Goal: Task Accomplishment & Management: Manage account settings

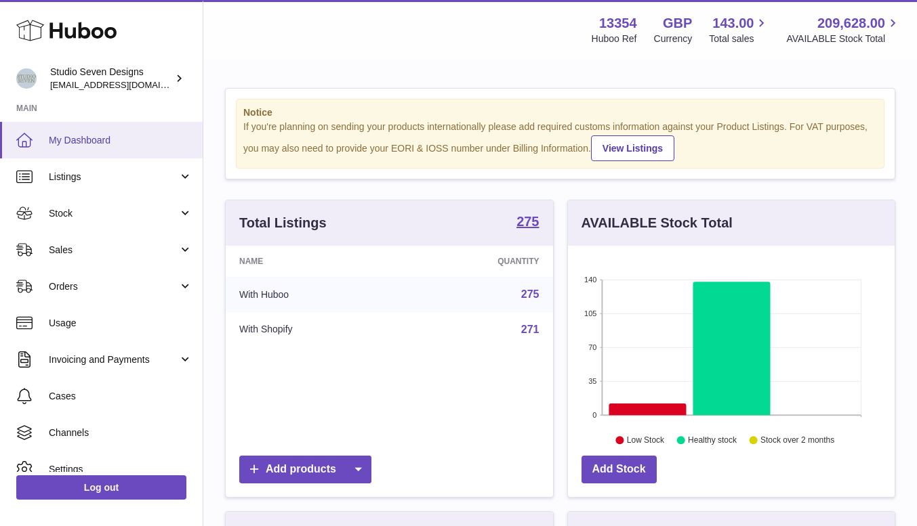
click at [84, 143] on span "My Dashboard" at bounding box center [121, 140] width 144 height 13
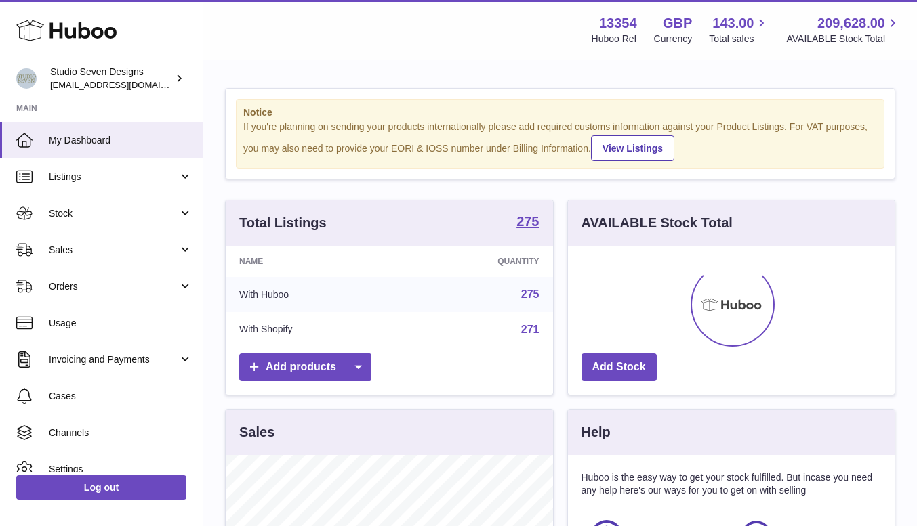
scroll to position [211, 327]
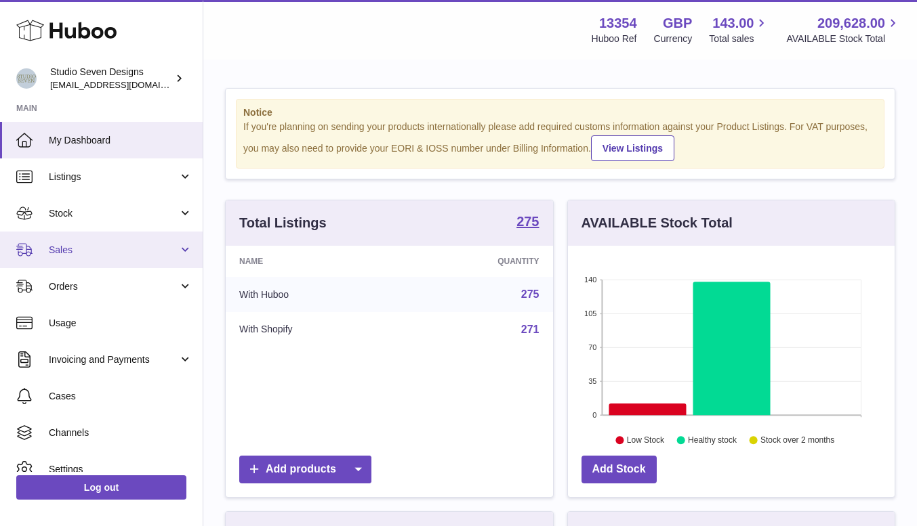
click at [75, 253] on span "Sales" at bounding box center [113, 250] width 129 height 13
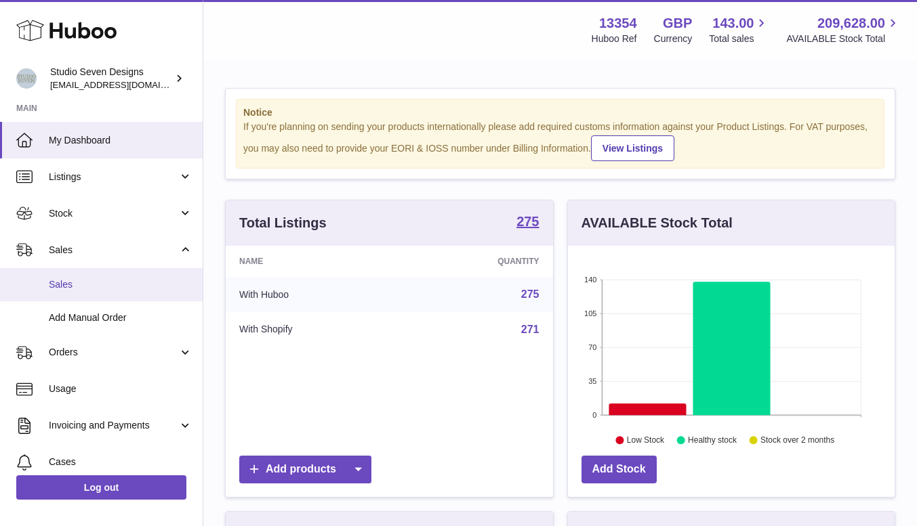
click at [70, 282] on span "Sales" at bounding box center [121, 284] width 144 height 13
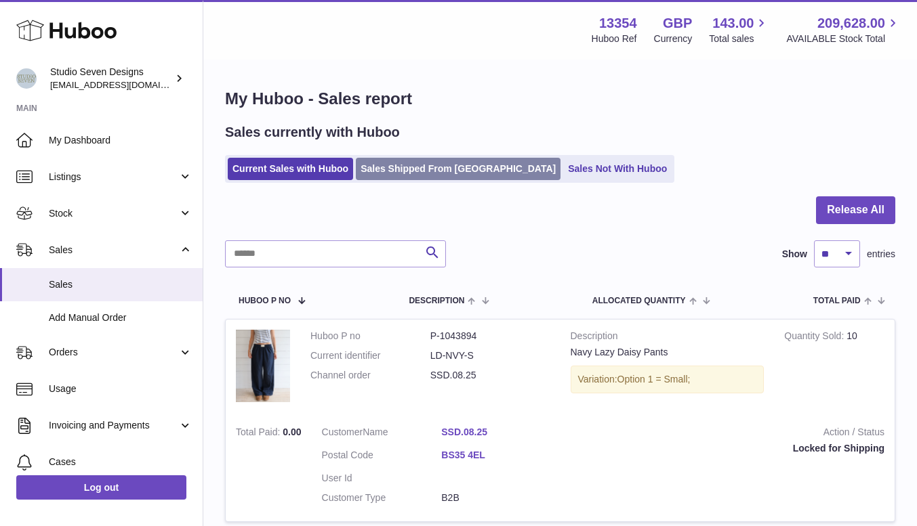
click at [446, 163] on link "Sales Shipped From Huboo" at bounding box center [458, 169] width 205 height 22
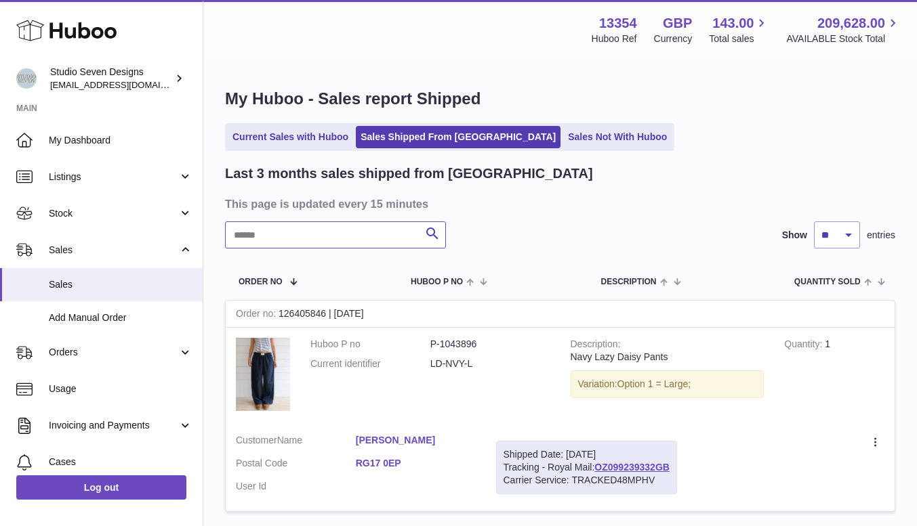
click at [300, 227] on input "text" at bounding box center [335, 235] width 221 height 27
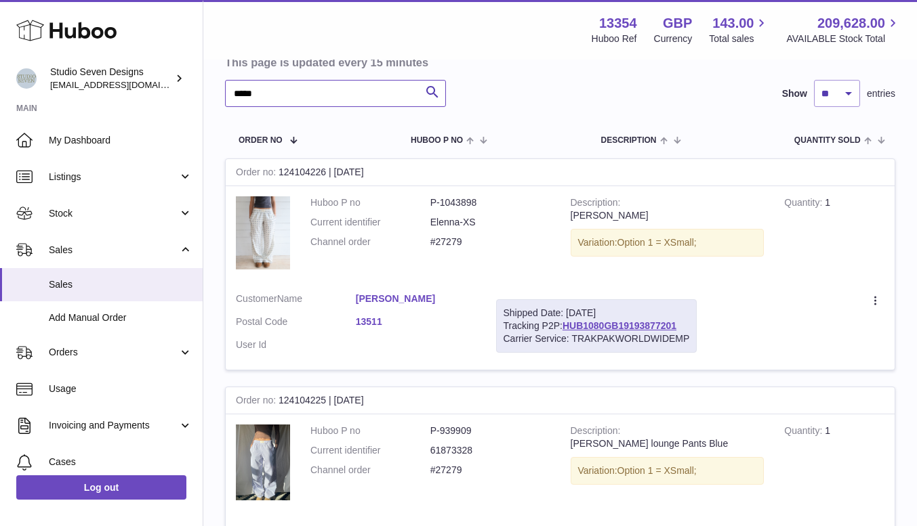
scroll to position [144, 0]
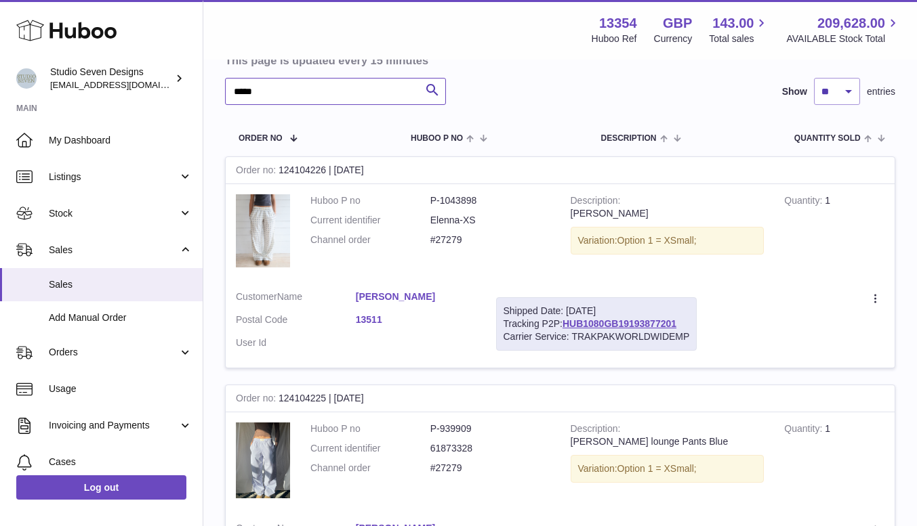
type input "*****"
click at [392, 299] on link "Sara Mofti" at bounding box center [416, 297] width 120 height 13
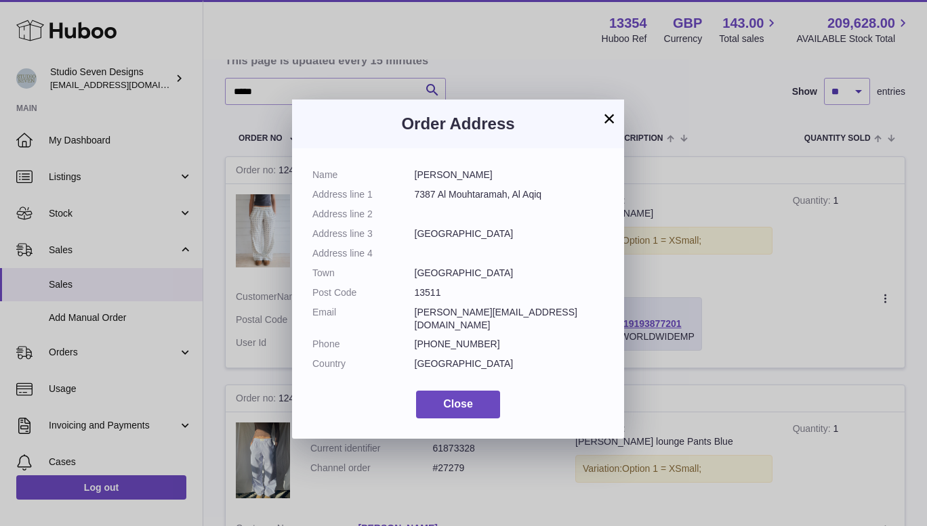
click at [606, 121] on button "×" at bounding box center [609, 118] width 16 height 16
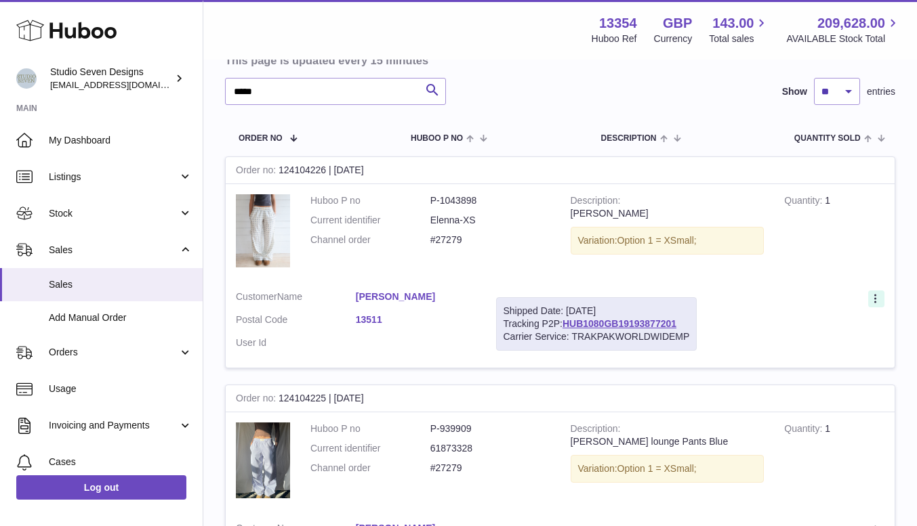
click at [871, 305] on icon at bounding box center [877, 300] width 16 height 14
click at [817, 357] on li "Duplicate Order" at bounding box center [816, 357] width 135 height 29
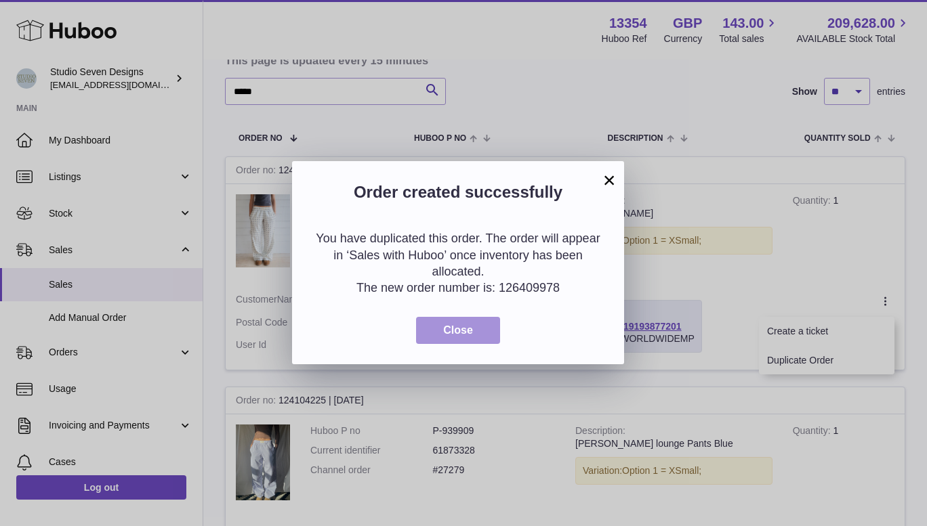
click at [460, 329] on span "Close" at bounding box center [458, 331] width 30 height 12
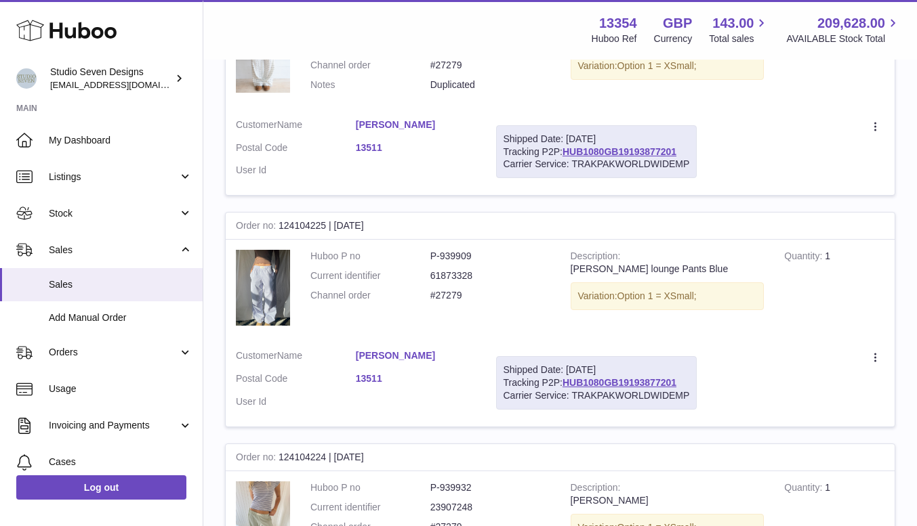
scroll to position [319, 0]
click at [879, 357] on icon at bounding box center [877, 359] width 16 height 14
click at [789, 417] on li "Duplicate Order" at bounding box center [816, 416] width 135 height 29
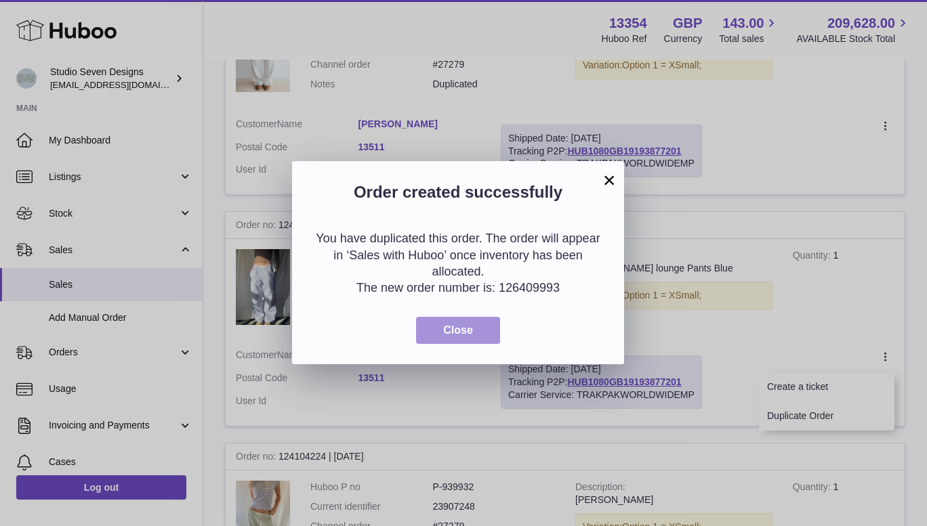
click at [461, 330] on span "Close" at bounding box center [458, 331] width 30 height 12
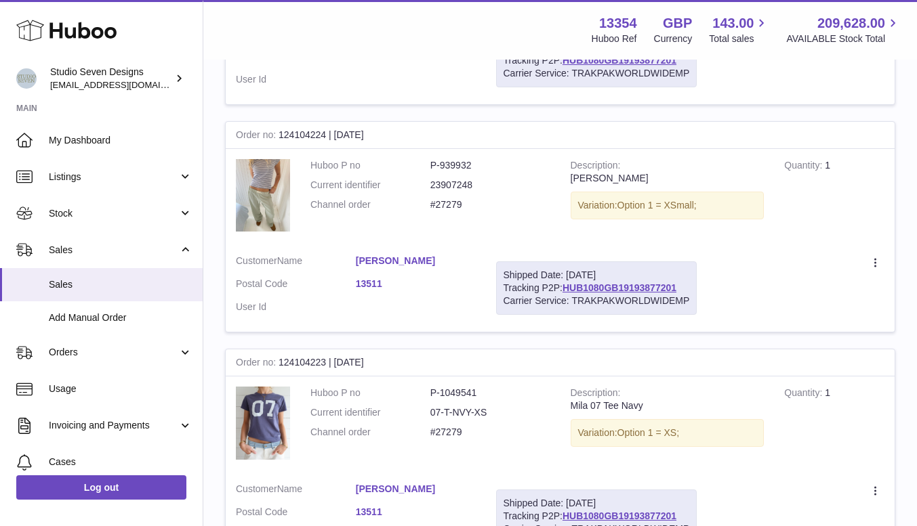
scroll to position [640, 0]
click at [881, 262] on icon at bounding box center [877, 265] width 16 height 14
click at [799, 322] on li "Duplicate Order" at bounding box center [816, 322] width 135 height 29
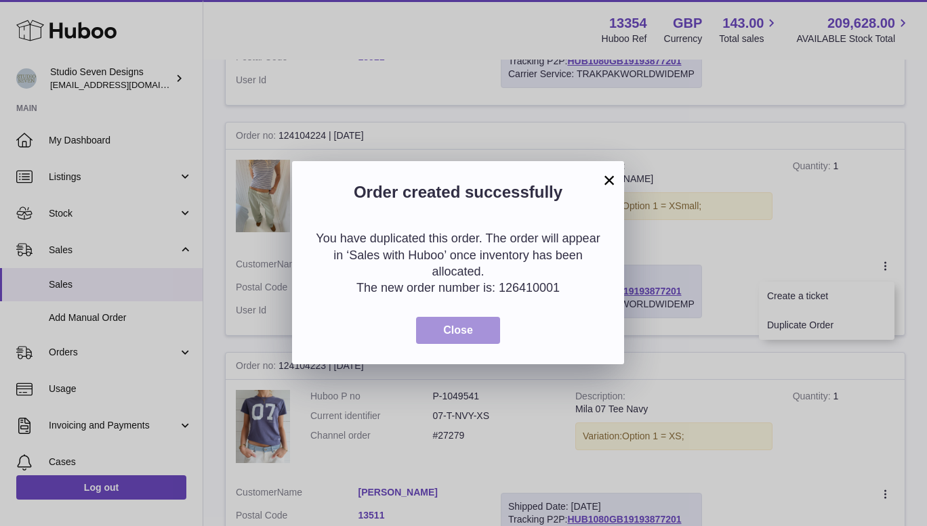
click at [467, 327] on span "Close" at bounding box center [458, 331] width 30 height 12
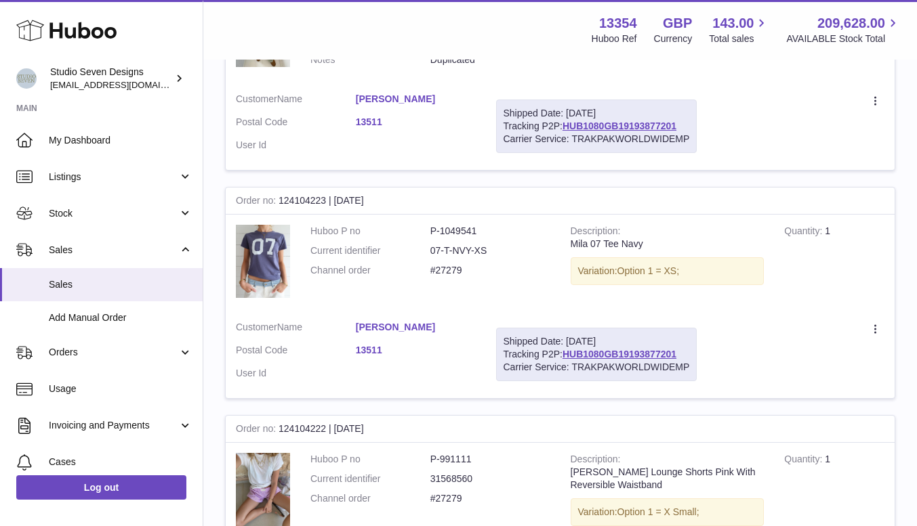
scroll to position [807, 0]
click at [872, 327] on icon at bounding box center [877, 329] width 16 height 14
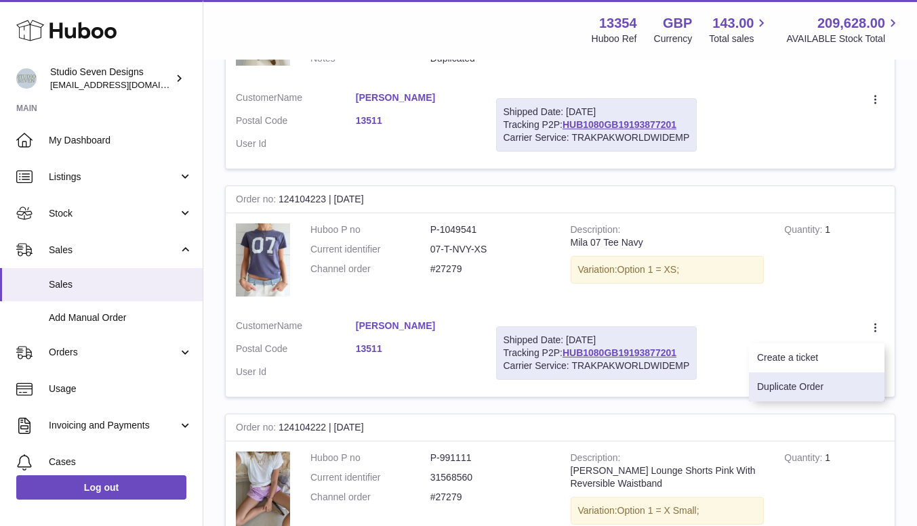
click at [790, 382] on li "Duplicate Order" at bounding box center [816, 387] width 135 height 29
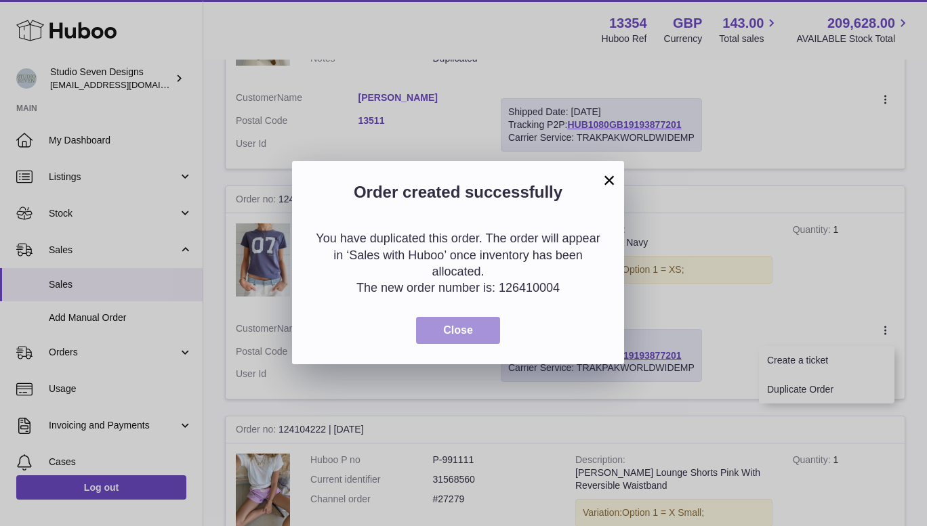
click at [476, 340] on button "Close" at bounding box center [458, 331] width 84 height 28
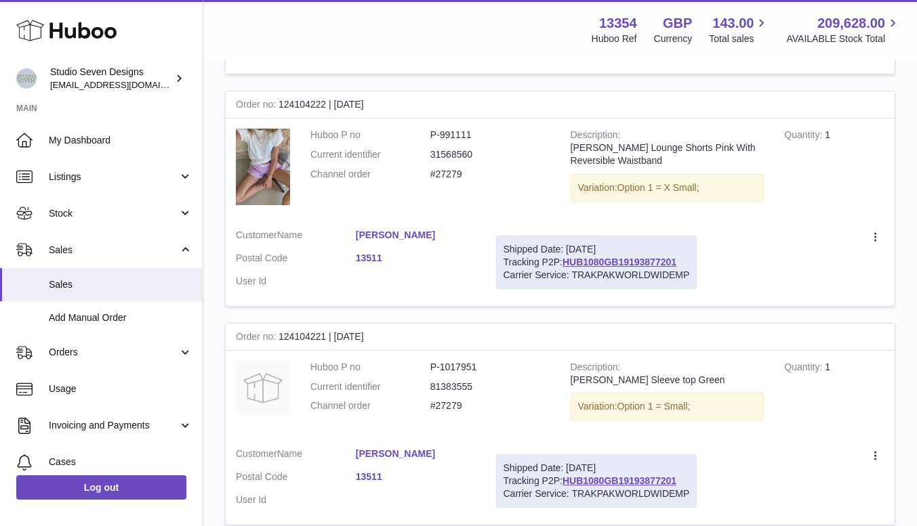
scroll to position [1133, 0]
click at [872, 241] on icon at bounding box center [877, 238] width 16 height 14
click at [808, 297] on li "Duplicate Order" at bounding box center [816, 295] width 135 height 29
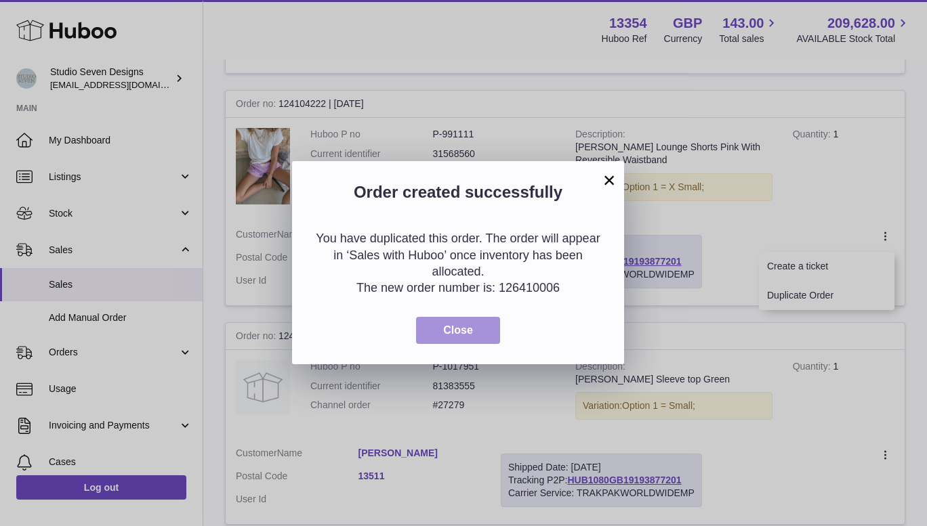
click at [459, 338] on button "Close" at bounding box center [458, 331] width 84 height 28
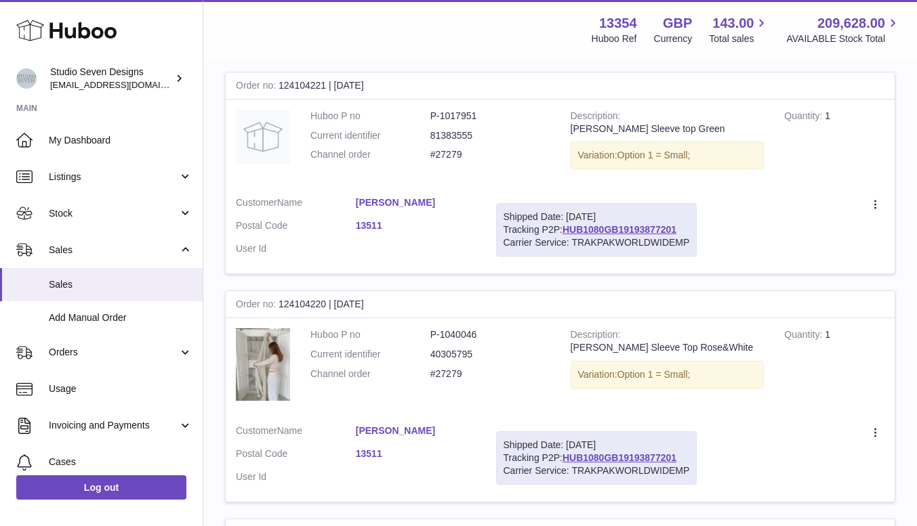
scroll to position [1387, 0]
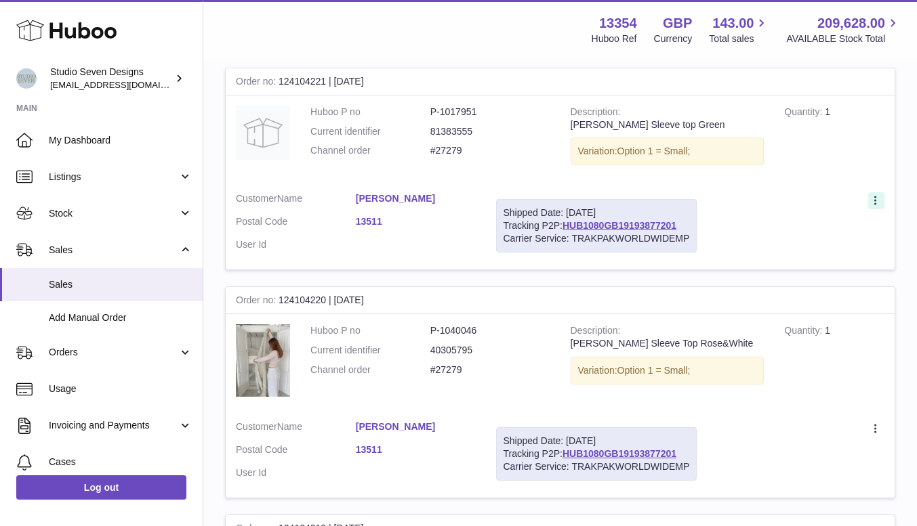
click at [876, 203] on icon at bounding box center [877, 202] width 16 height 14
click at [802, 266] on li "Duplicate Order" at bounding box center [816, 259] width 135 height 29
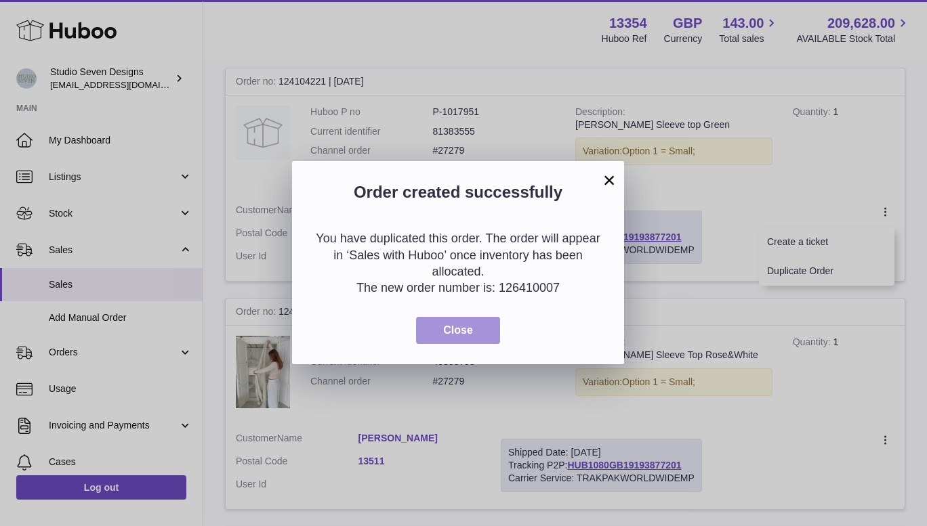
click at [453, 322] on button "Close" at bounding box center [458, 331] width 84 height 28
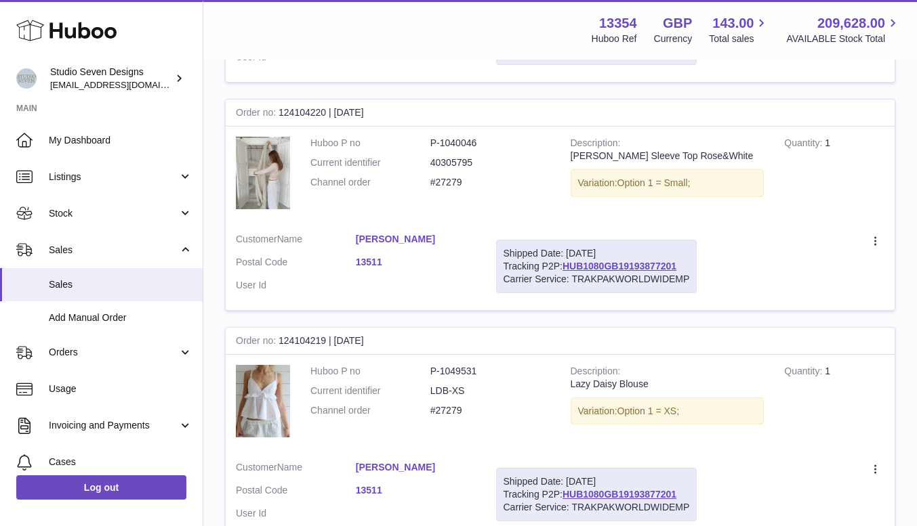
scroll to position [1594, 0]
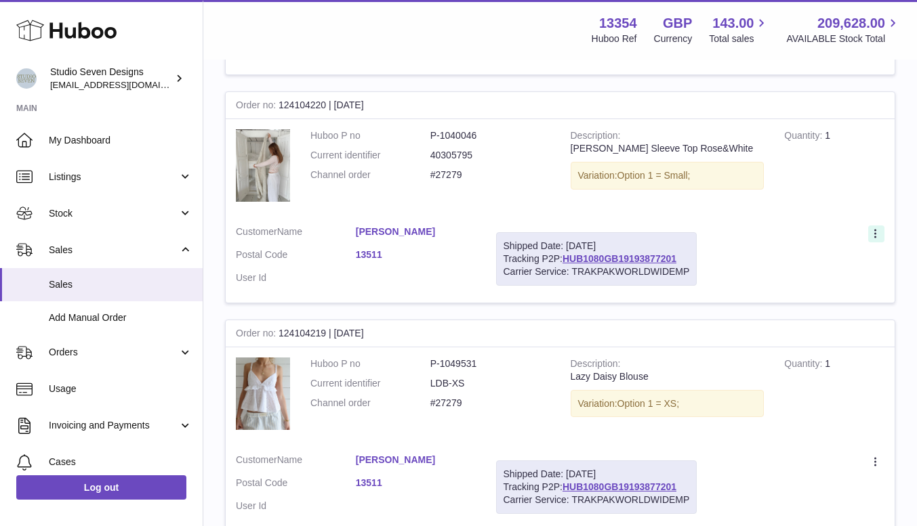
click at [877, 228] on icon at bounding box center [877, 235] width 16 height 14
click at [809, 292] on li "Duplicate Order" at bounding box center [816, 292] width 135 height 29
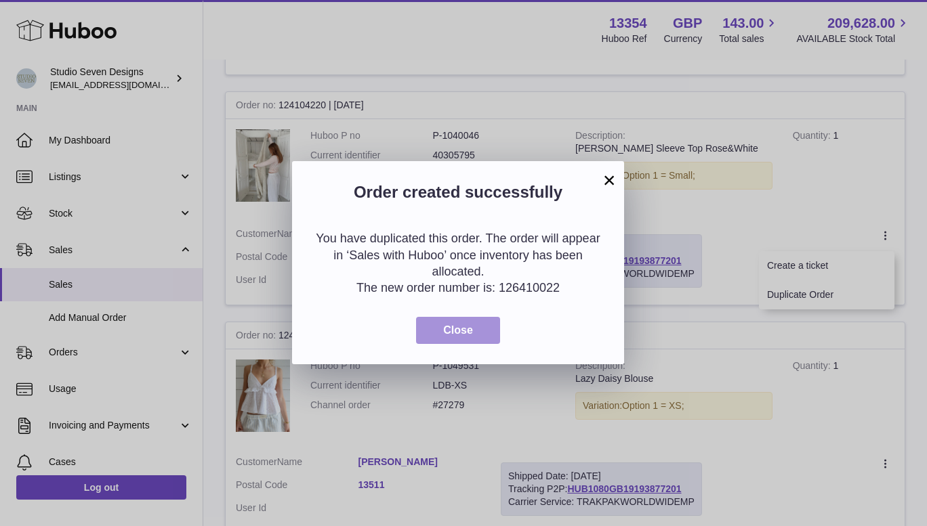
click at [482, 339] on button "Close" at bounding box center [458, 331] width 84 height 28
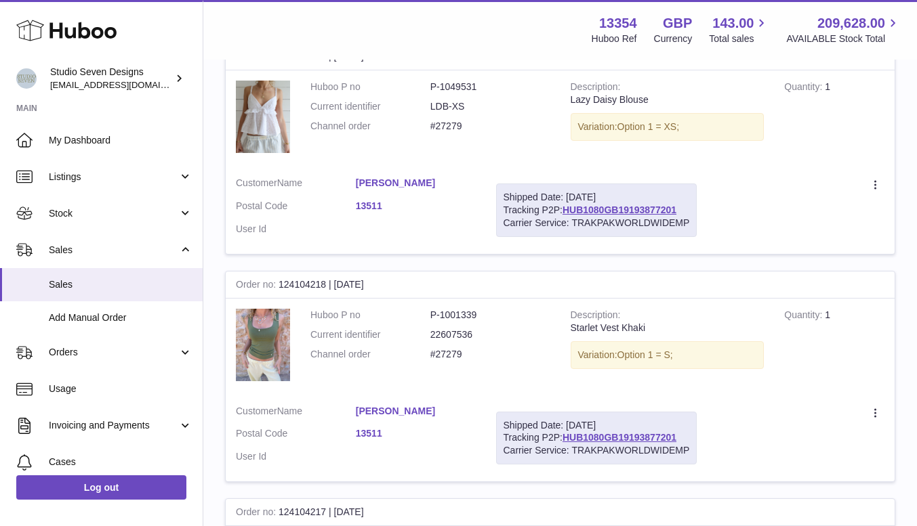
scroll to position [1908, 0]
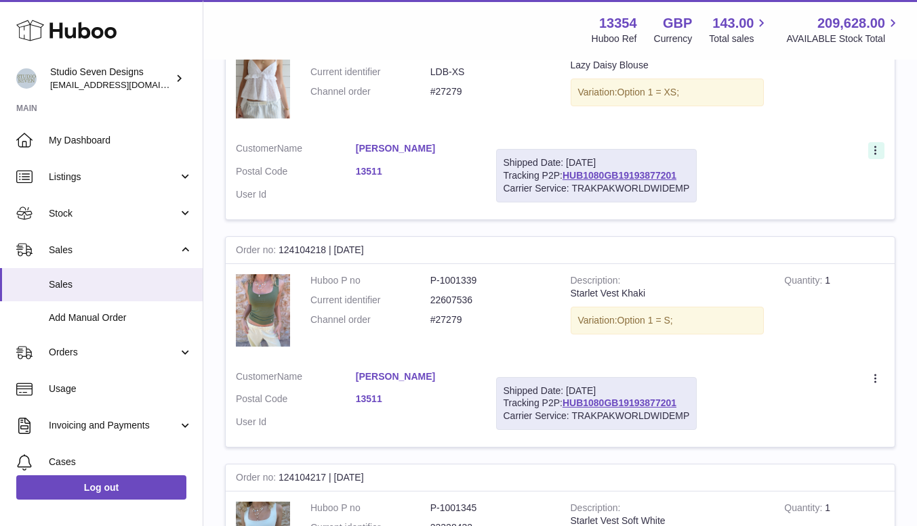
click at [873, 148] on icon at bounding box center [877, 152] width 16 height 14
click at [797, 206] on li "Duplicate Order" at bounding box center [816, 209] width 135 height 29
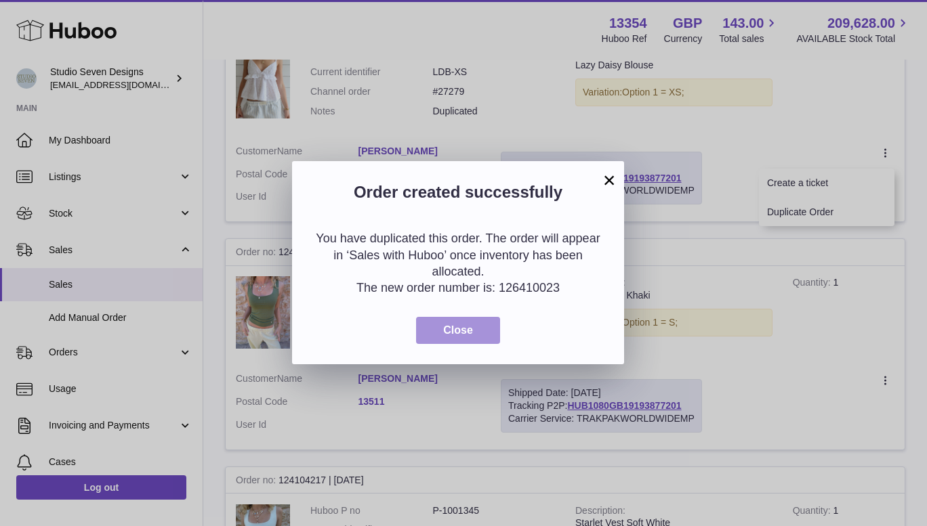
click at [471, 322] on button "Close" at bounding box center [458, 331] width 84 height 28
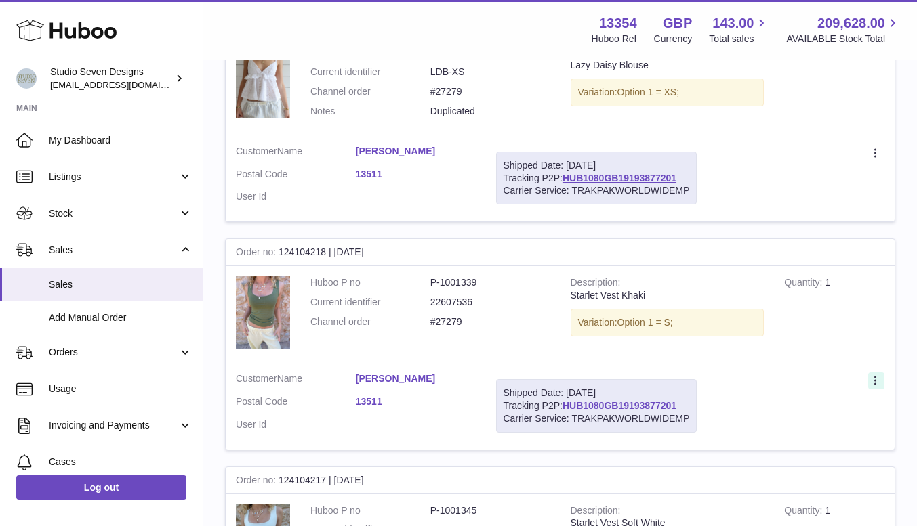
click at [879, 382] on icon at bounding box center [877, 382] width 16 height 14
click at [806, 438] on li "Duplicate Order" at bounding box center [816, 439] width 135 height 29
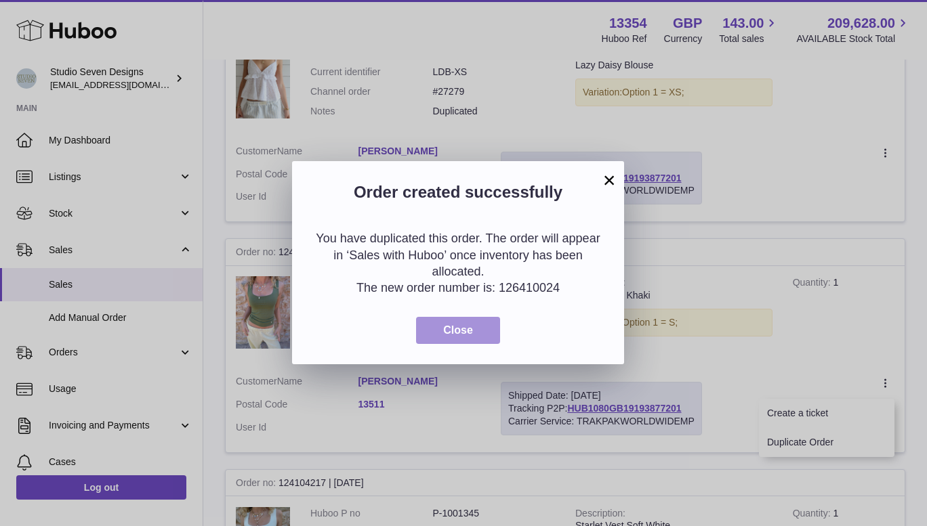
click at [452, 336] on span "Close" at bounding box center [458, 331] width 30 height 12
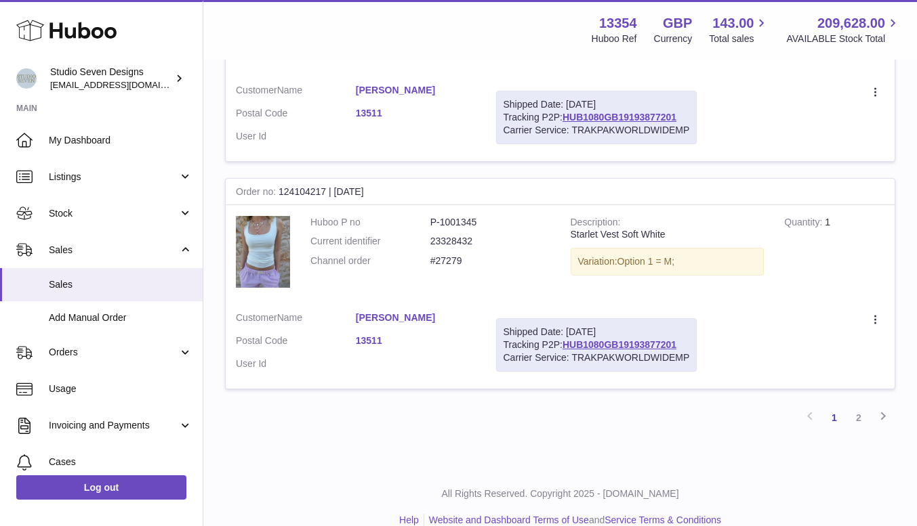
scroll to position [2200, 0]
click at [873, 320] on icon at bounding box center [877, 321] width 16 height 14
click at [803, 375] on li "Duplicate Order" at bounding box center [816, 378] width 135 height 29
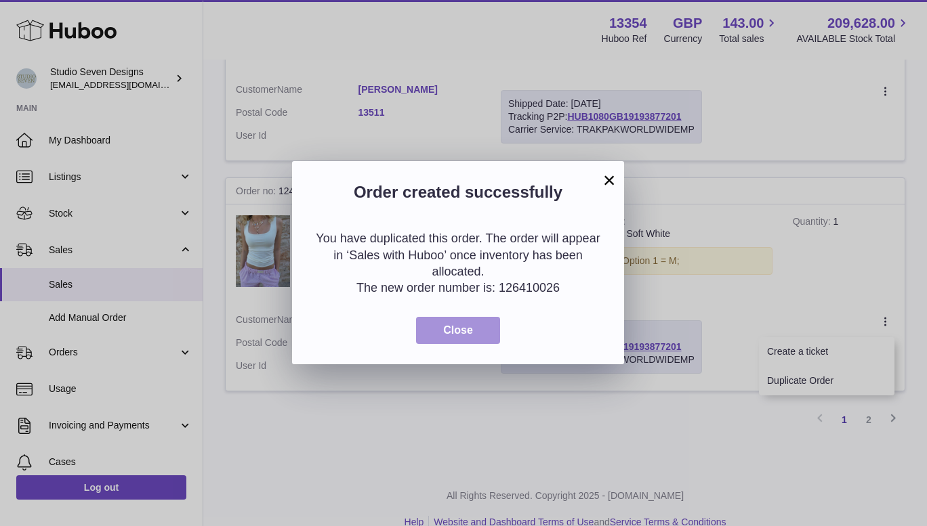
click at [473, 333] on button "Close" at bounding box center [458, 331] width 84 height 28
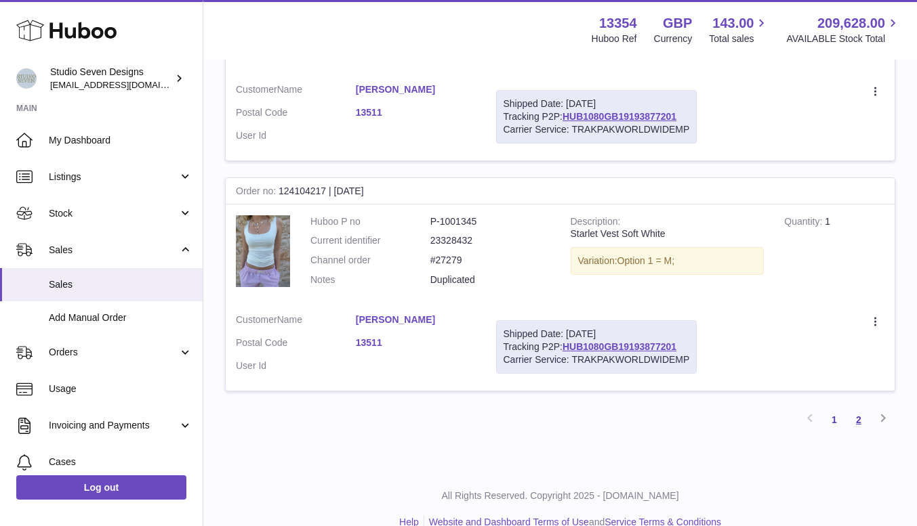
click at [857, 419] on link "2" at bounding box center [858, 420] width 24 height 24
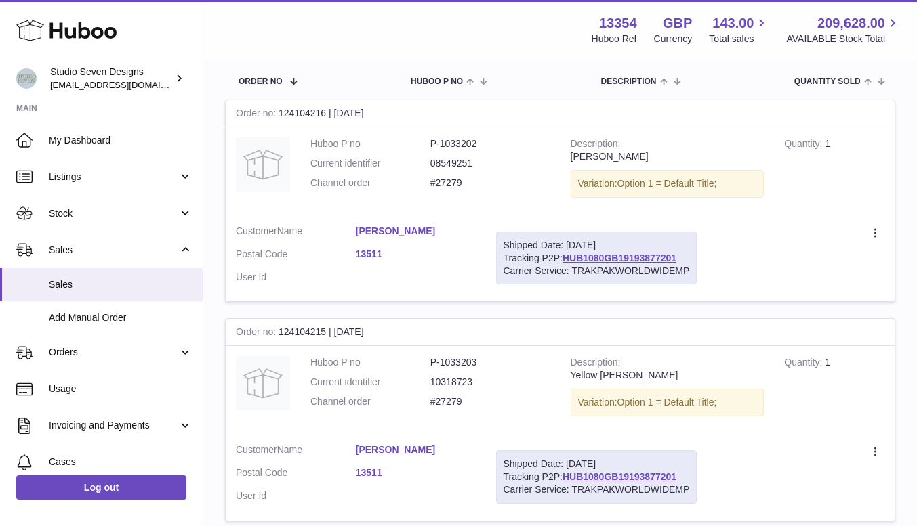
scroll to position [207, 0]
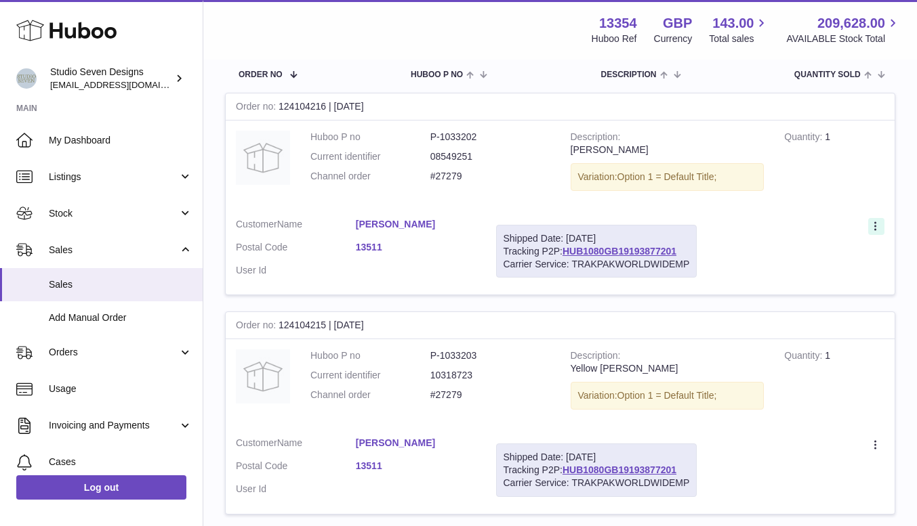
click at [873, 225] on icon at bounding box center [877, 228] width 16 height 14
click at [802, 283] on li "Duplicate Order" at bounding box center [816, 285] width 135 height 29
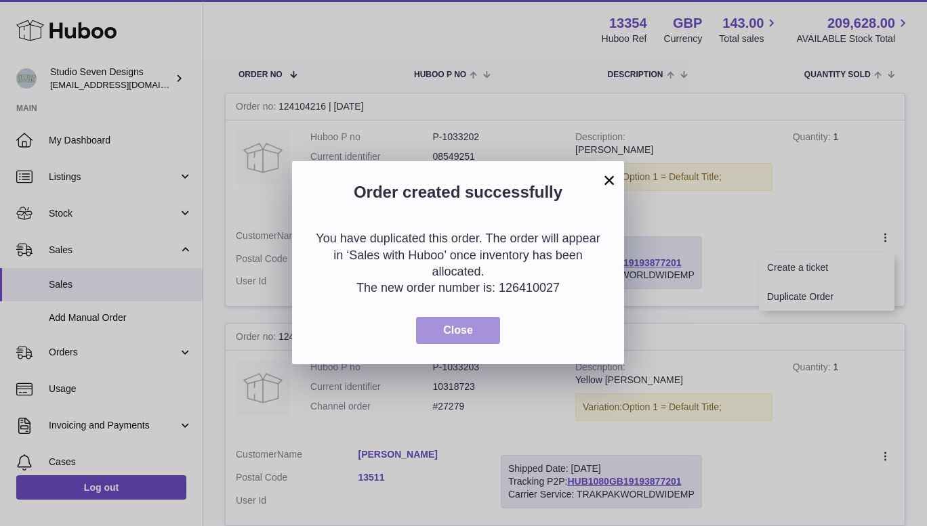
click at [463, 327] on span "Close" at bounding box center [458, 331] width 30 height 12
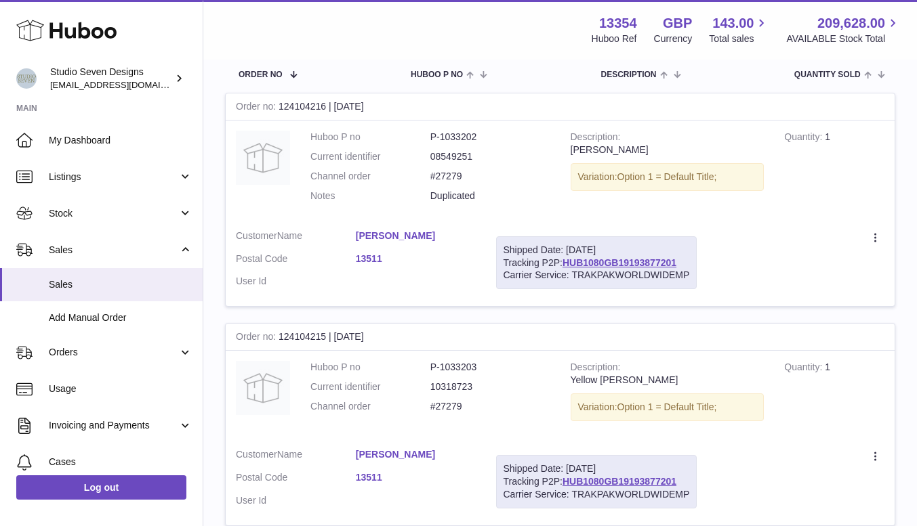
scroll to position [364, 0]
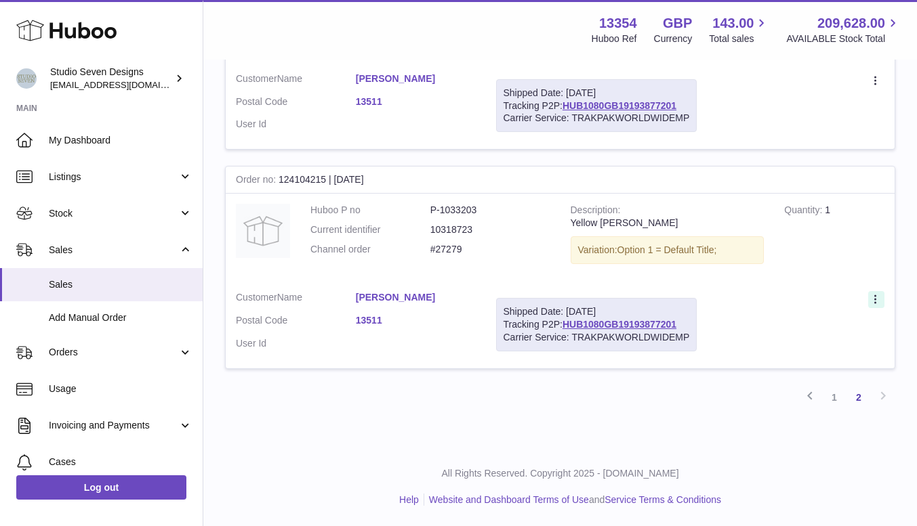
click at [877, 301] on icon at bounding box center [877, 301] width 16 height 14
click at [796, 356] on li "Duplicate Order" at bounding box center [816, 358] width 135 height 29
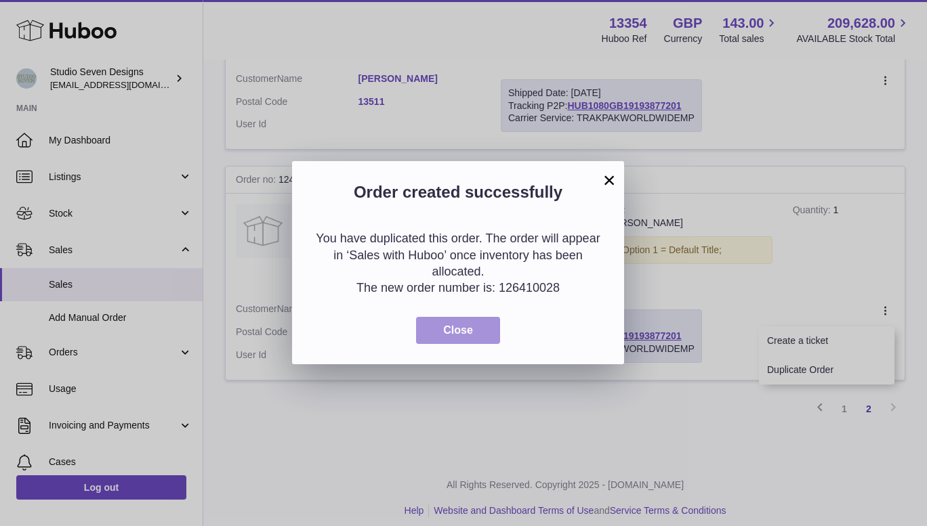
click at [446, 334] on span "Close" at bounding box center [458, 331] width 30 height 12
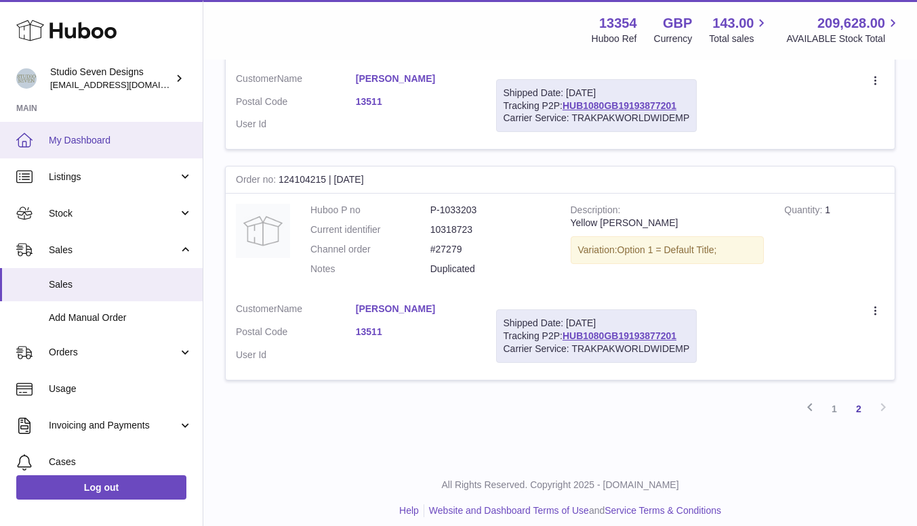
click at [85, 136] on span "My Dashboard" at bounding box center [121, 140] width 144 height 13
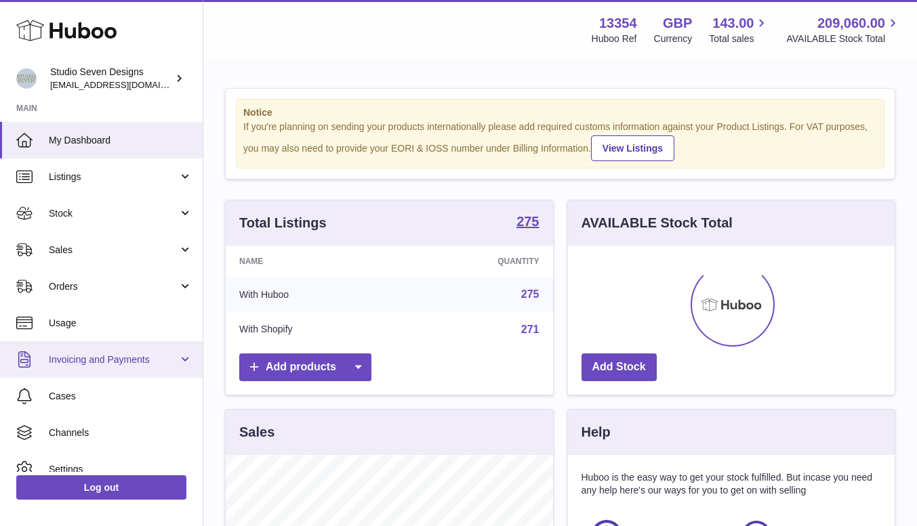
scroll to position [211, 327]
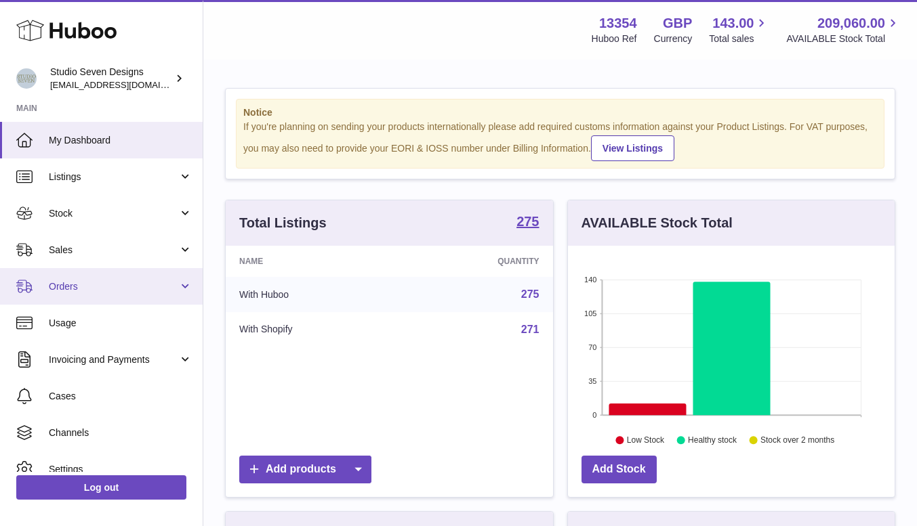
click at [70, 283] on span "Orders" at bounding box center [113, 286] width 129 height 13
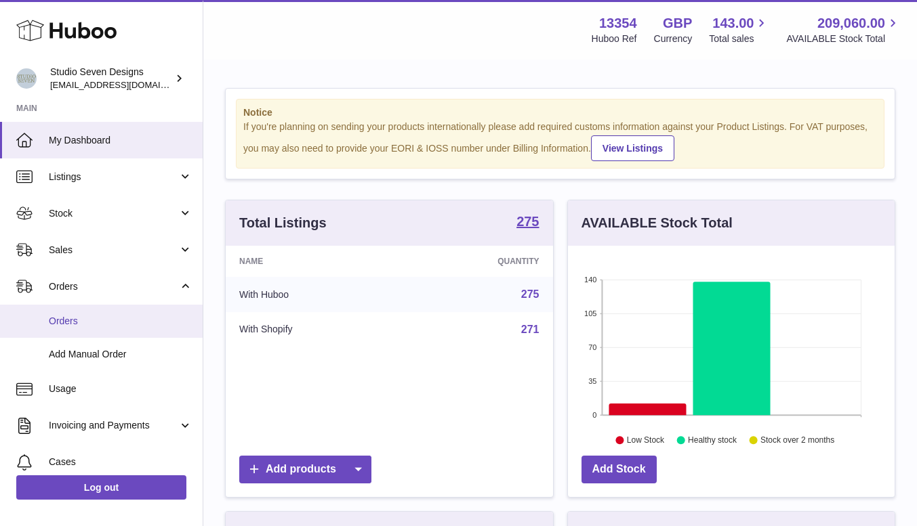
click at [70, 321] on span "Orders" at bounding box center [121, 321] width 144 height 13
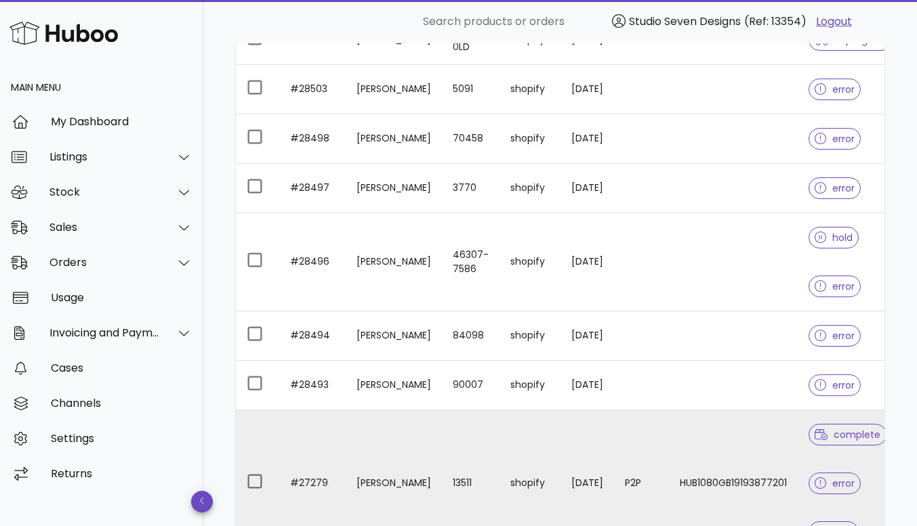
scroll to position [522, 0]
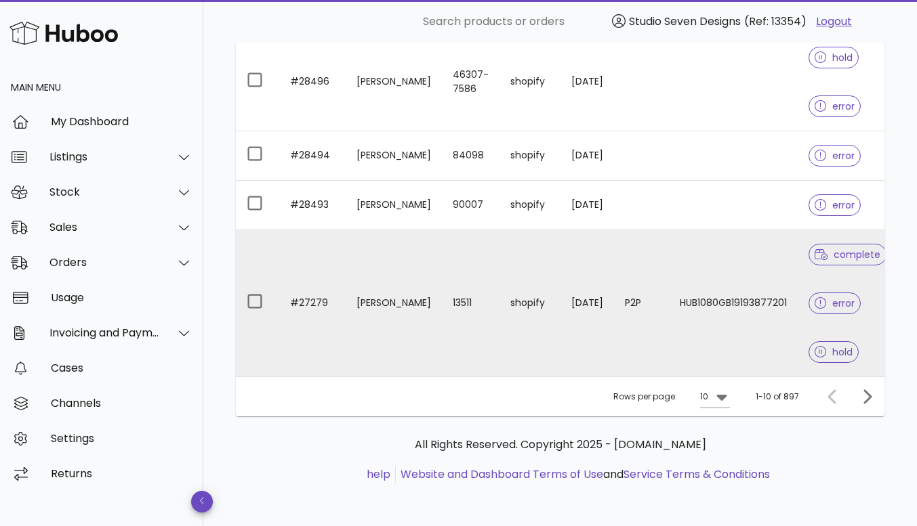
click at [735, 254] on td "HUB1080GB19193877201" at bounding box center [733, 303] width 129 height 146
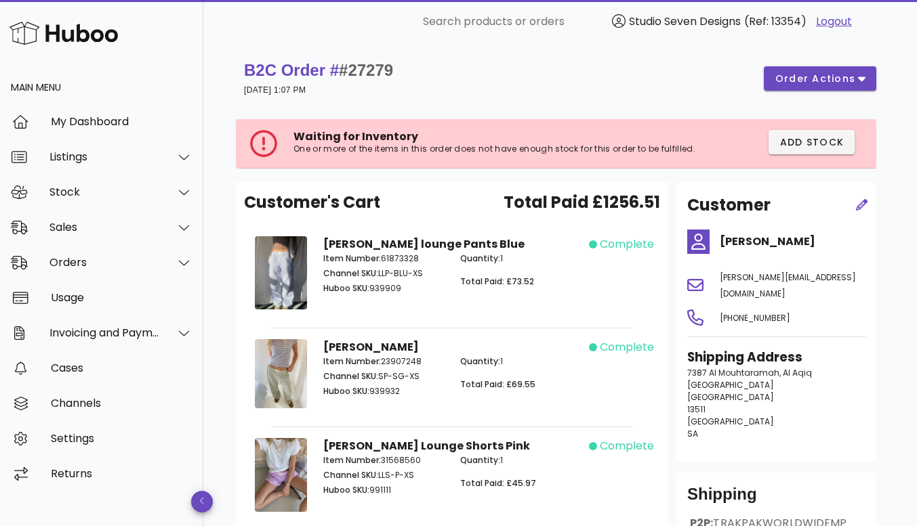
click at [581, 310] on div "[PERSON_NAME] lounge Pants Blue Item Number: 61873328 Channel SKU: LLP-BLU-XS H…" at bounding box center [452, 275] width 274 height 94
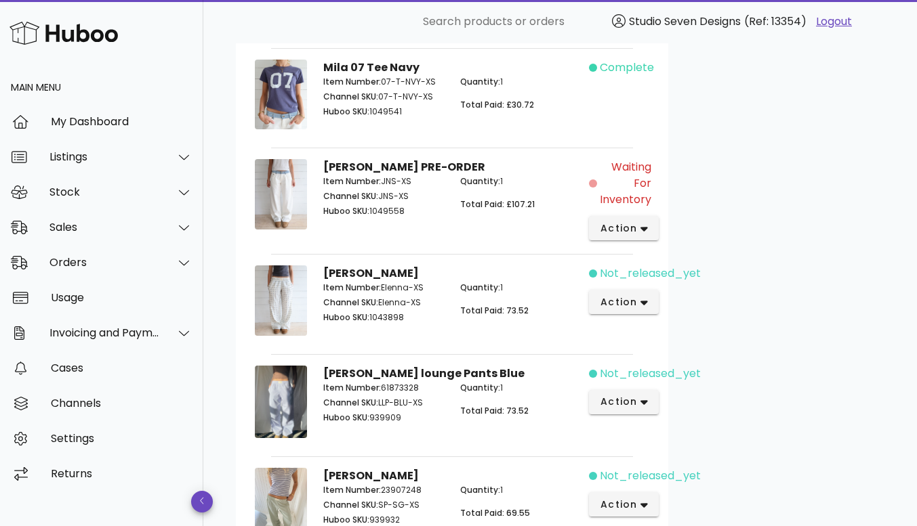
scroll to position [1255, 0]
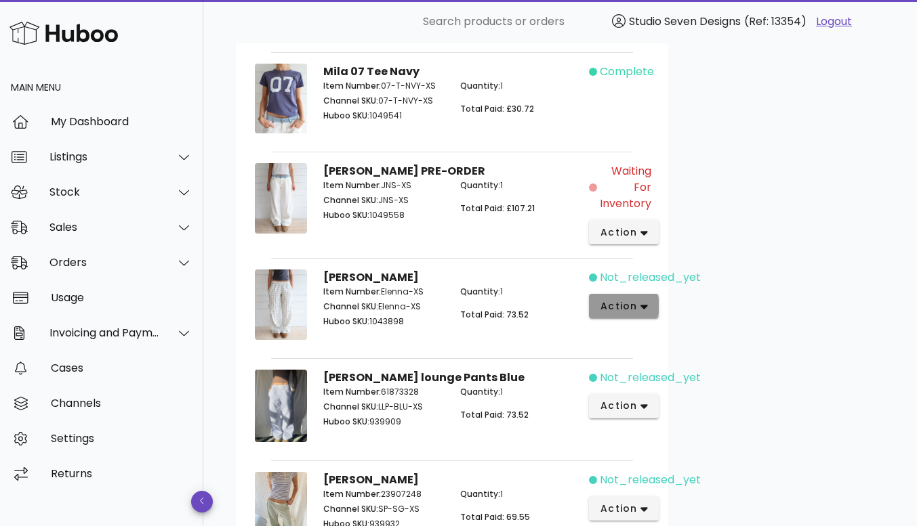
click at [646, 294] on button "action" at bounding box center [624, 306] width 70 height 24
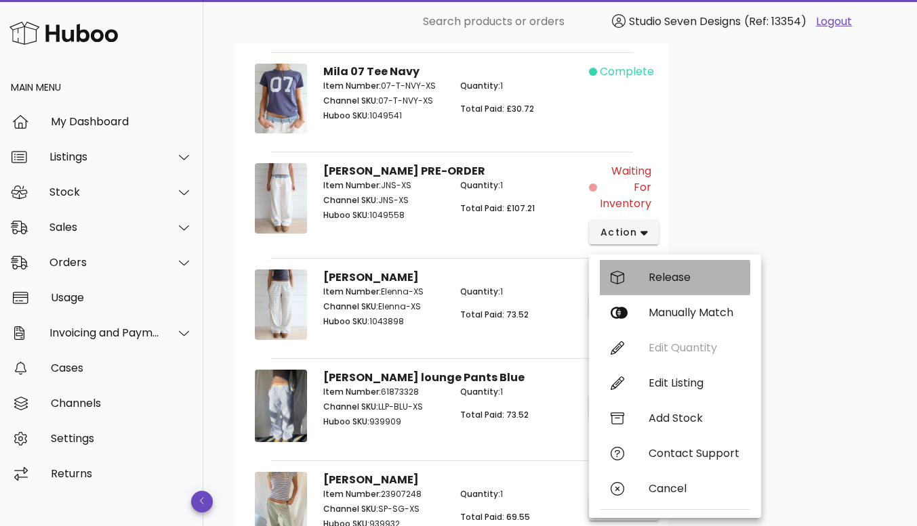
click at [680, 268] on div "Release" at bounding box center [675, 277] width 150 height 35
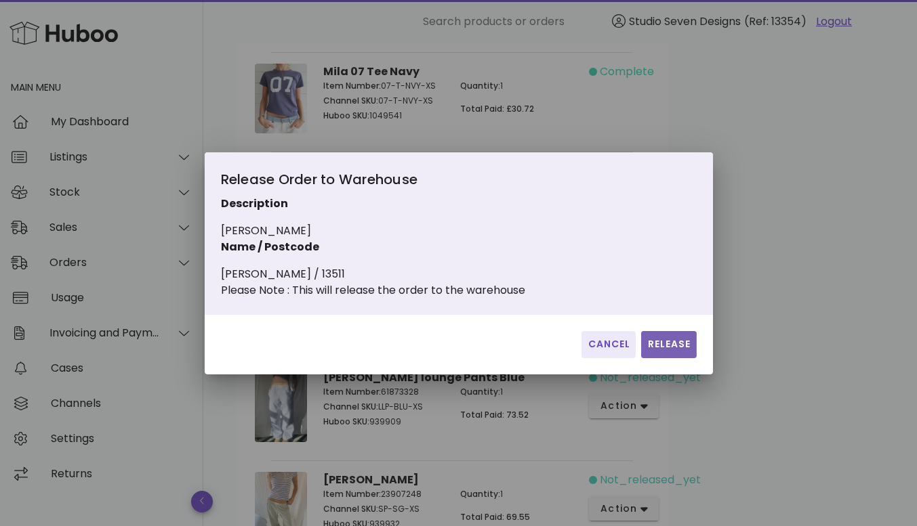
click at [656, 352] on span "Release" at bounding box center [668, 344] width 44 height 14
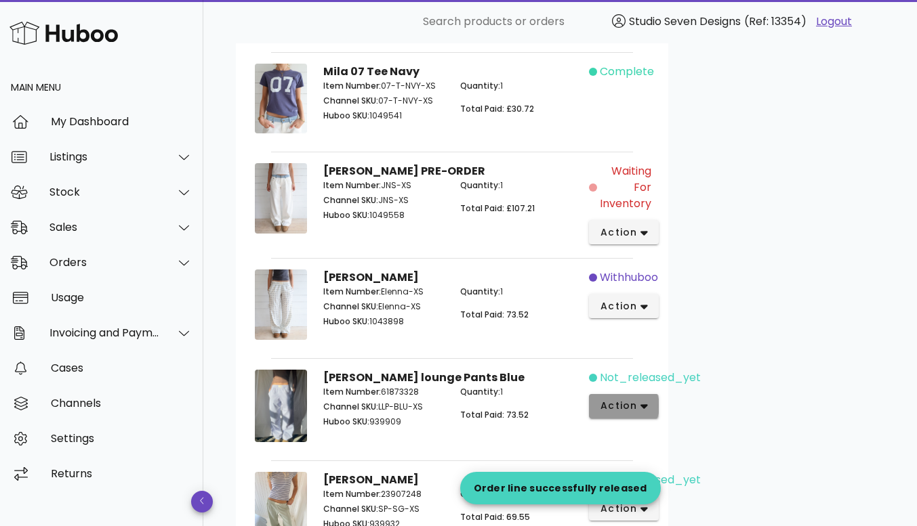
click at [646, 400] on icon "button" at bounding box center [643, 406] width 7 height 12
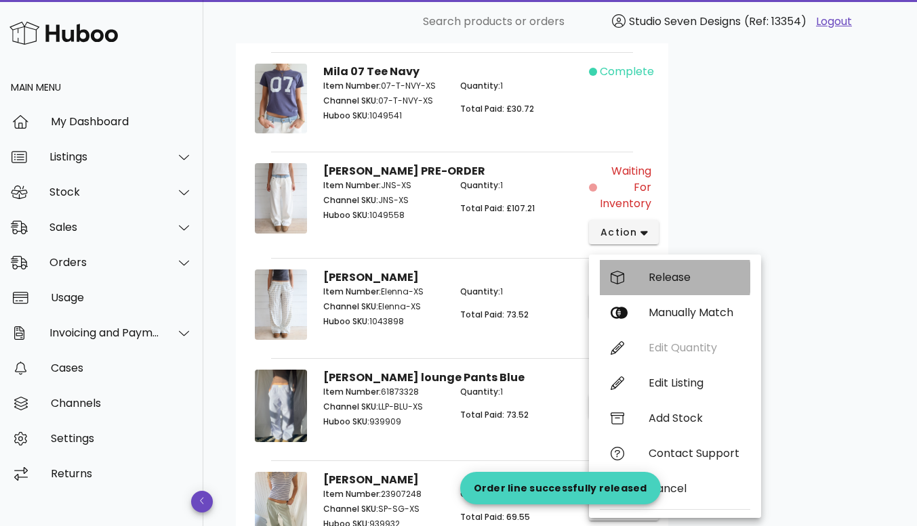
click at [671, 270] on div "Release" at bounding box center [675, 277] width 150 height 35
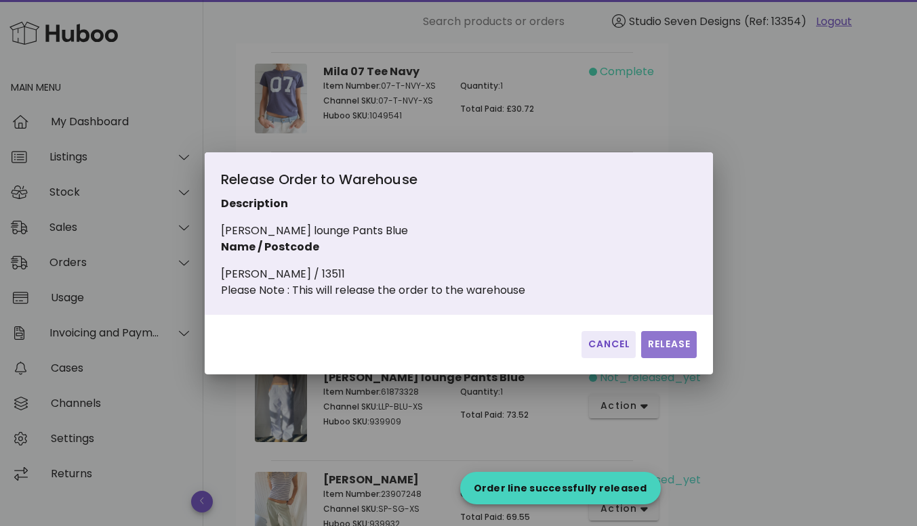
click at [667, 346] on span "Release" at bounding box center [668, 344] width 44 height 14
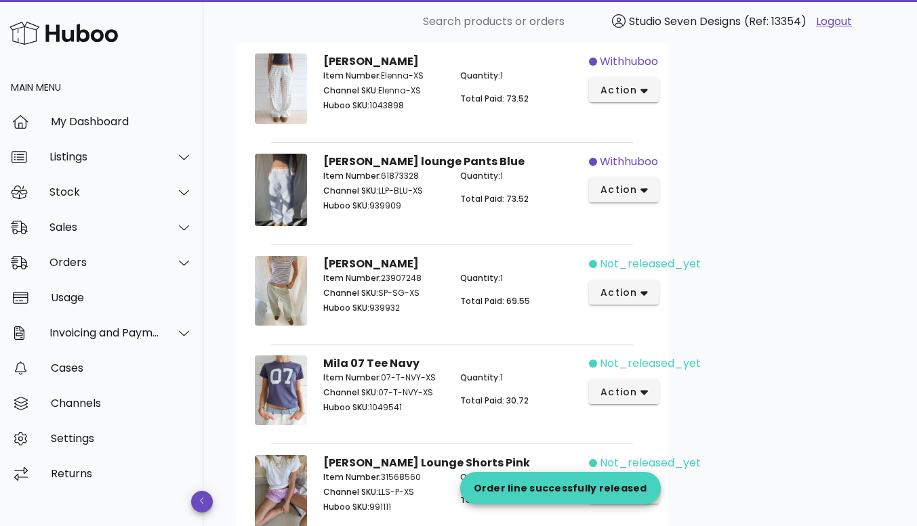
scroll to position [1471, 0]
click at [644, 282] on button "action" at bounding box center [624, 292] width 70 height 24
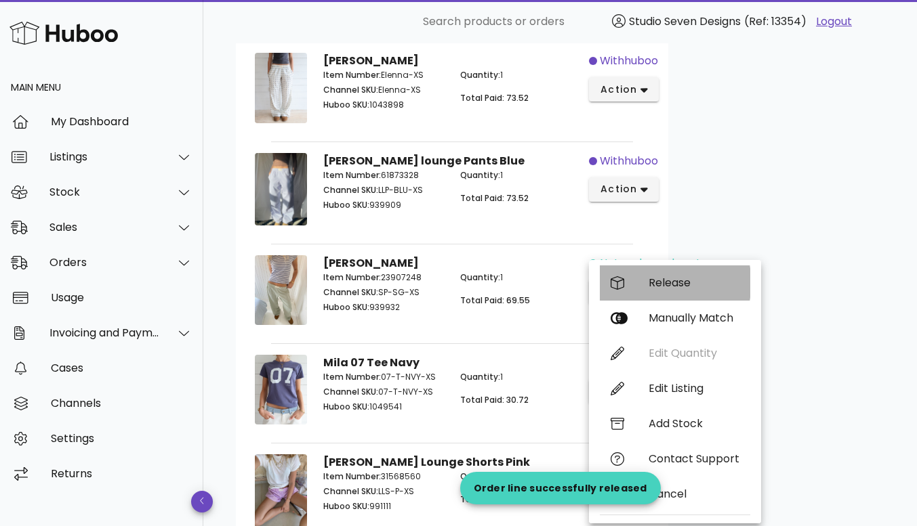
click at [661, 281] on div "Release" at bounding box center [693, 282] width 91 height 13
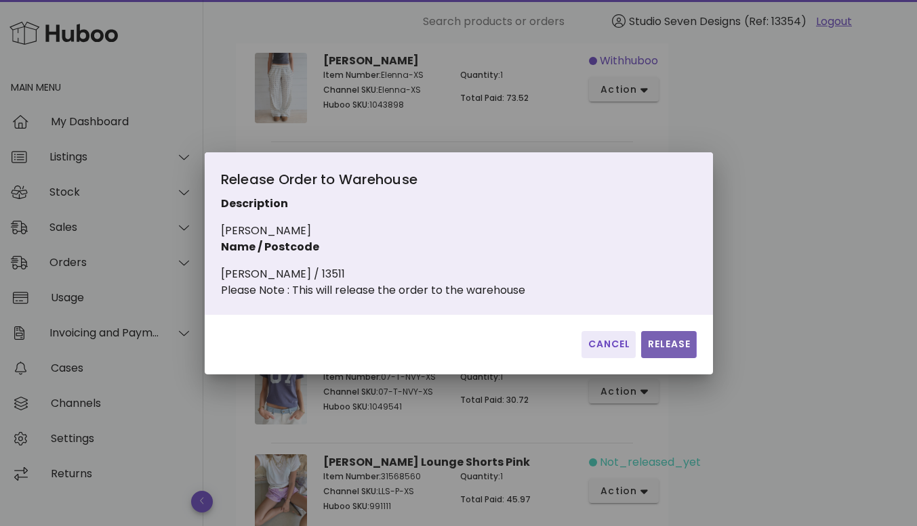
click at [672, 352] on span "Release" at bounding box center [668, 344] width 44 height 14
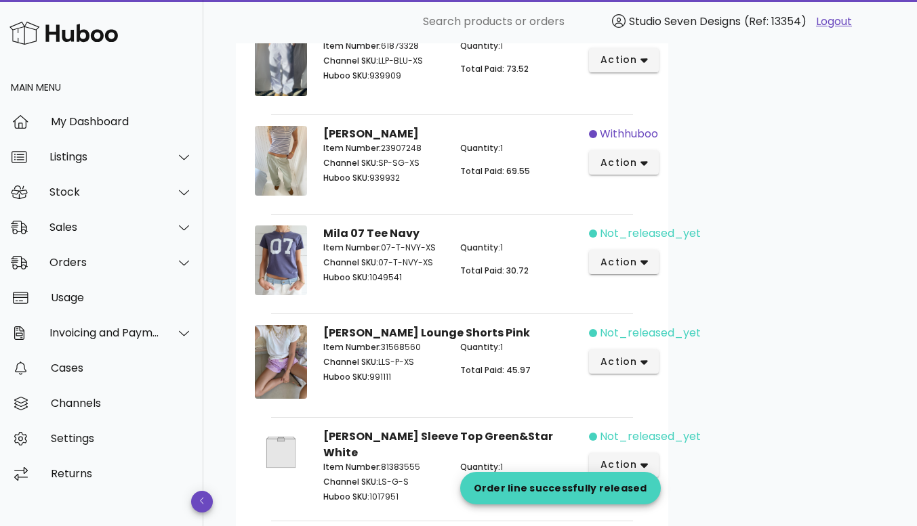
scroll to position [1602, 0]
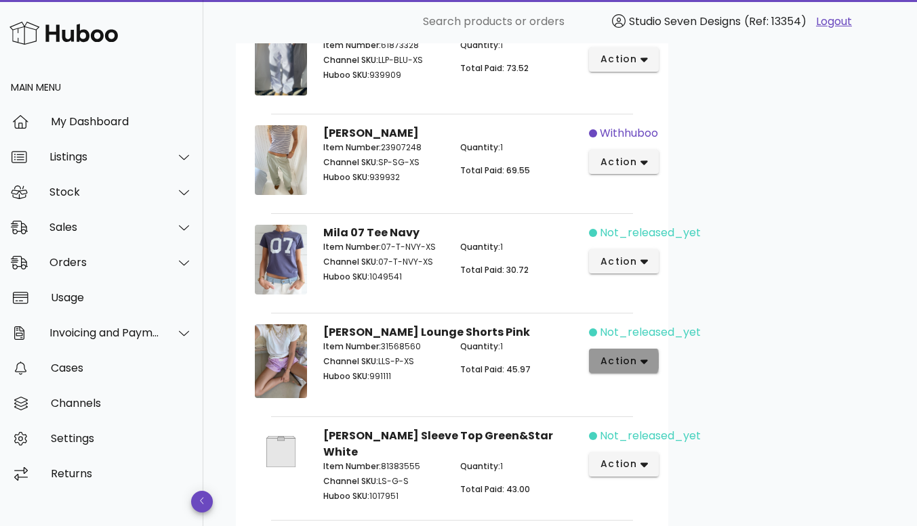
click at [641, 356] on icon "button" at bounding box center [643, 362] width 7 height 12
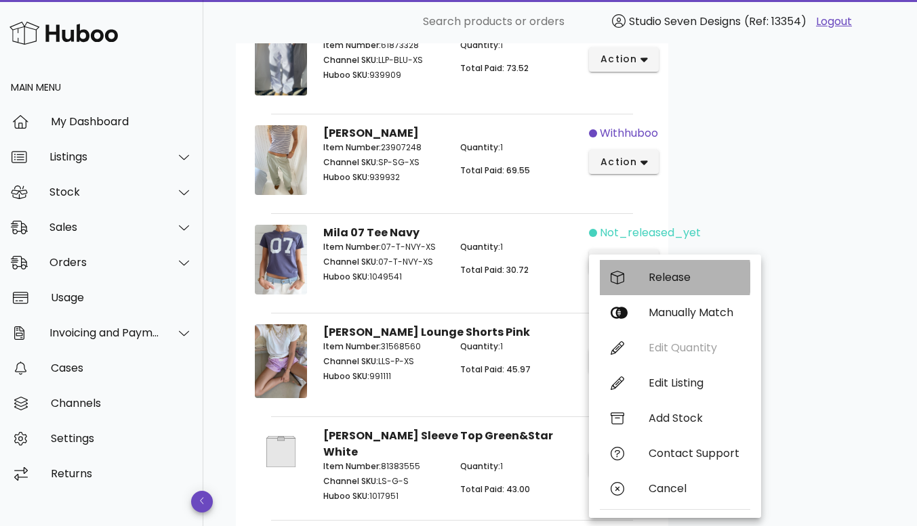
click at [677, 268] on div "Release" at bounding box center [675, 277] width 150 height 35
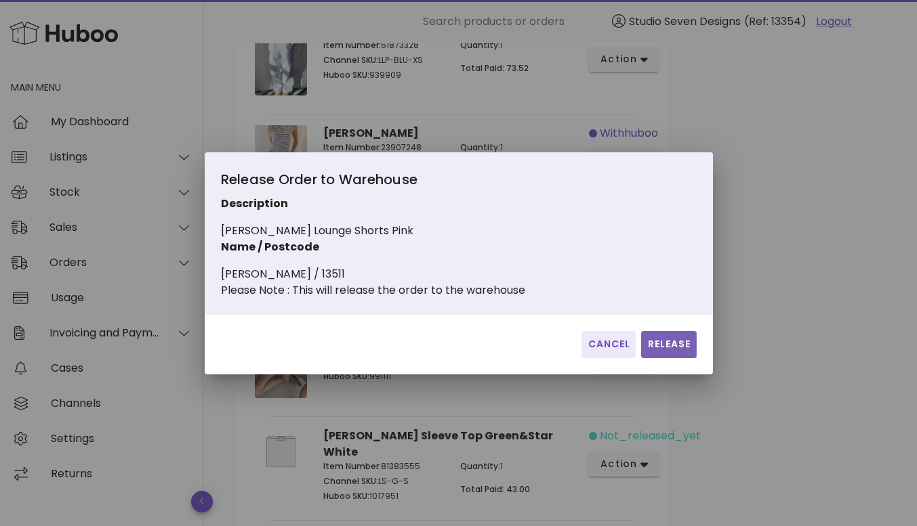
click at [669, 352] on span "Release" at bounding box center [668, 344] width 44 height 14
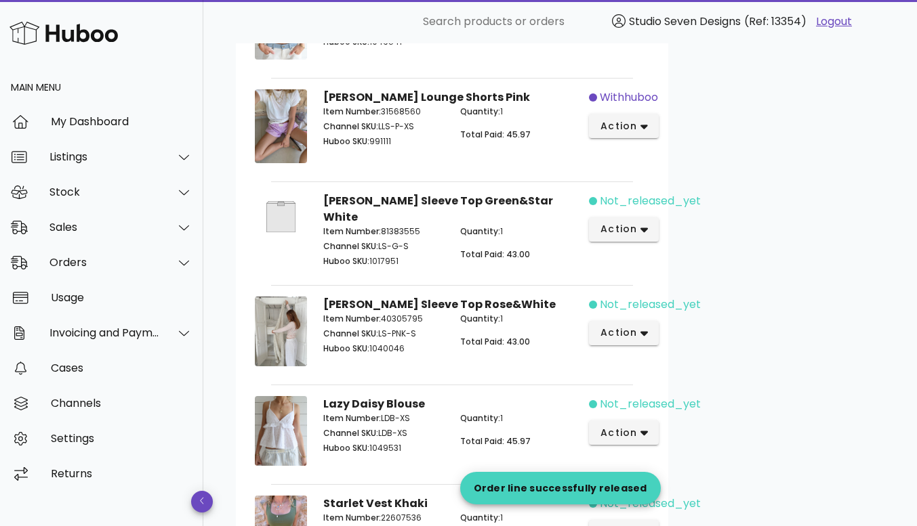
scroll to position [1837, 0]
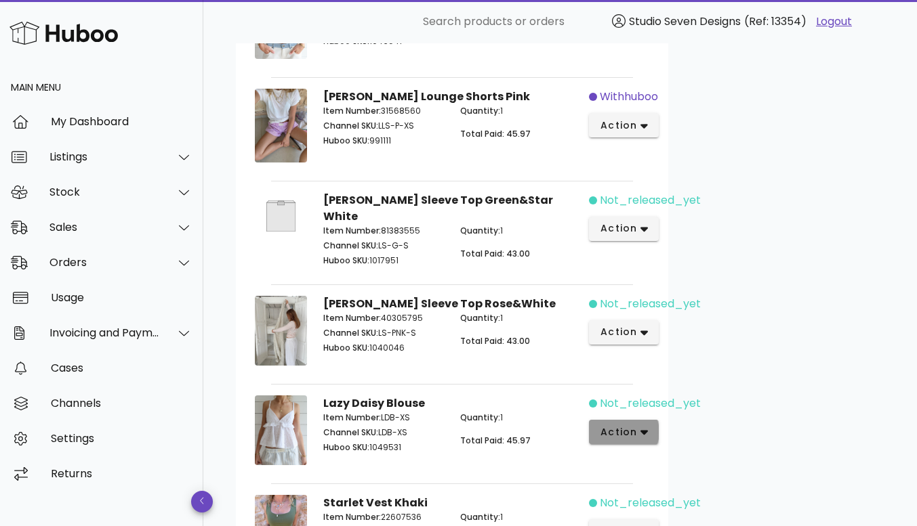
click at [640, 426] on icon "button" at bounding box center [643, 432] width 7 height 12
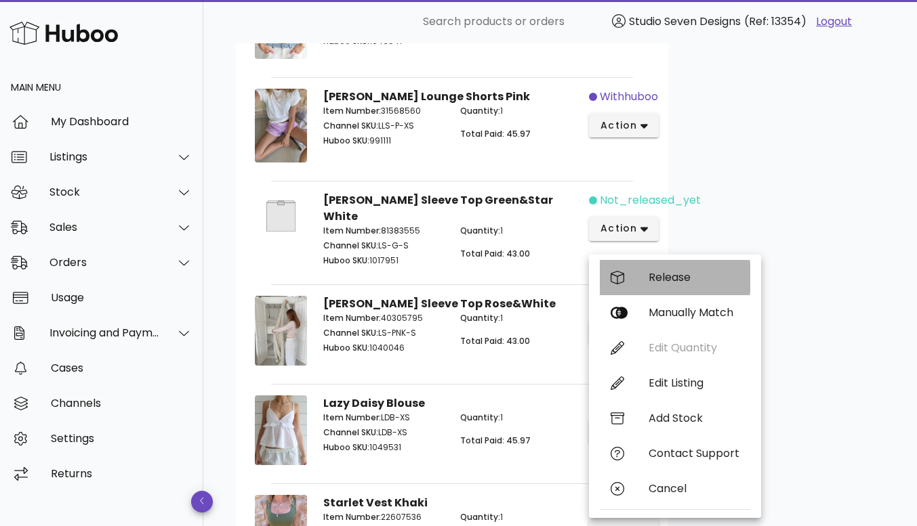
click at [684, 271] on div "Release" at bounding box center [693, 277] width 91 height 13
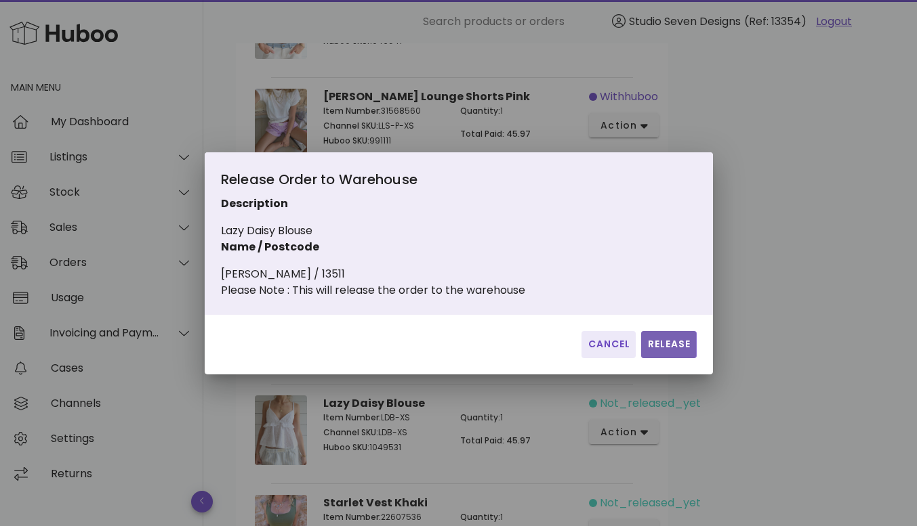
click at [667, 358] on button "Release" at bounding box center [668, 344] width 55 height 27
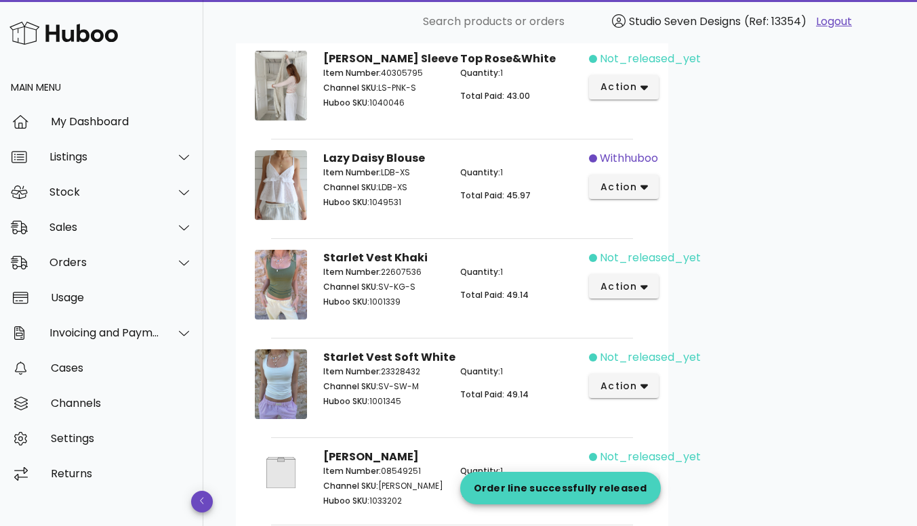
scroll to position [2082, 0]
click at [643, 381] on icon "button" at bounding box center [643, 387] width 7 height 12
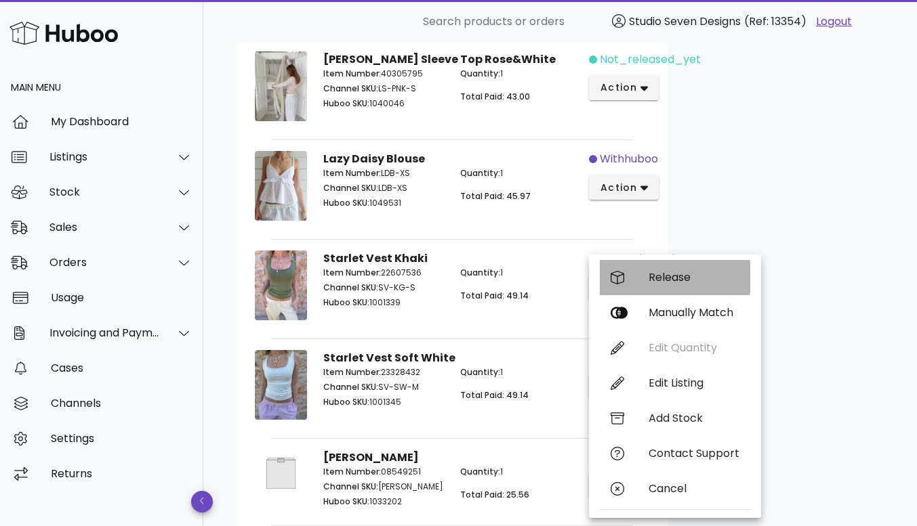
click at [688, 274] on div "Release" at bounding box center [693, 277] width 91 height 13
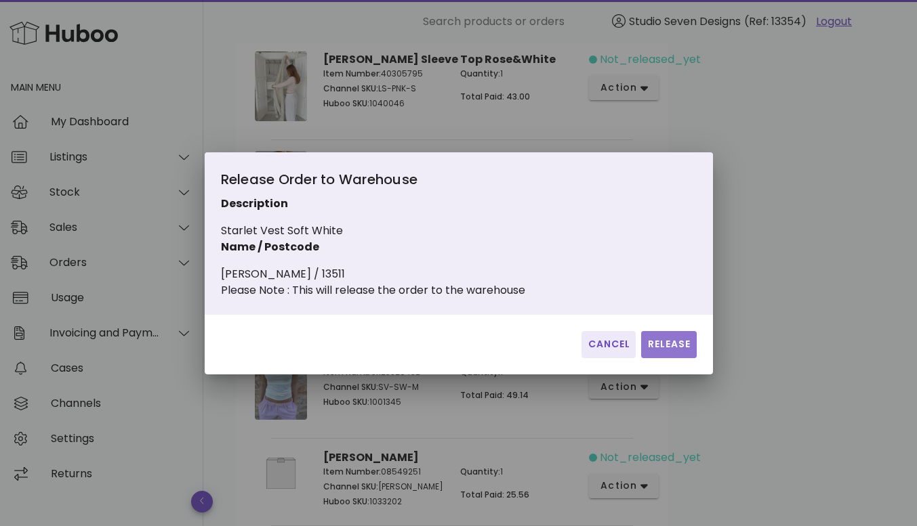
click at [665, 352] on span "Release" at bounding box center [668, 344] width 44 height 14
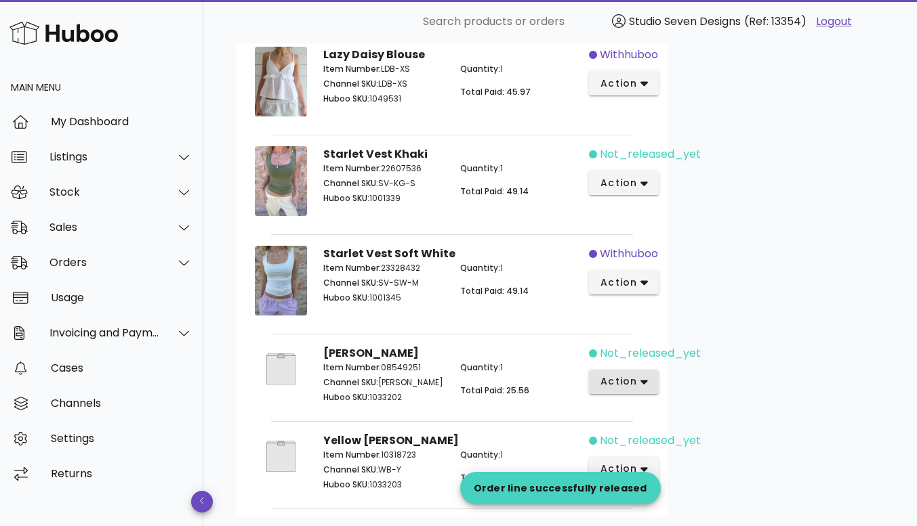
scroll to position [2187, 0]
click at [642, 375] on icon "button" at bounding box center [643, 381] width 7 height 12
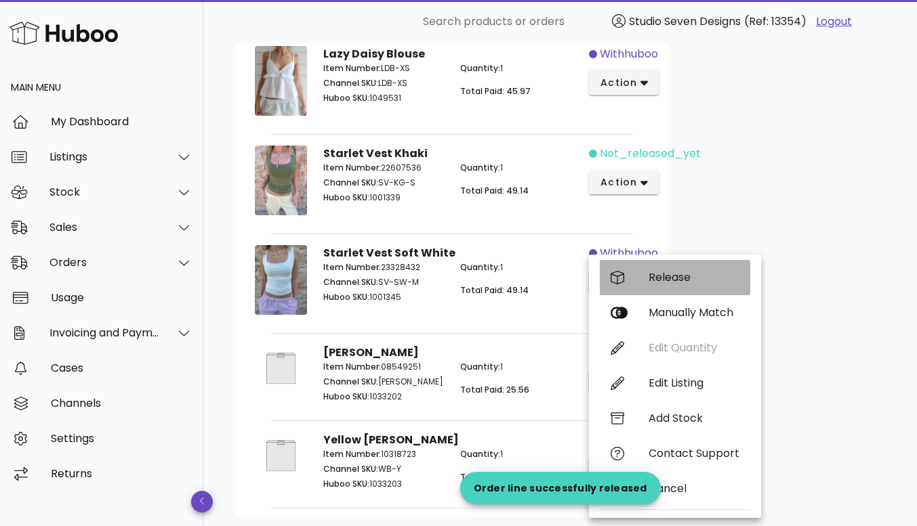
click at [680, 280] on div "Release" at bounding box center [693, 277] width 91 height 13
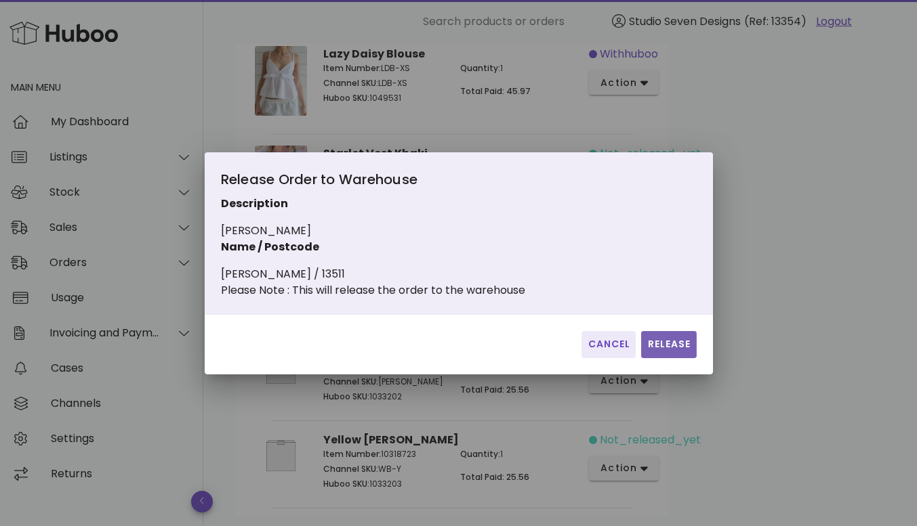
click at [665, 352] on span "Release" at bounding box center [668, 344] width 44 height 14
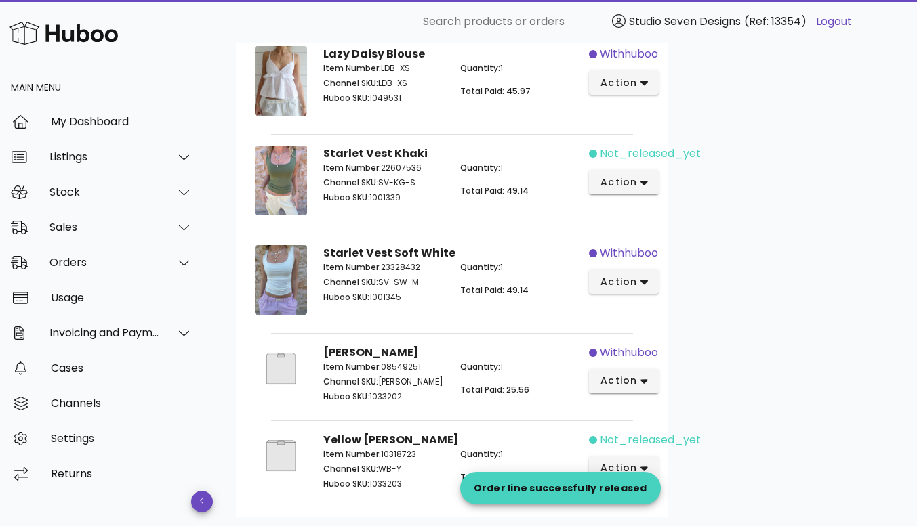
scroll to position [2249, 0]
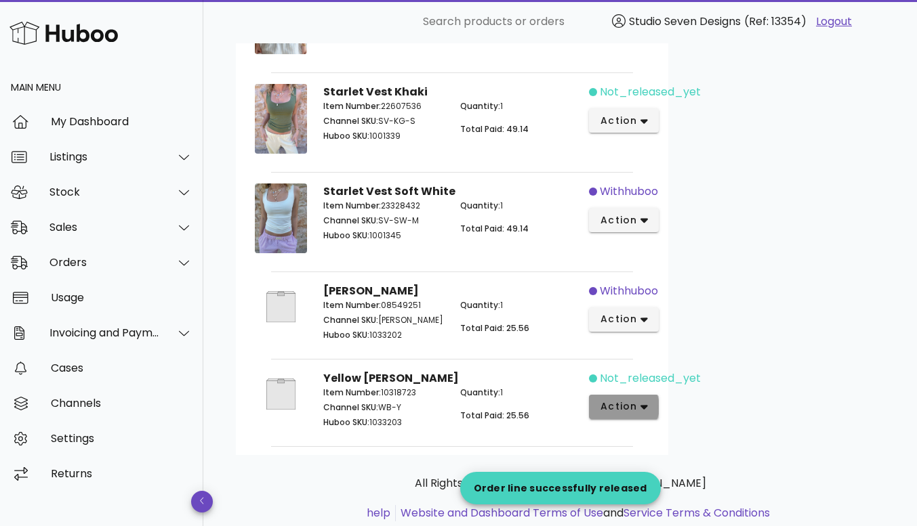
click at [642, 406] on icon "button" at bounding box center [643, 408] width 7 height 5
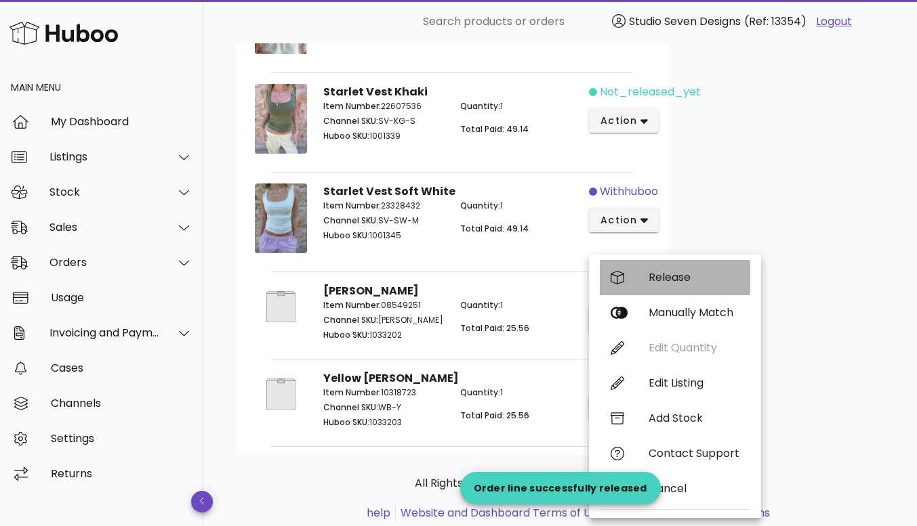
click at [669, 274] on div "Release" at bounding box center [693, 277] width 91 height 13
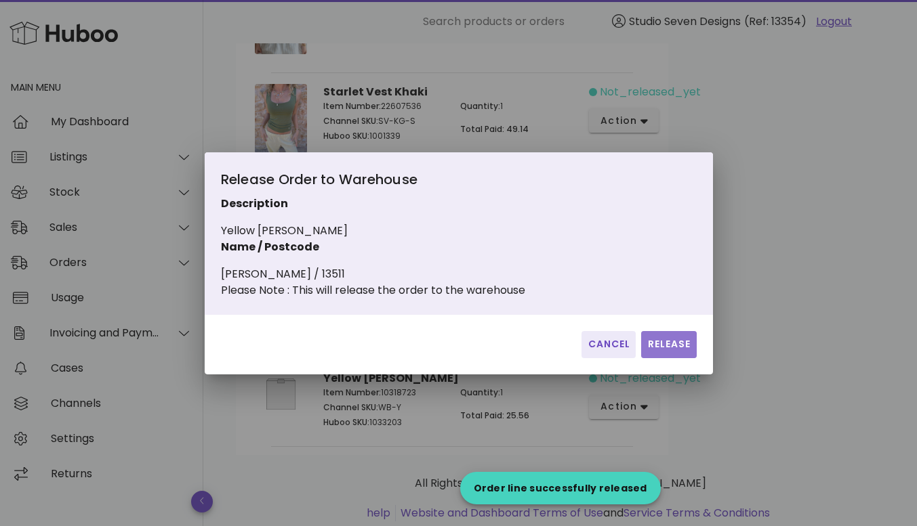
click at [675, 350] on span "Release" at bounding box center [668, 344] width 44 height 14
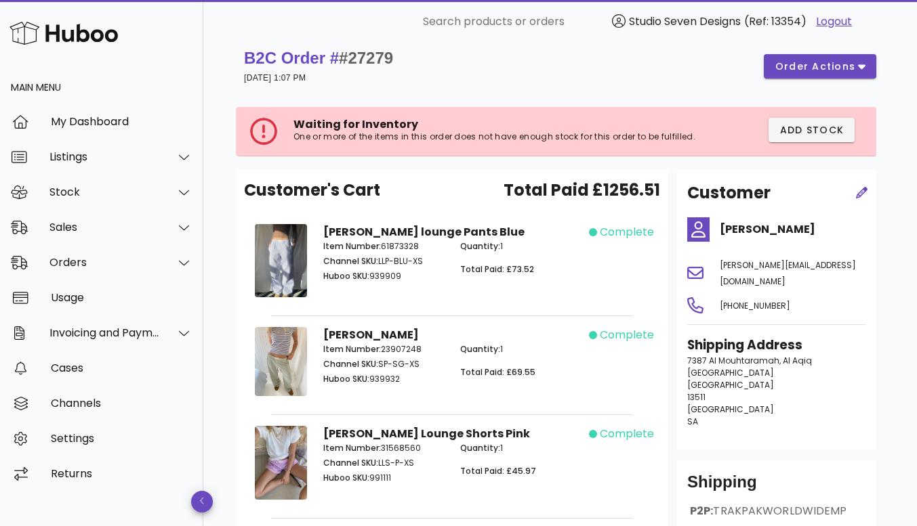
scroll to position [0, 0]
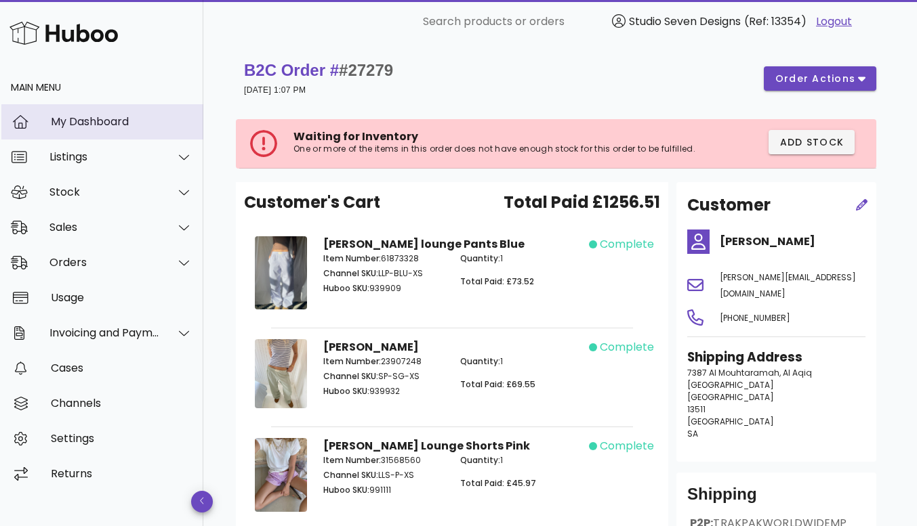
click at [98, 123] on div "My Dashboard" at bounding box center [122, 121] width 142 height 13
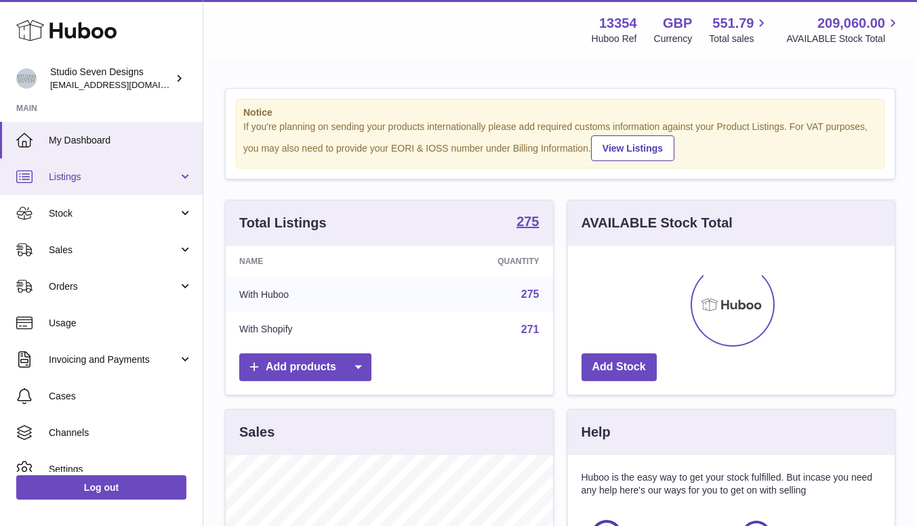
scroll to position [211, 327]
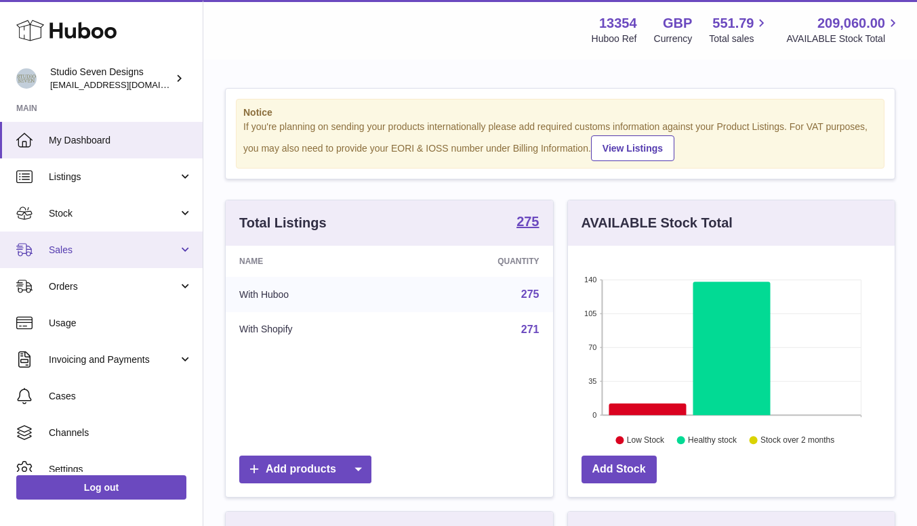
click at [75, 260] on link "Sales" at bounding box center [101, 250] width 203 height 37
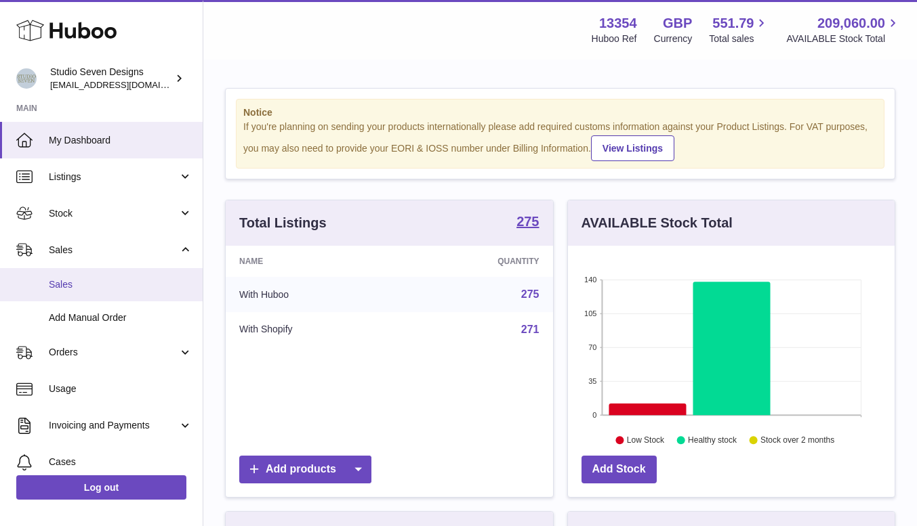
click at [89, 293] on link "Sales" at bounding box center [101, 284] width 203 height 33
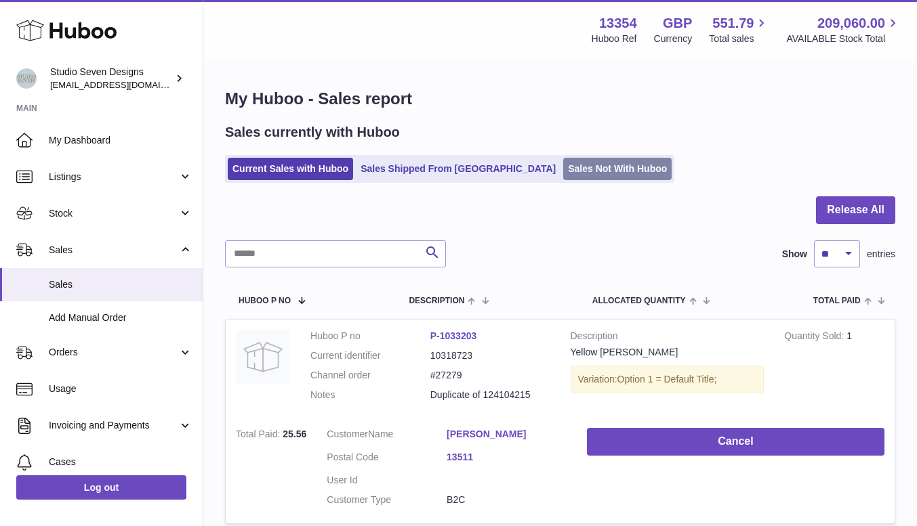
click at [563, 164] on link "Sales Not With Huboo" at bounding box center [617, 169] width 108 height 22
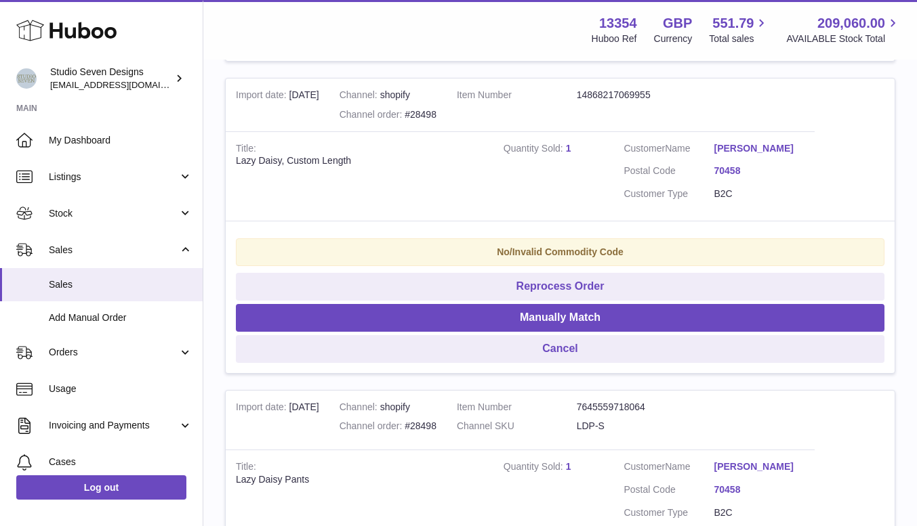
scroll to position [559, 0]
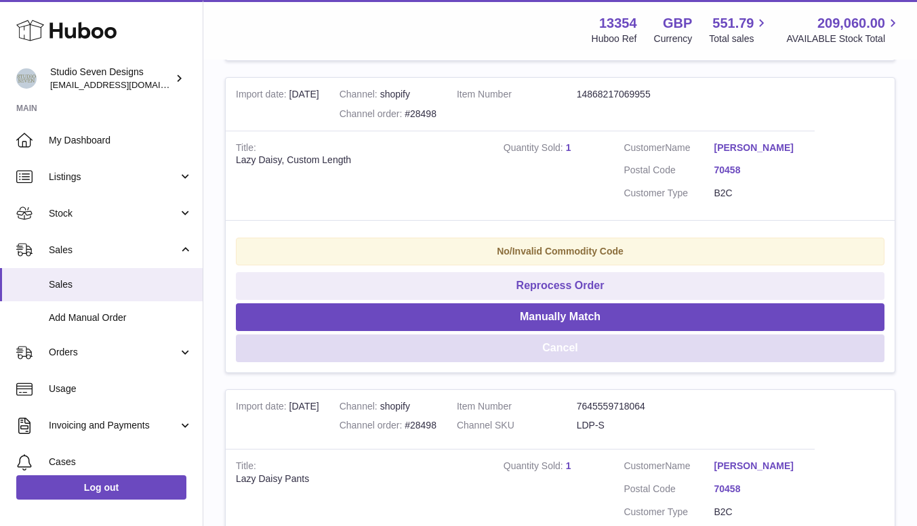
click at [621, 346] on button "Cancel" at bounding box center [560, 349] width 648 height 28
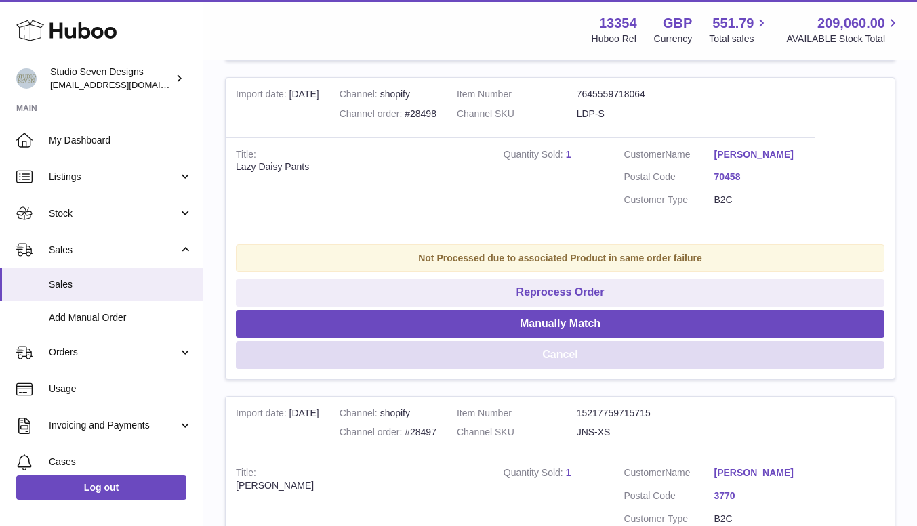
click at [621, 346] on button "Cancel" at bounding box center [560, 355] width 648 height 28
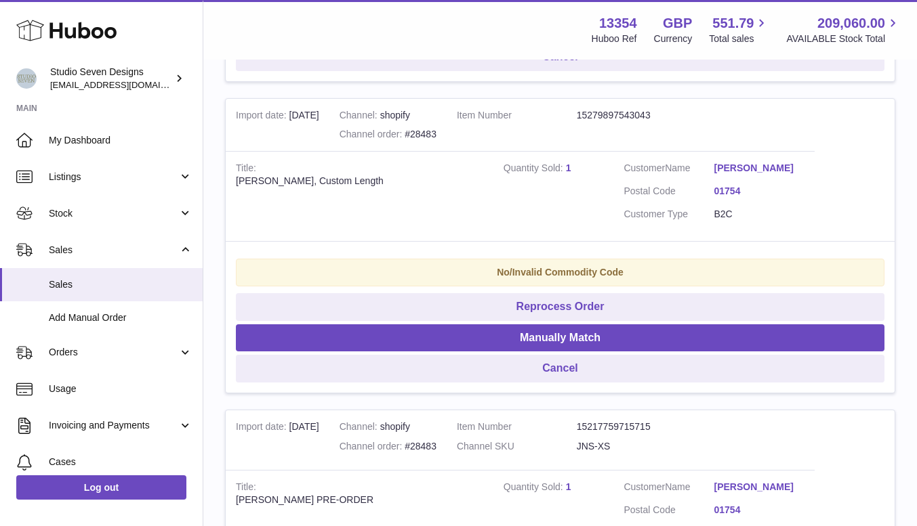
scroll to position [1690, 0]
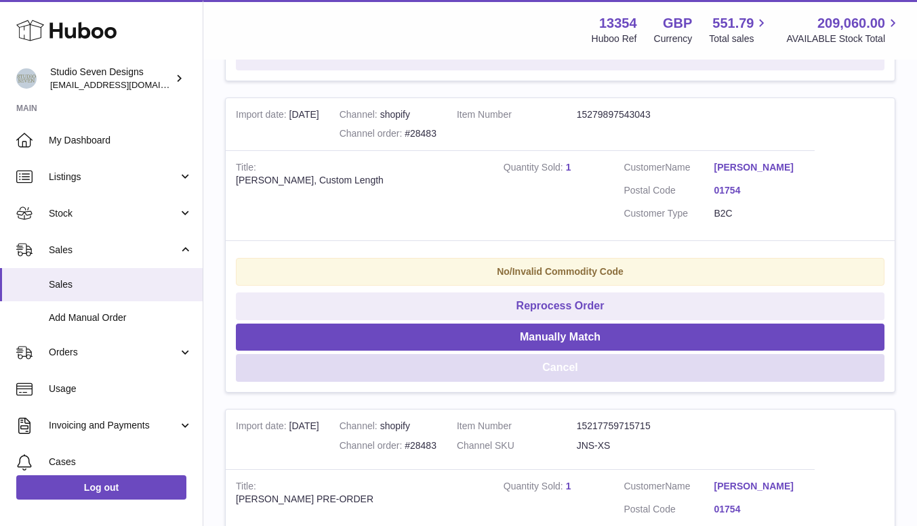
click at [596, 369] on button "Cancel" at bounding box center [560, 368] width 648 height 28
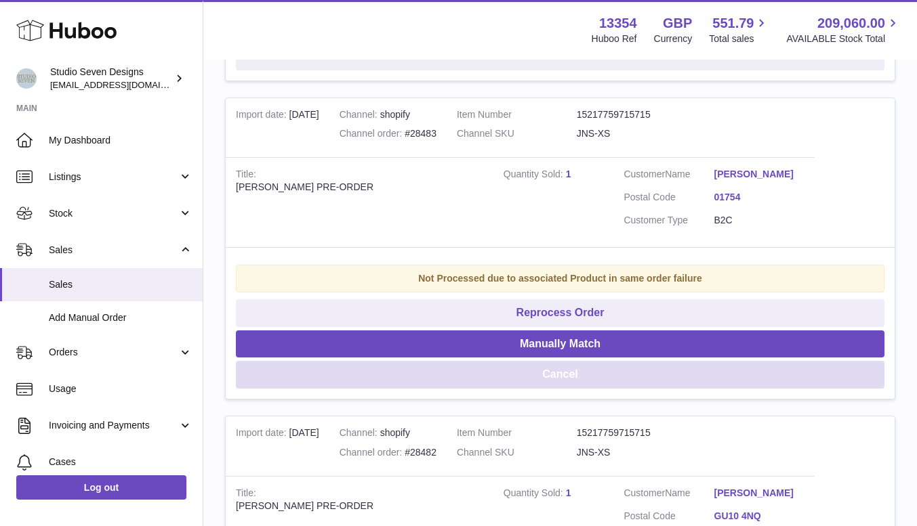
click at [581, 378] on button "Cancel" at bounding box center [560, 375] width 648 height 28
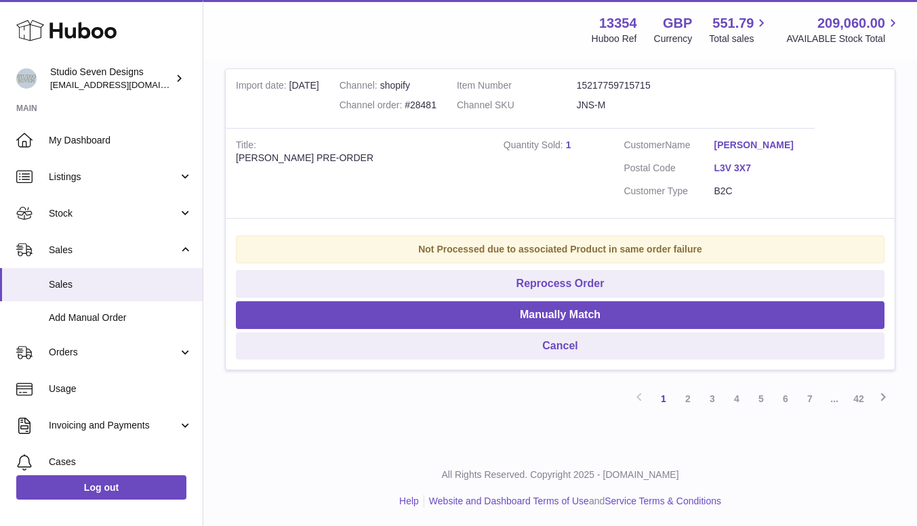
scroll to position [2958, 0]
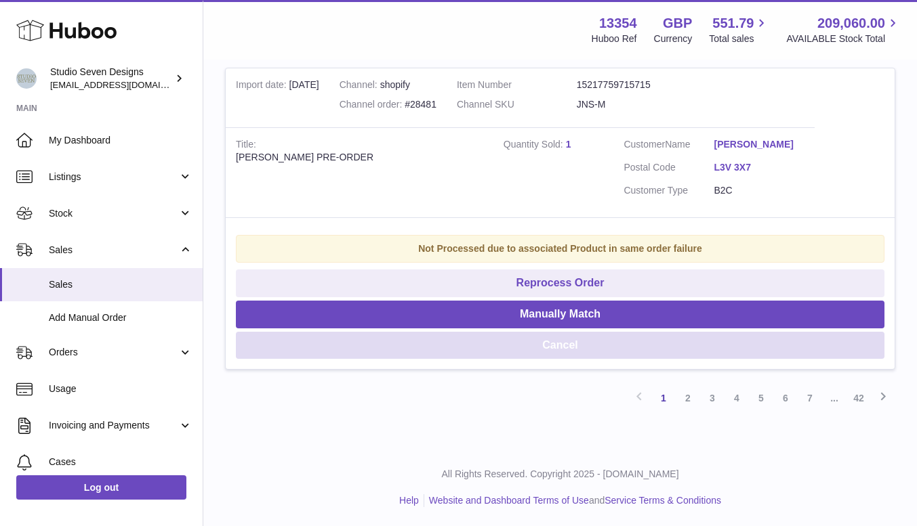
click at [575, 348] on button "Cancel" at bounding box center [560, 346] width 648 height 28
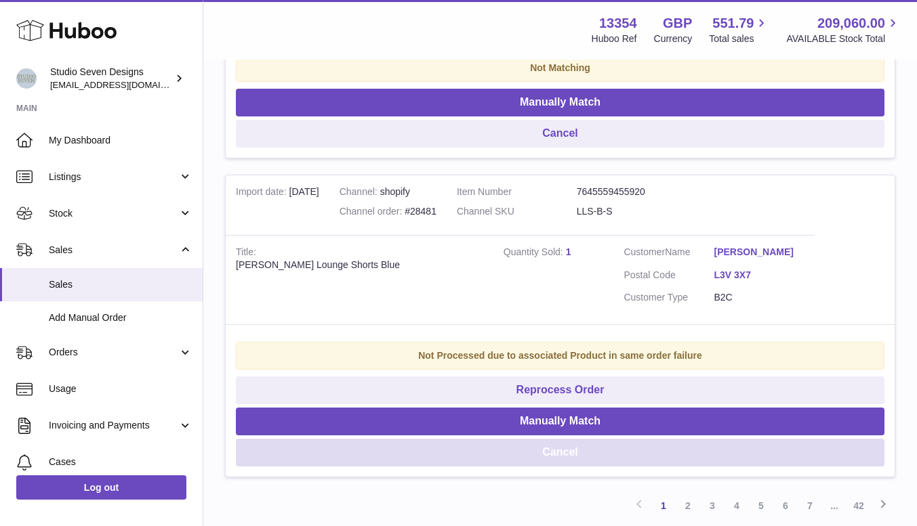
scroll to position [2812, 0]
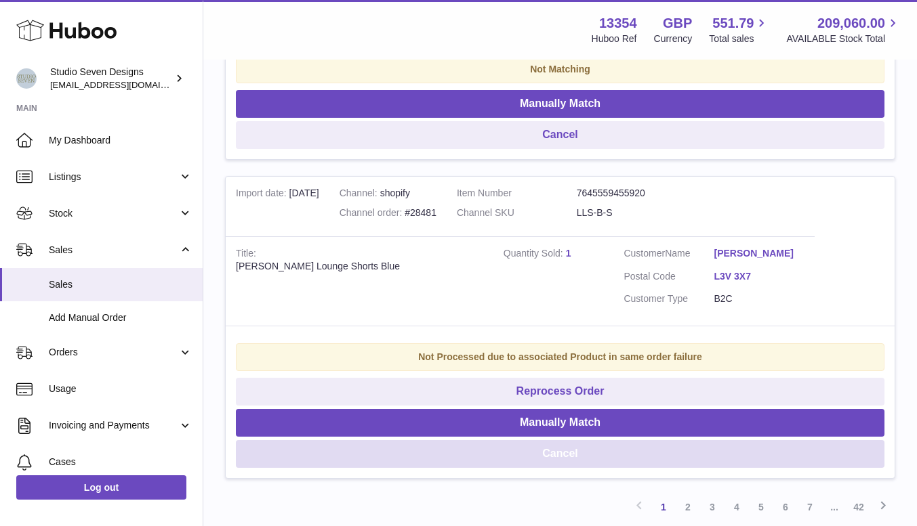
click at [586, 463] on button "Cancel" at bounding box center [560, 454] width 648 height 28
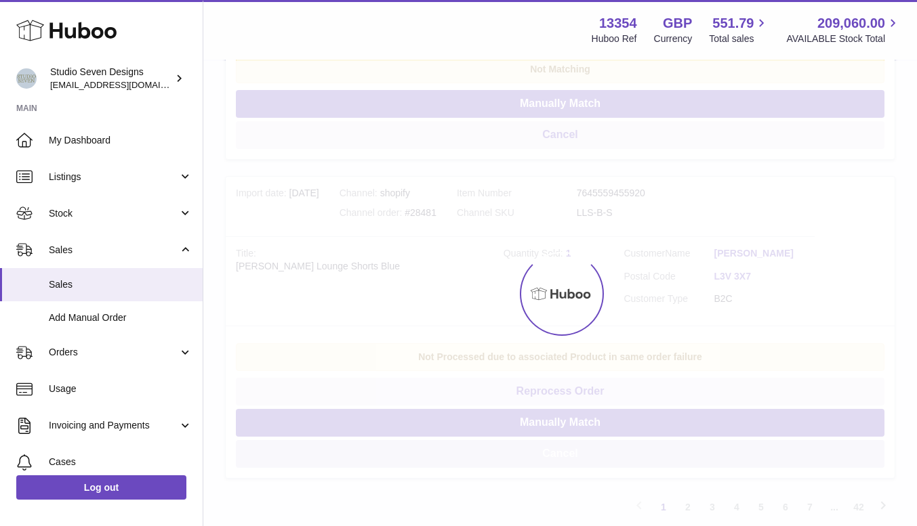
scroll to position [2780, 0]
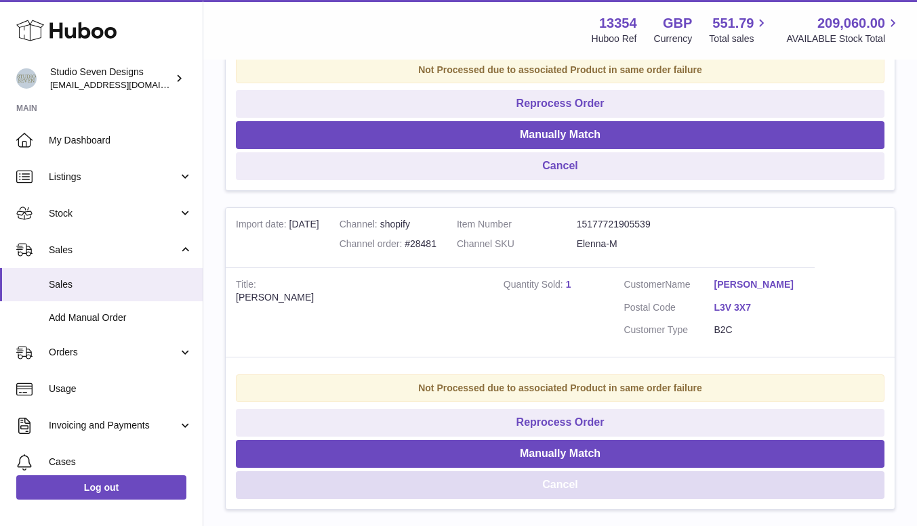
click at [560, 490] on button "Cancel" at bounding box center [560, 486] width 648 height 28
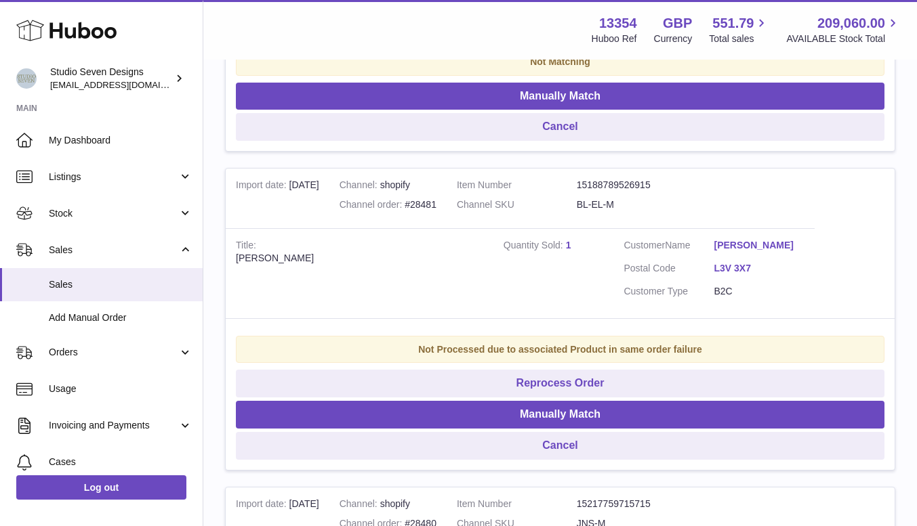
scroll to position [2500, 0]
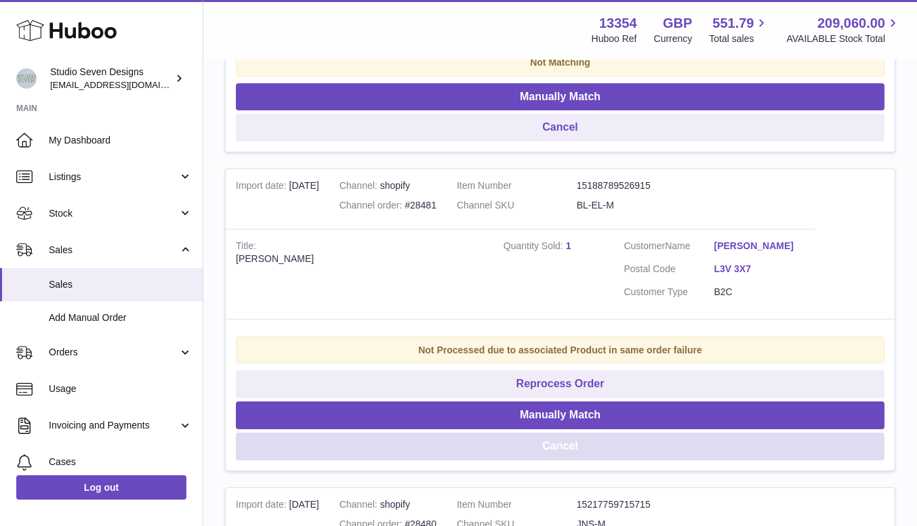
click at [563, 448] on button "Cancel" at bounding box center [560, 447] width 648 height 28
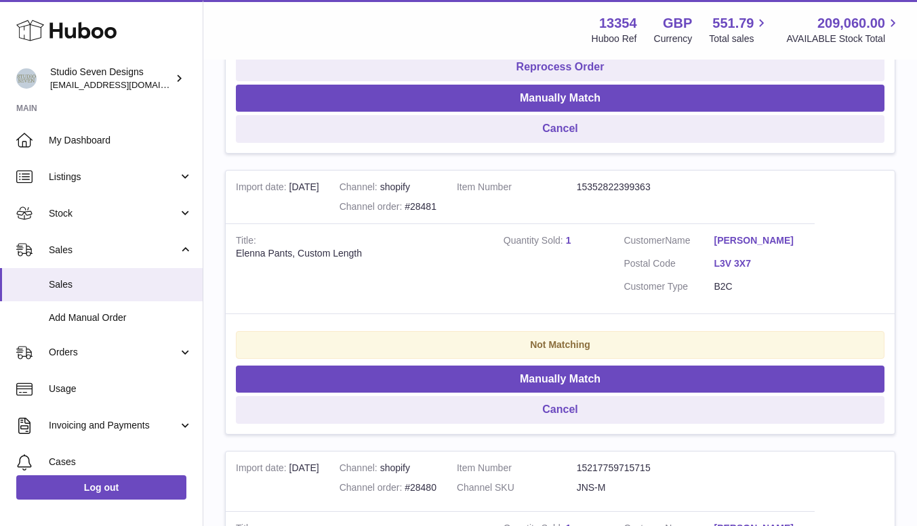
scroll to position [2218, 0]
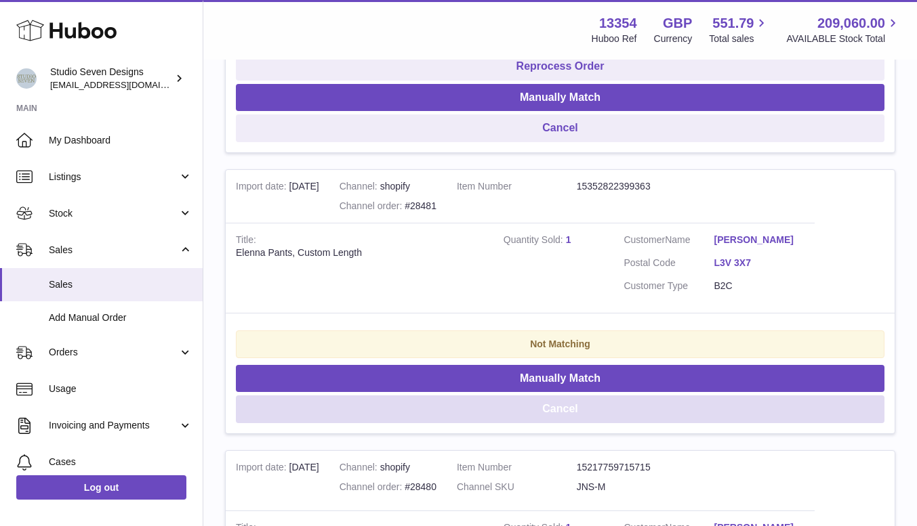
click at [547, 411] on button "Cancel" at bounding box center [560, 410] width 648 height 28
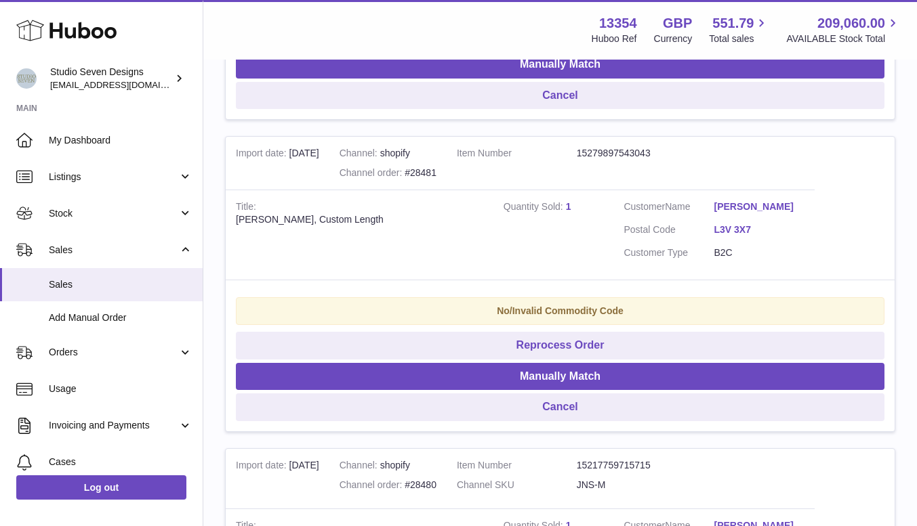
scroll to position [1938, 0]
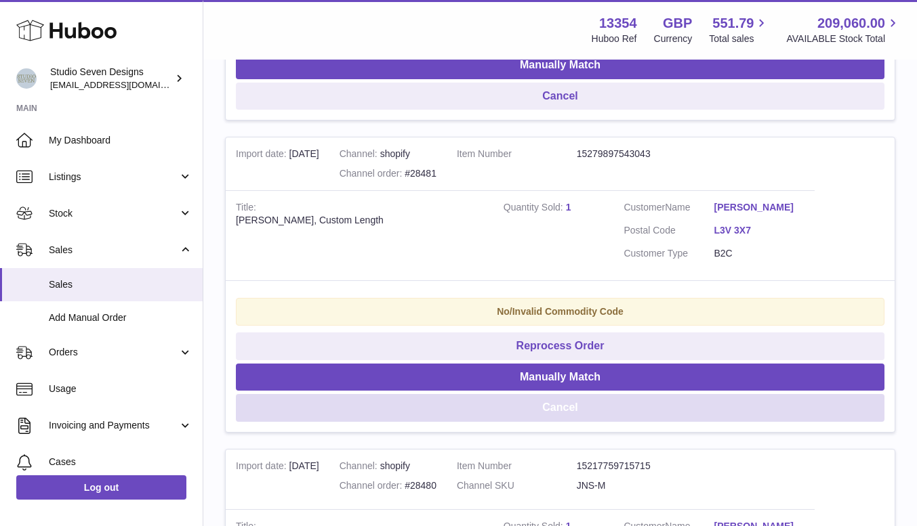
click at [561, 406] on button "Cancel" at bounding box center [560, 408] width 648 height 28
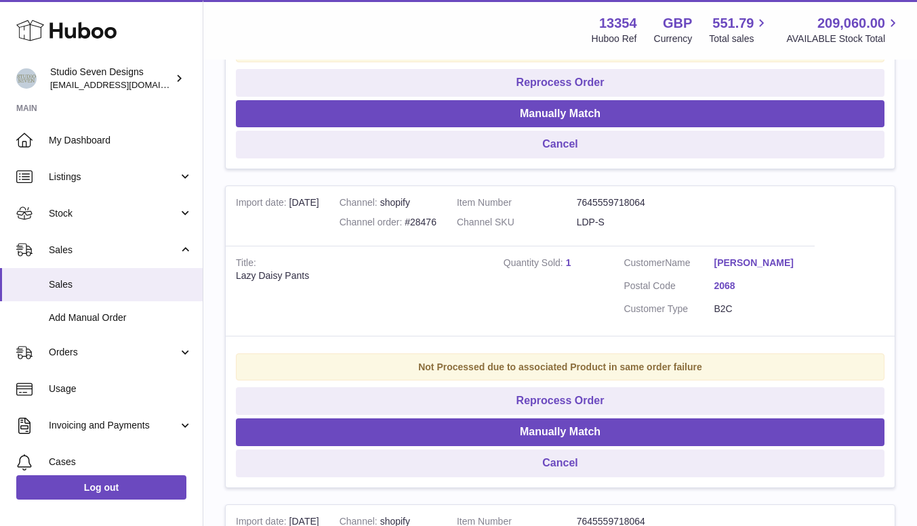
scroll to position [2490, 0]
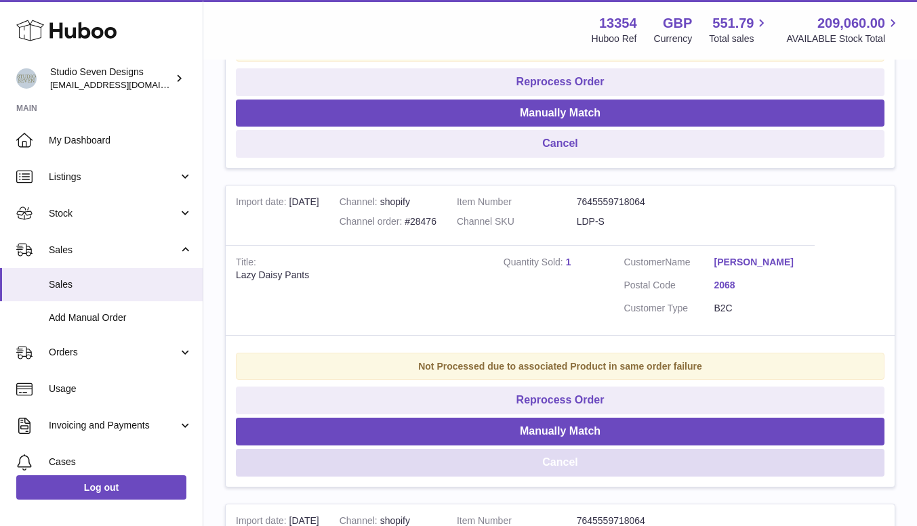
click at [577, 465] on button "Cancel" at bounding box center [560, 463] width 648 height 28
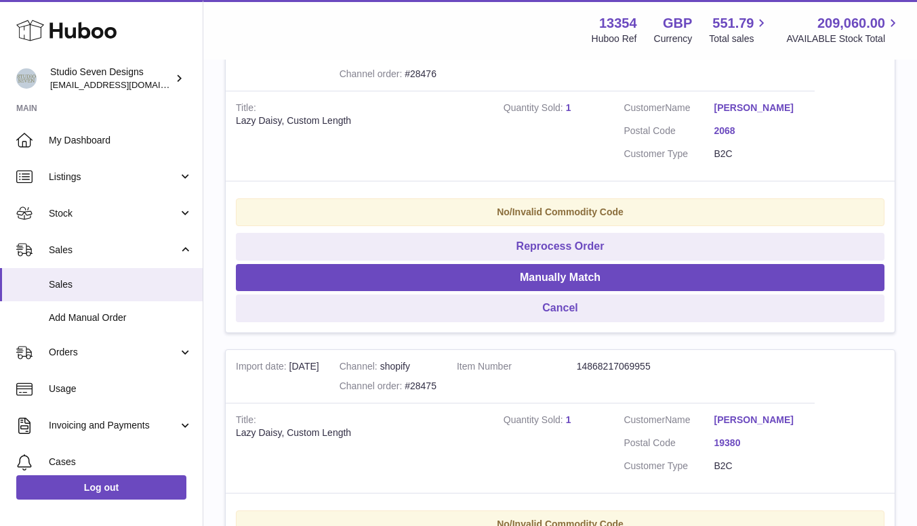
scroll to position [2325, 0]
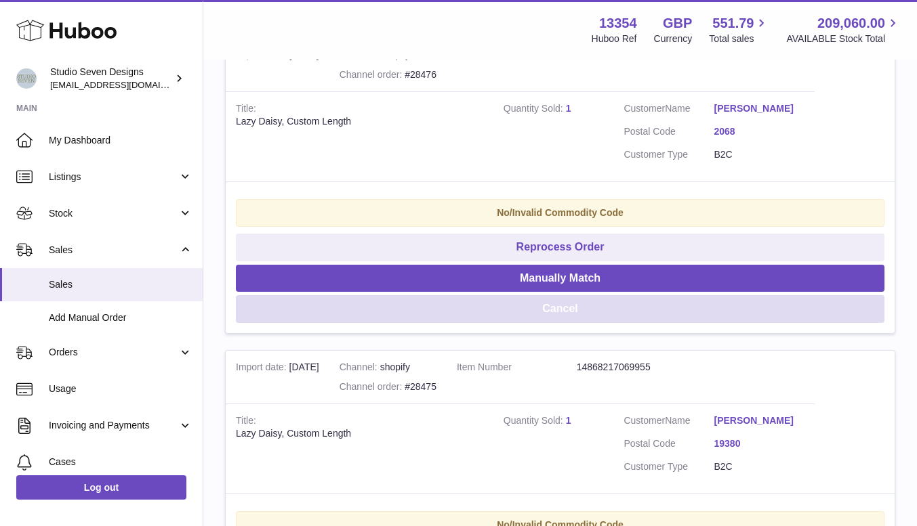
click at [568, 306] on button "Cancel" at bounding box center [560, 309] width 648 height 28
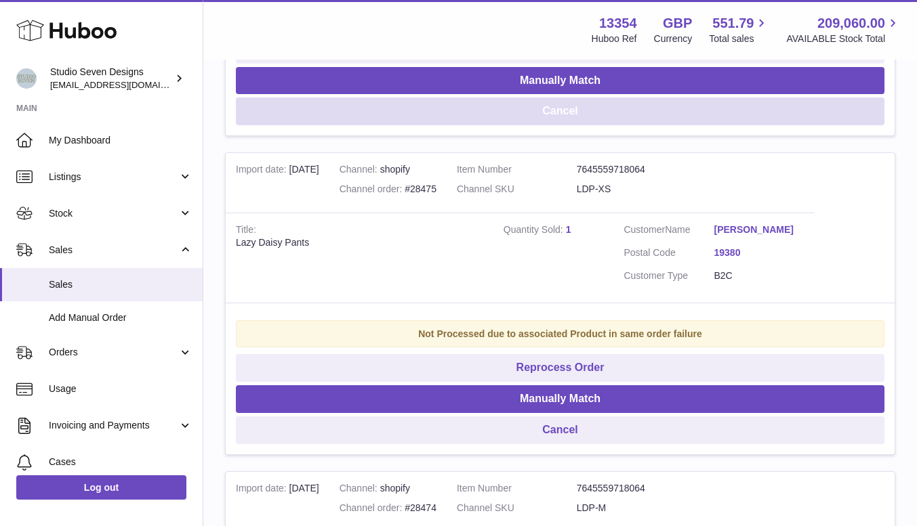
scroll to position [2518, 0]
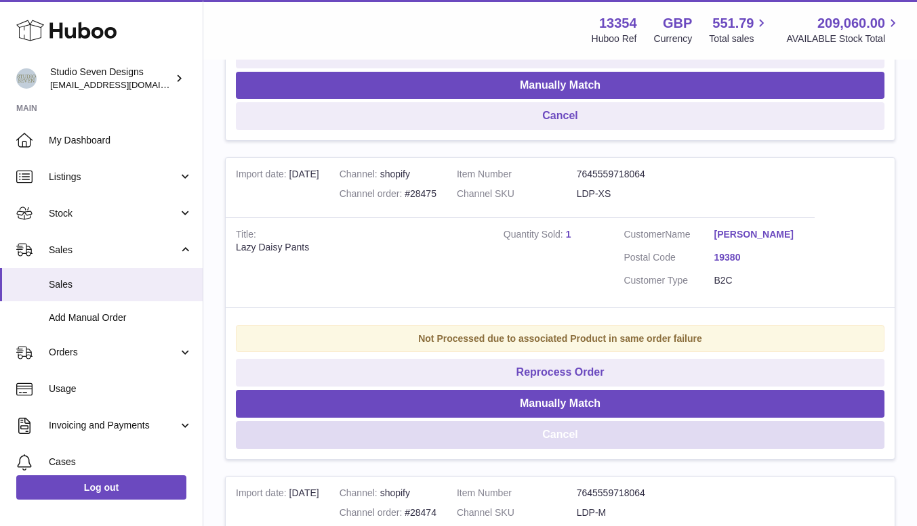
click at [568, 438] on button "Cancel" at bounding box center [560, 435] width 648 height 28
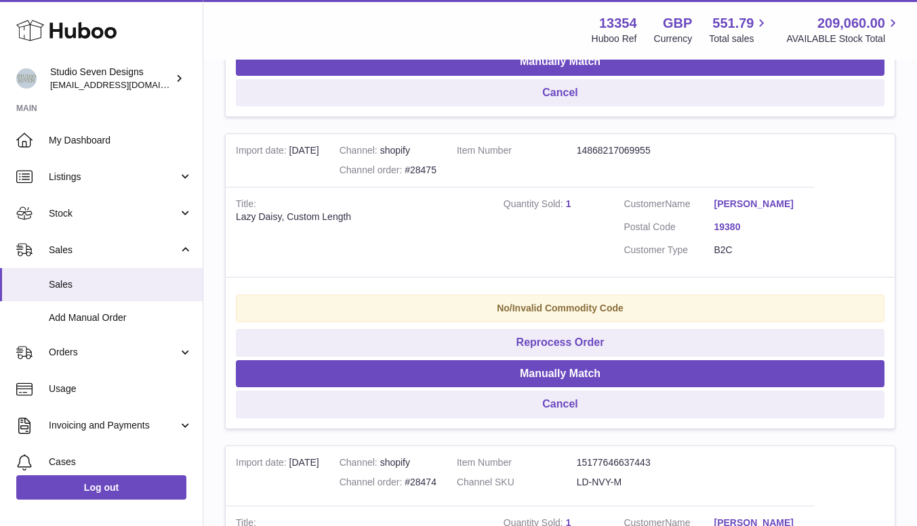
scroll to position [2229, 0]
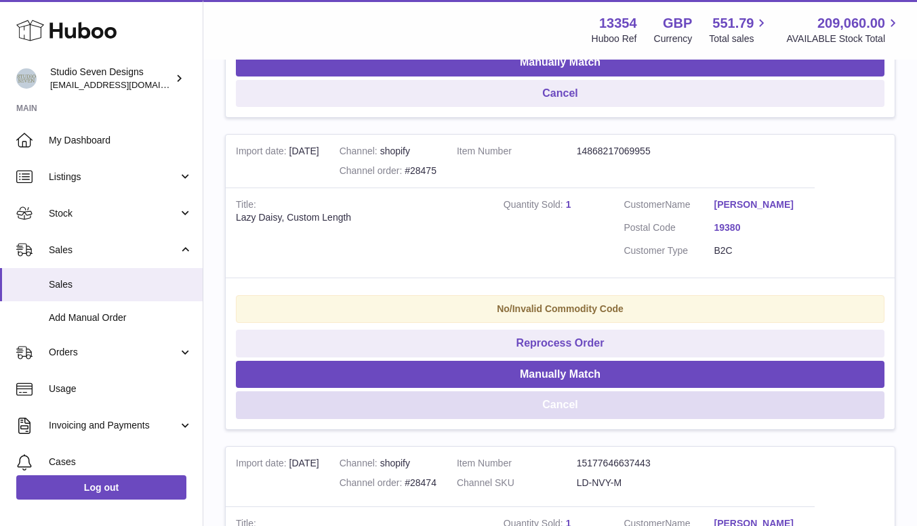
click at [566, 402] on button "Cancel" at bounding box center [560, 406] width 648 height 28
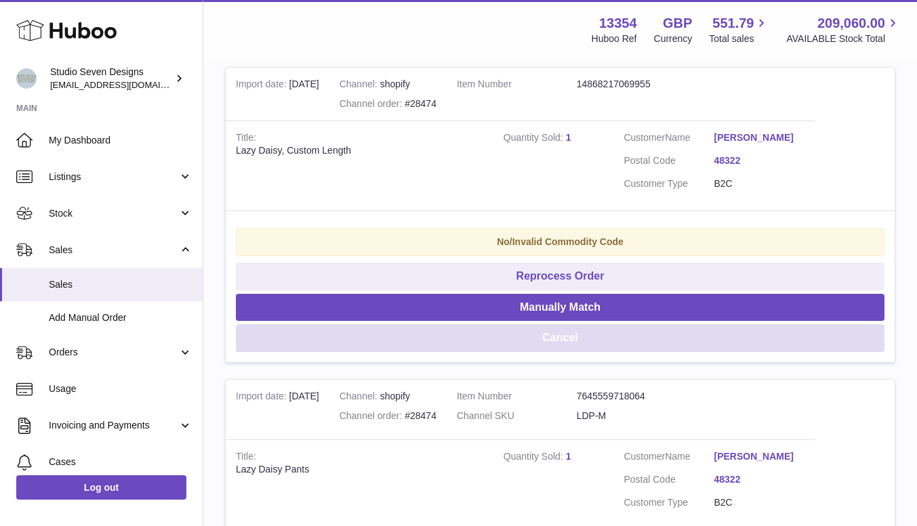
scroll to position [2298, 0]
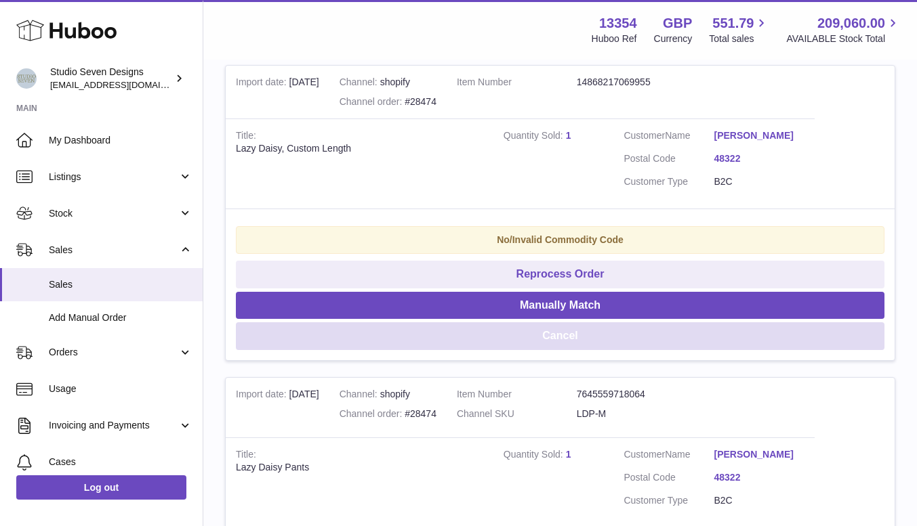
click at [563, 337] on button "Cancel" at bounding box center [560, 336] width 648 height 28
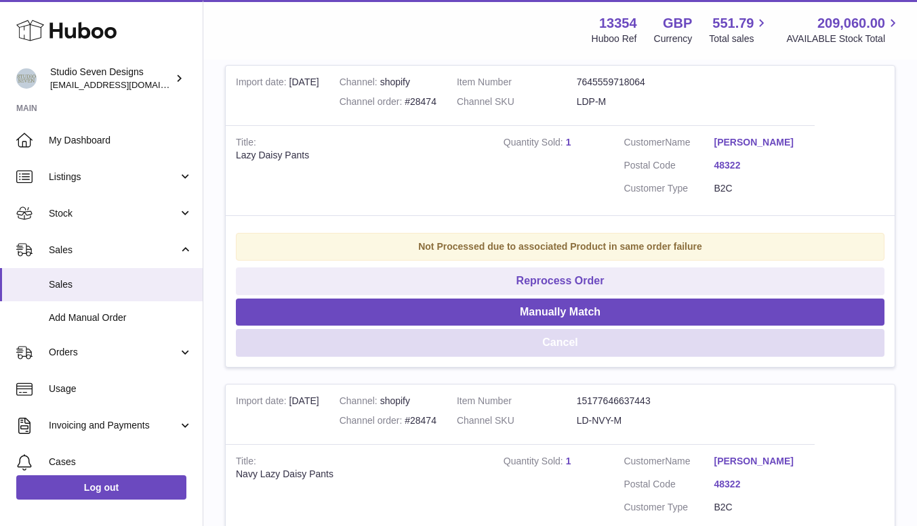
click at [563, 337] on button "Cancel" at bounding box center [560, 343] width 648 height 28
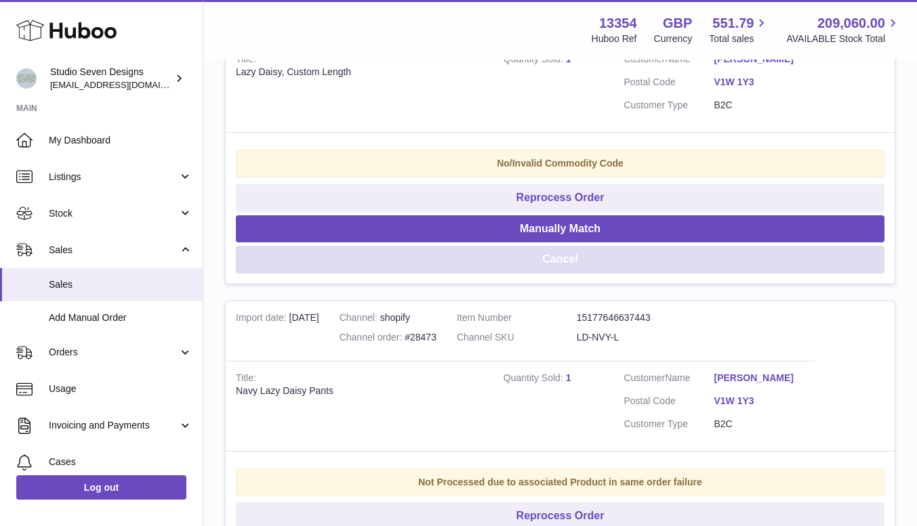
scroll to position [2292, 0]
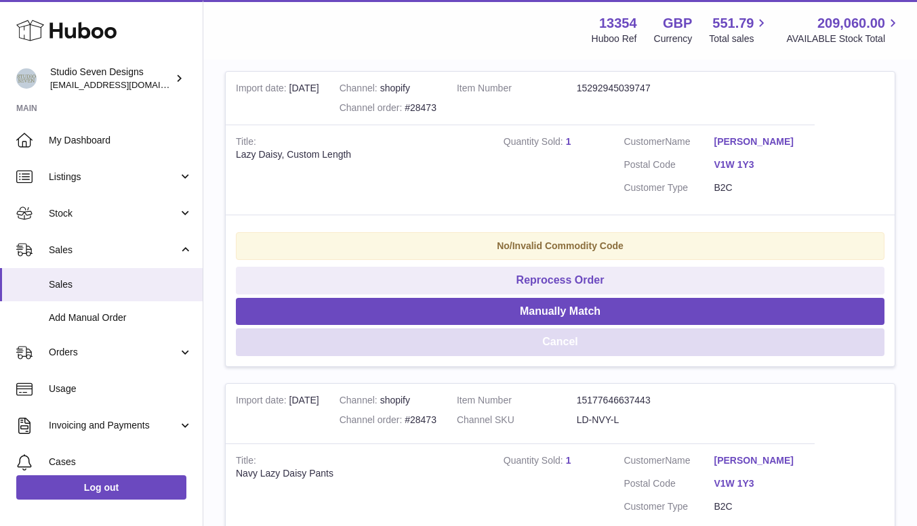
click at [554, 345] on button "Cancel" at bounding box center [560, 343] width 648 height 28
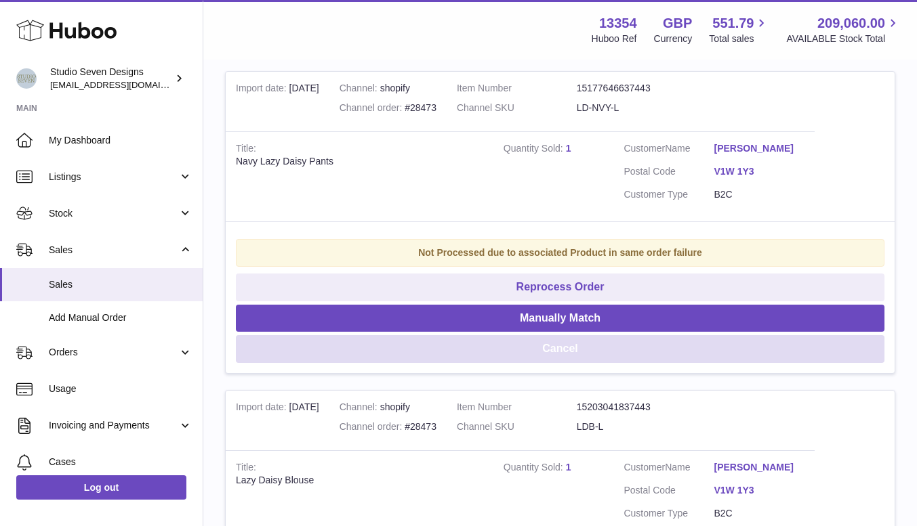
click at [554, 345] on button "Cancel" at bounding box center [560, 349] width 648 height 28
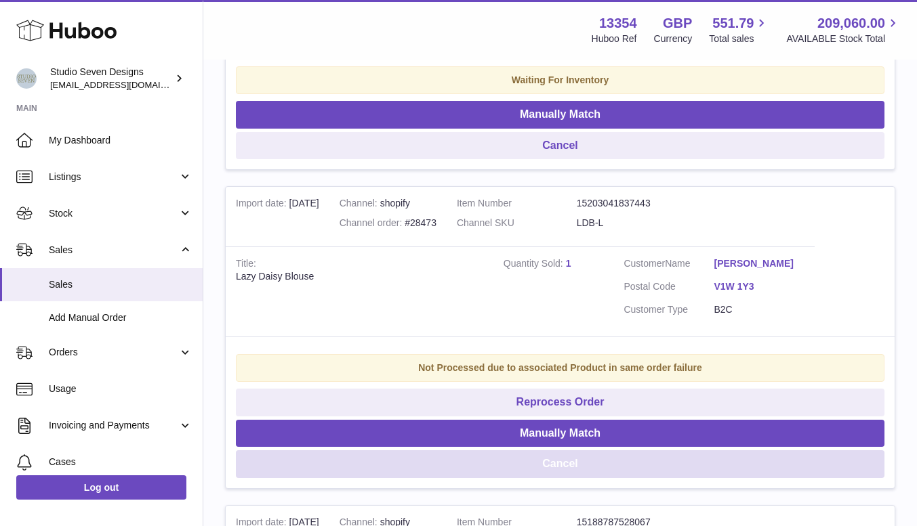
scroll to position [2176, 0]
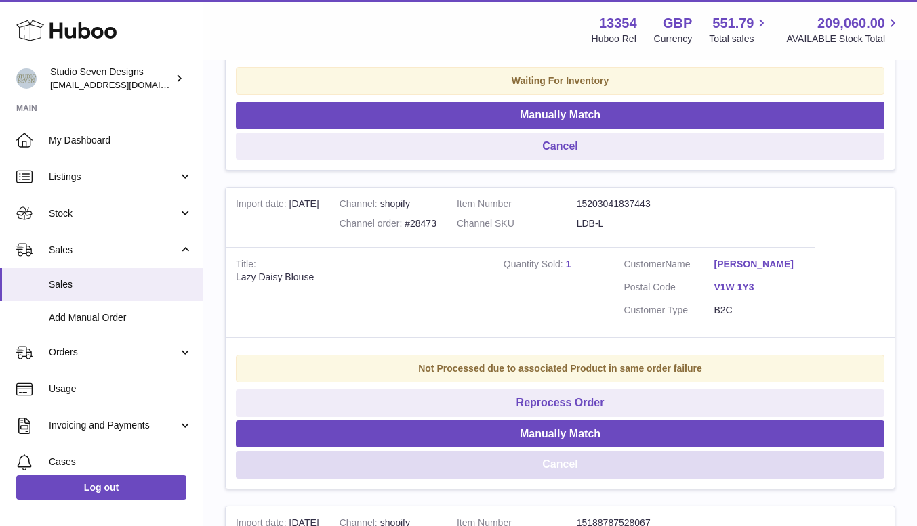
click at [570, 468] on button "Cancel" at bounding box center [560, 465] width 648 height 28
click at [564, 463] on button "Cancel" at bounding box center [560, 465] width 648 height 28
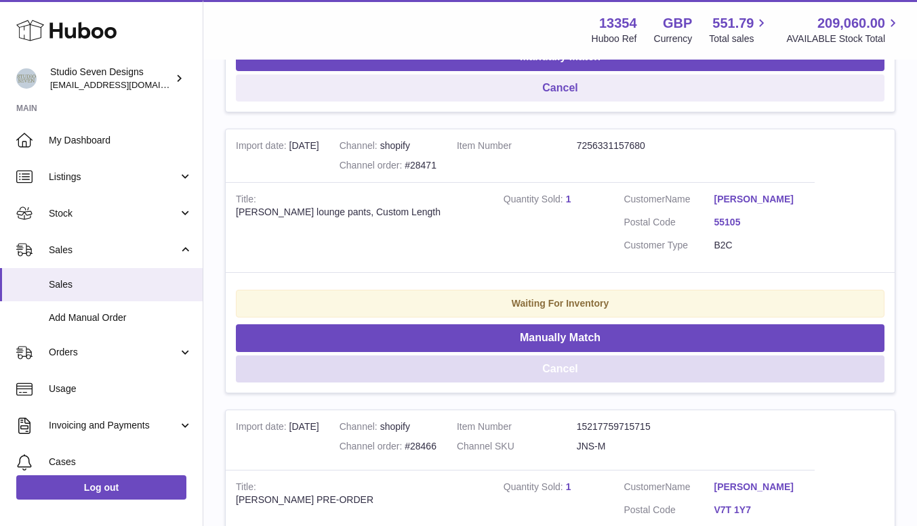
scroll to position [2232, 0]
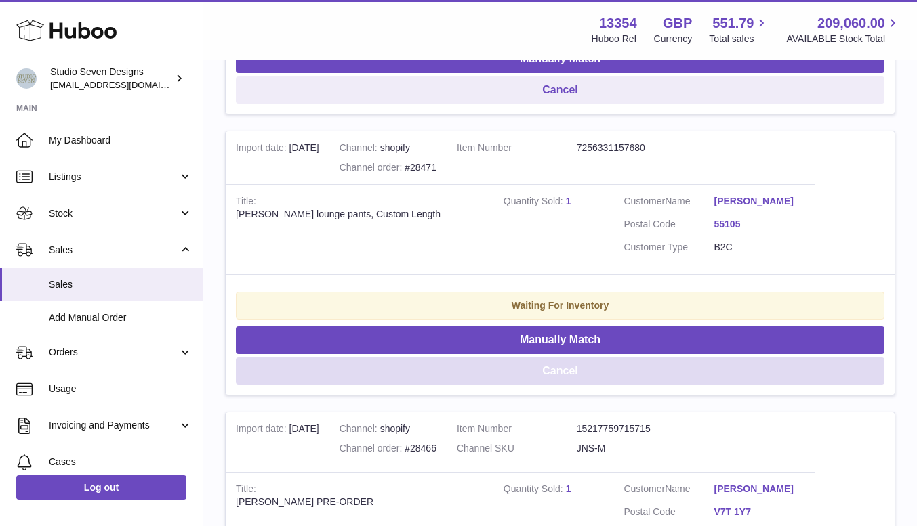
click at [561, 371] on button "Cancel" at bounding box center [560, 372] width 648 height 28
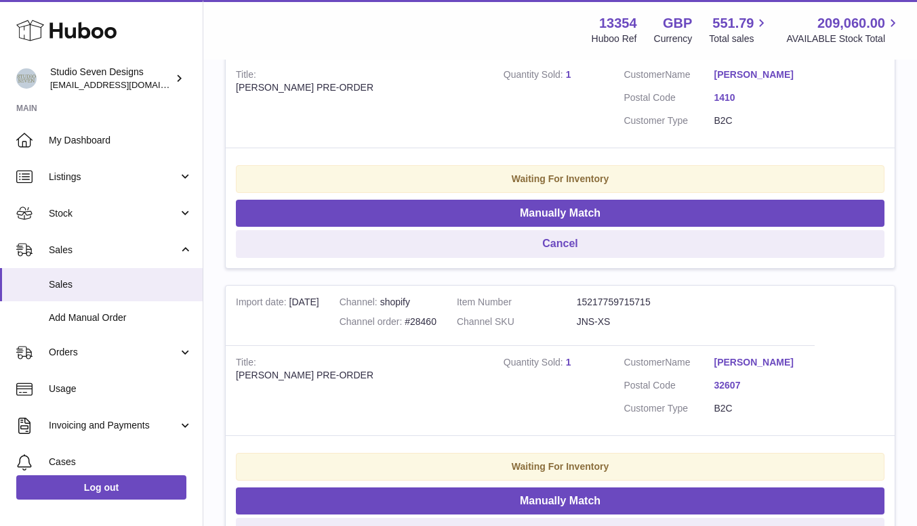
scroll to position [2842, 0]
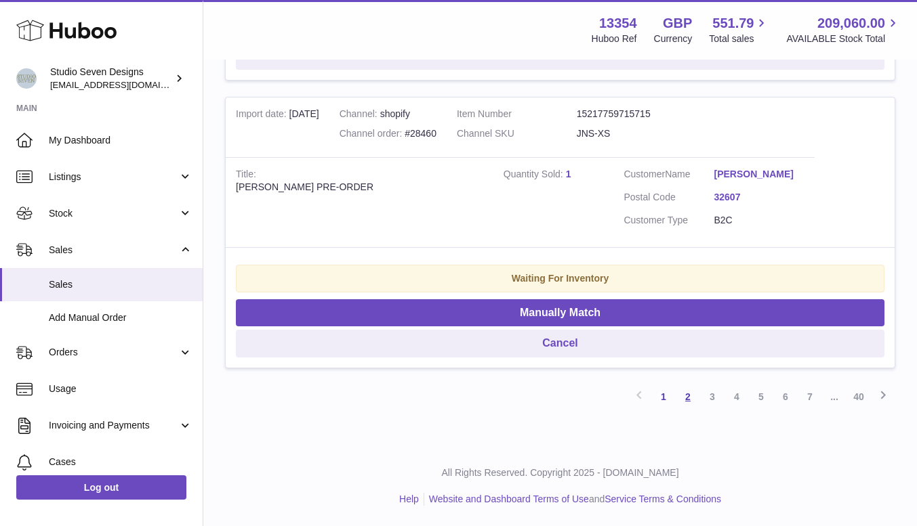
click at [684, 396] on link "2" at bounding box center [687, 397] width 24 height 24
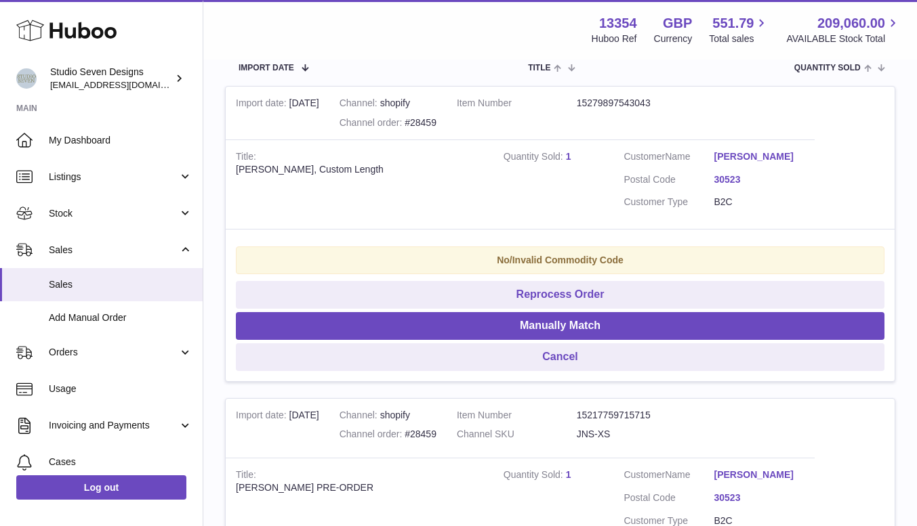
scroll to position [262, 0]
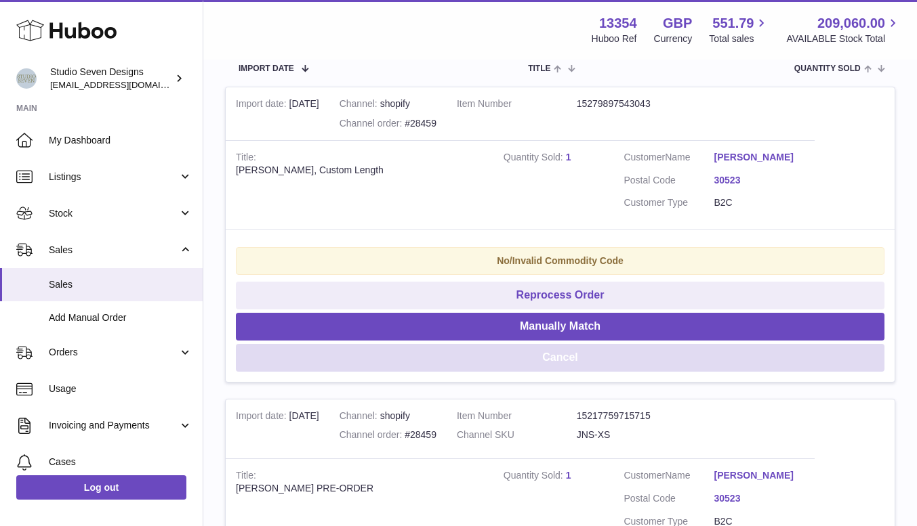
click at [591, 354] on button "Cancel" at bounding box center [560, 358] width 648 height 28
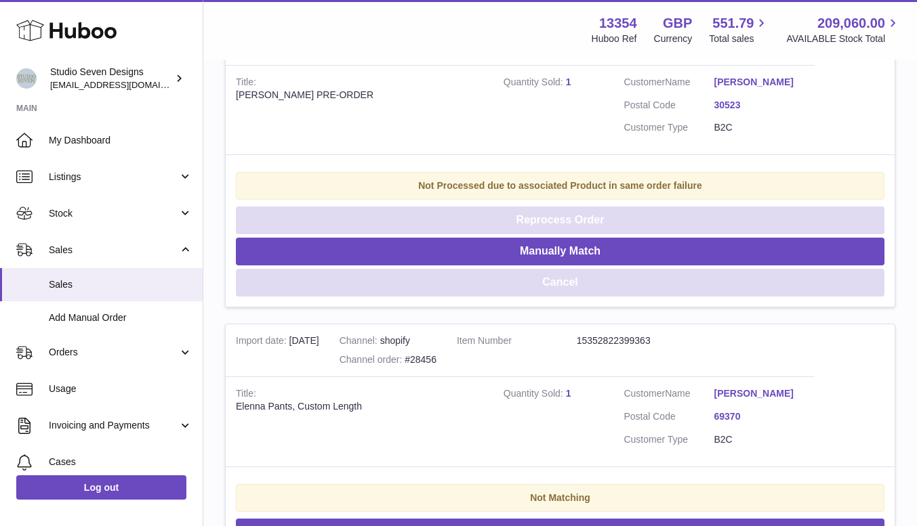
scroll to position [344, 0]
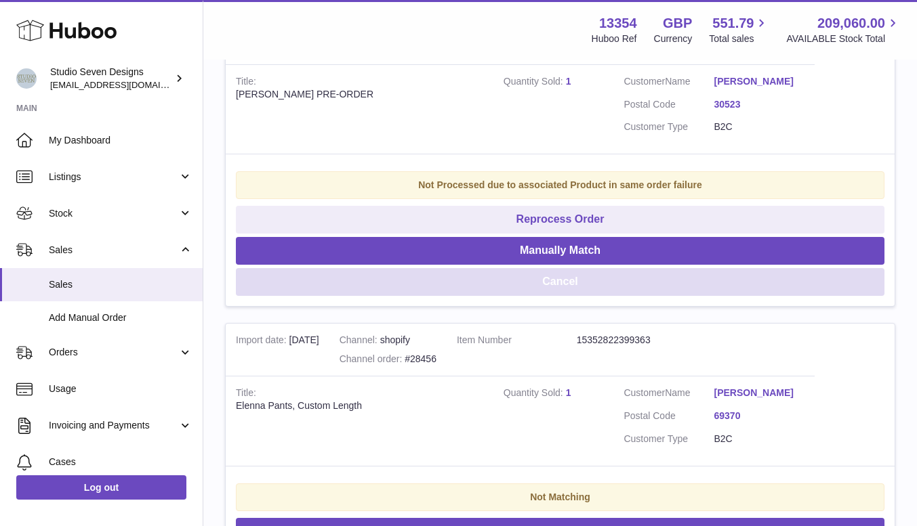
click at [575, 283] on button "Cancel" at bounding box center [560, 282] width 648 height 28
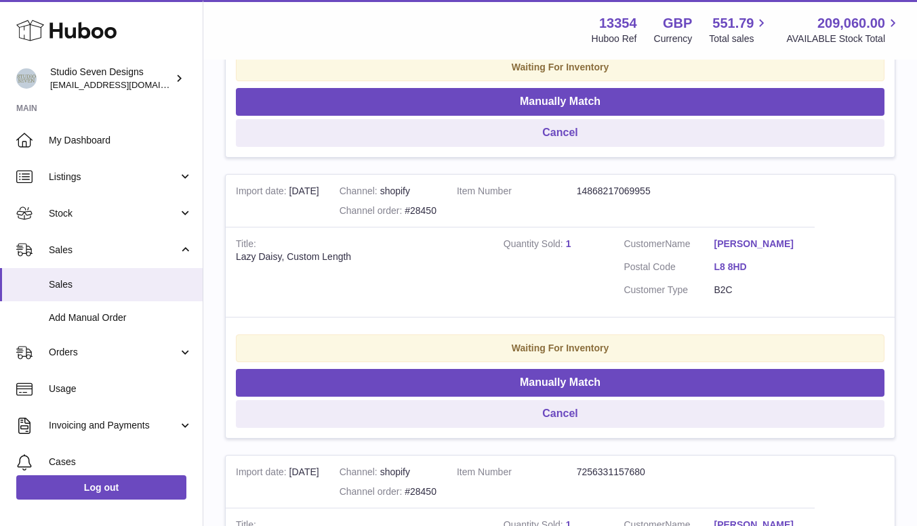
scroll to position [744, 0]
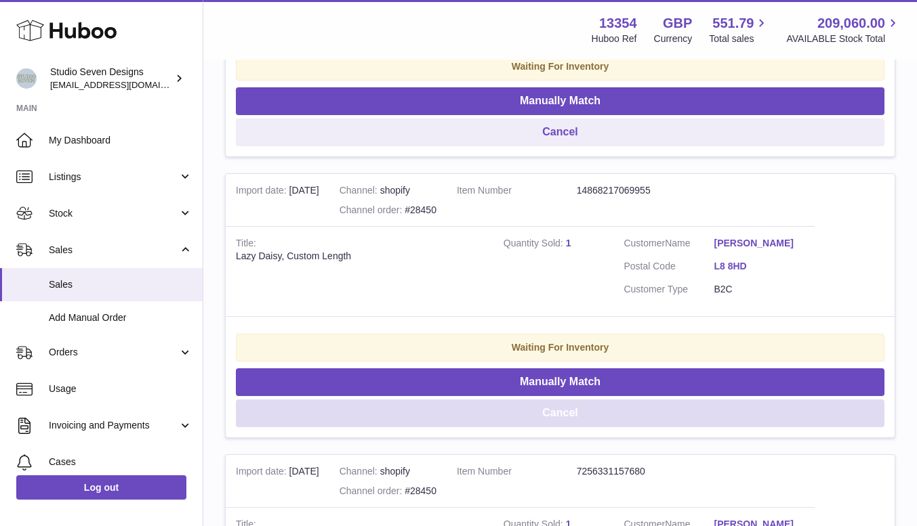
click at [562, 415] on button "Cancel" at bounding box center [560, 414] width 648 height 28
click at [575, 419] on button "Cancel" at bounding box center [560, 414] width 648 height 28
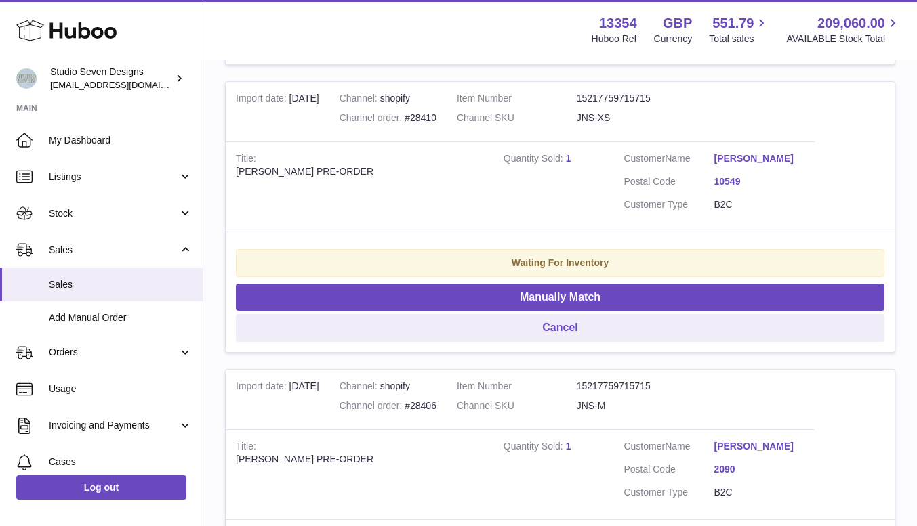
scroll to position [2835, 0]
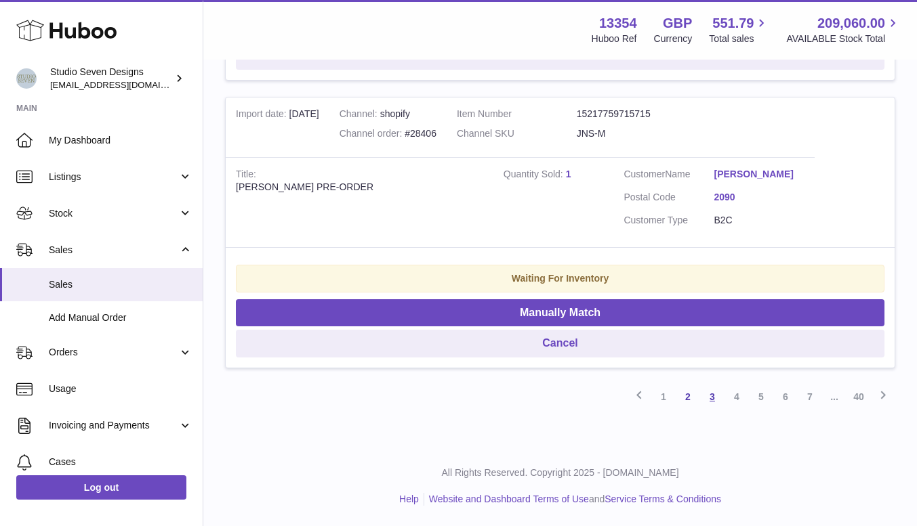
click at [711, 393] on link "3" at bounding box center [712, 397] width 24 height 24
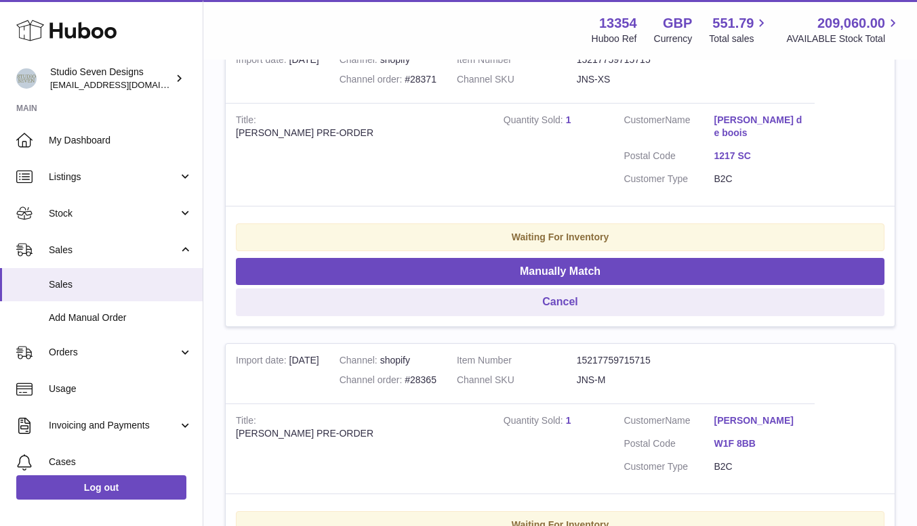
scroll to position [2855, 0]
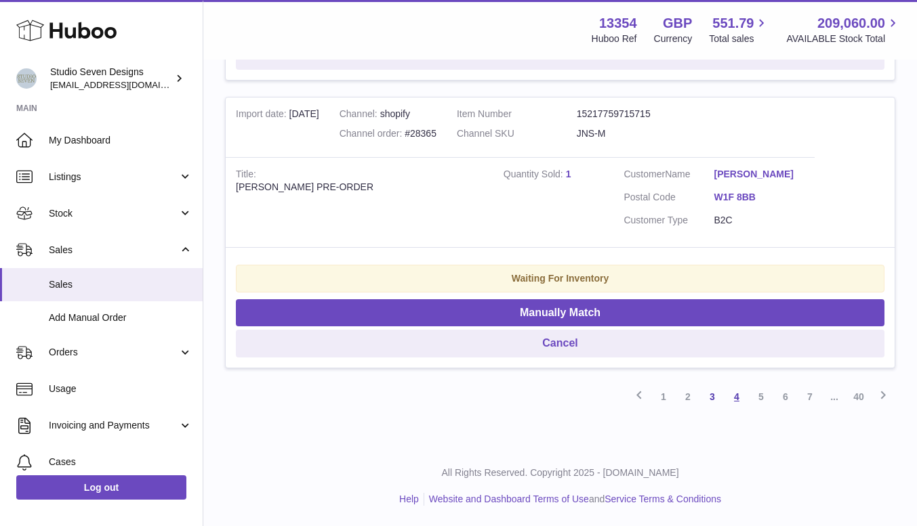
click at [740, 399] on link "4" at bounding box center [736, 397] width 24 height 24
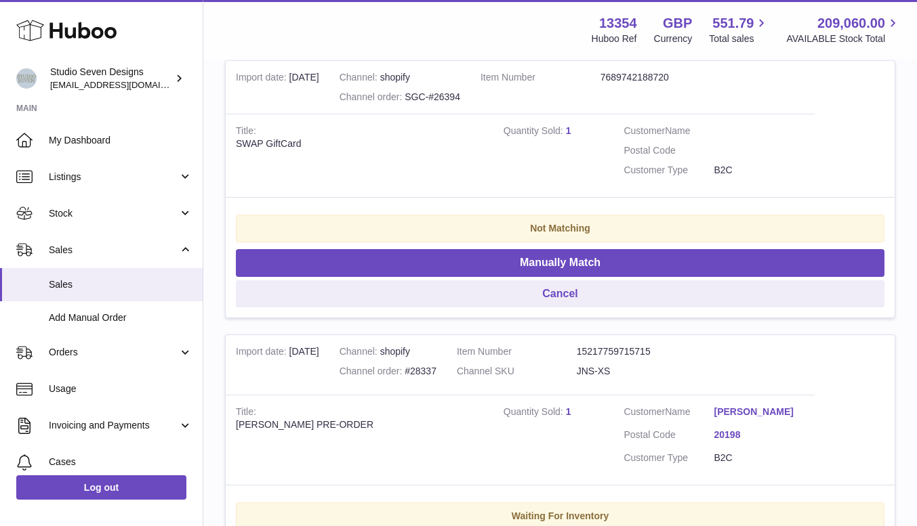
scroll to position [2303, 0]
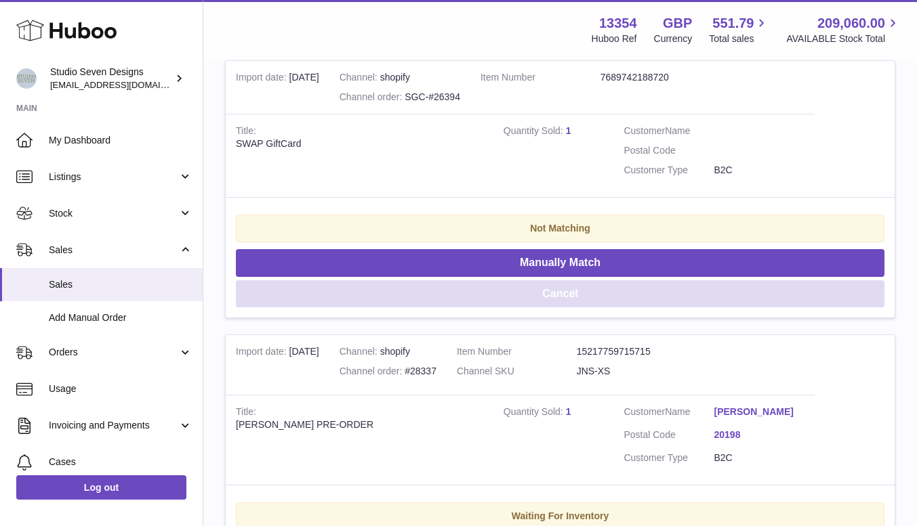
click at [581, 308] on button "Cancel" at bounding box center [560, 294] width 648 height 28
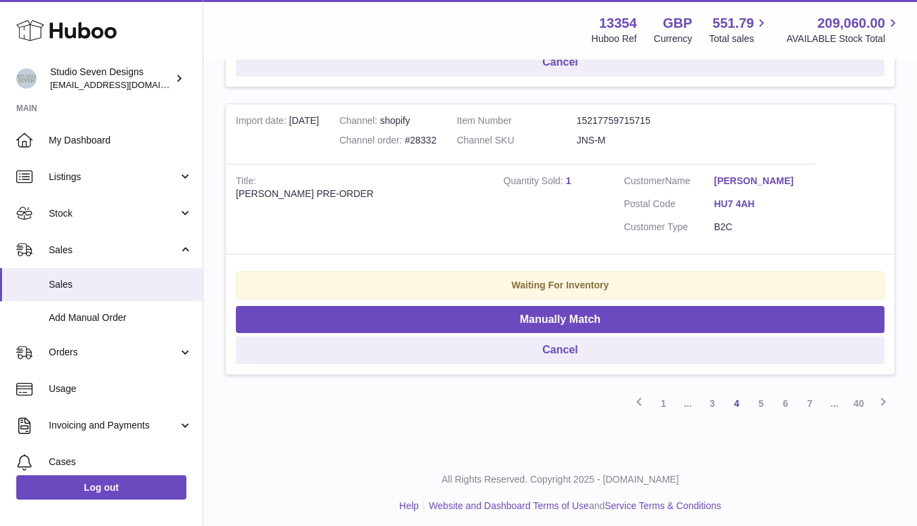
scroll to position [2835, 0]
click at [760, 416] on link "5" at bounding box center [761, 404] width 24 height 24
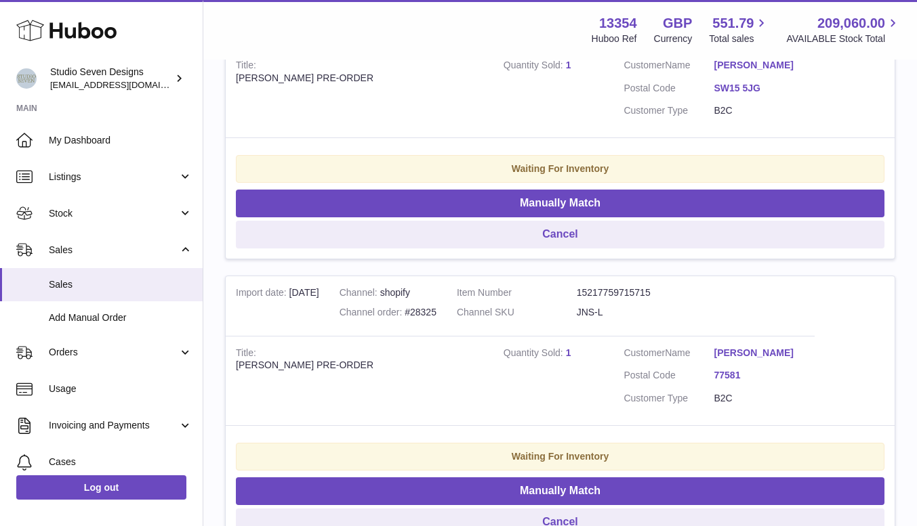
scroll to position [362, 0]
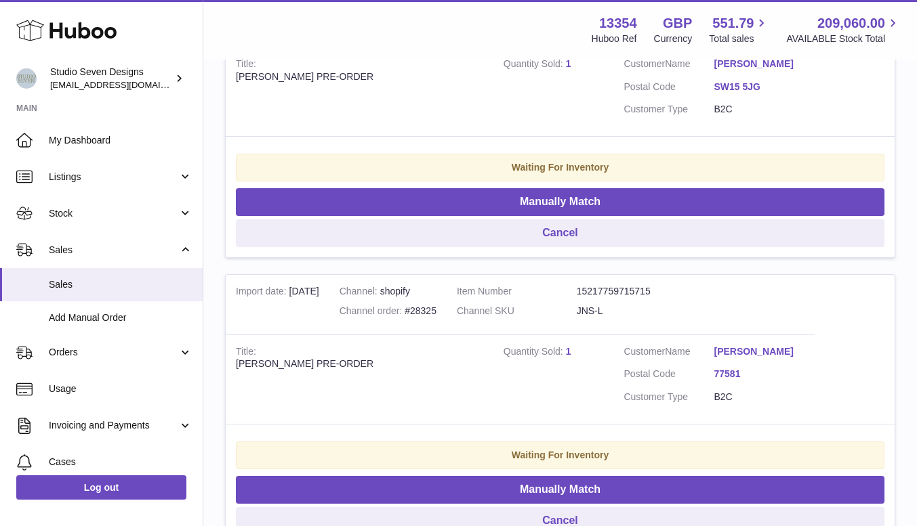
click at [560, 398] on td "Quantity Sold 1" at bounding box center [553, 380] width 121 height 90
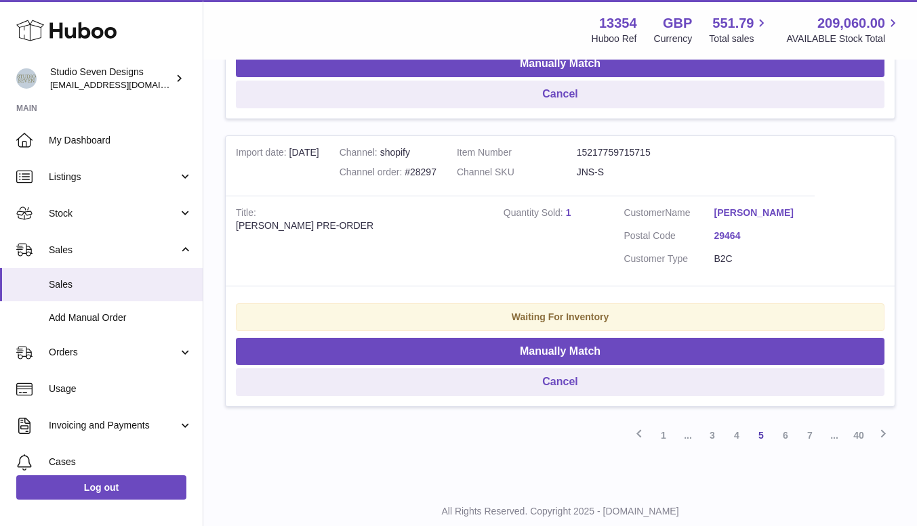
scroll to position [2842, 0]
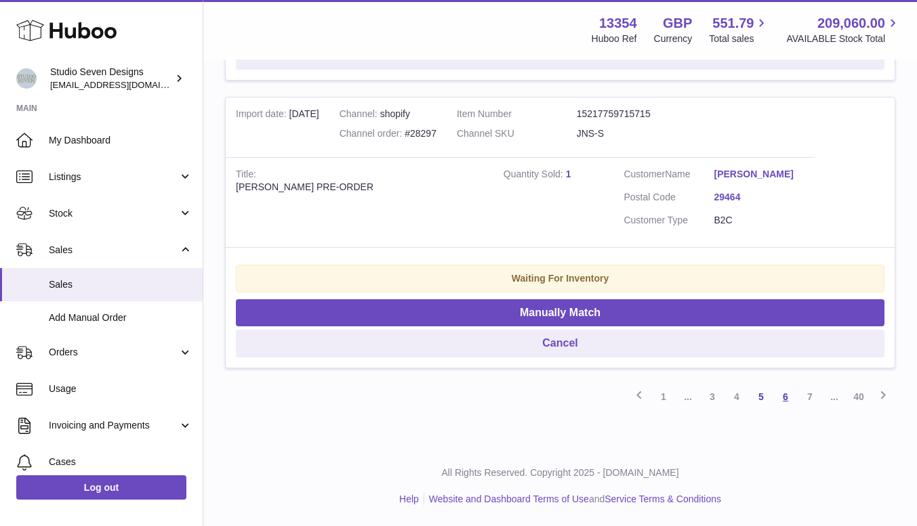
click at [784, 394] on link "6" at bounding box center [785, 397] width 24 height 24
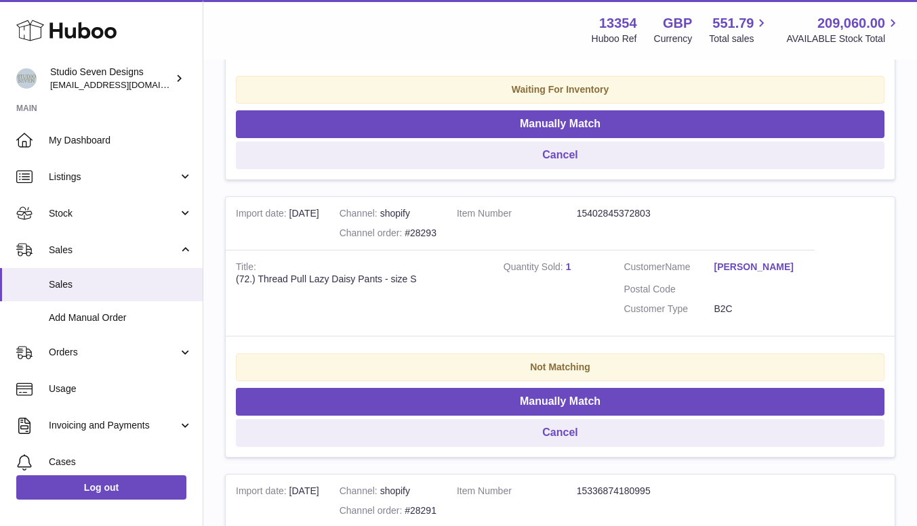
scroll to position [440, 0]
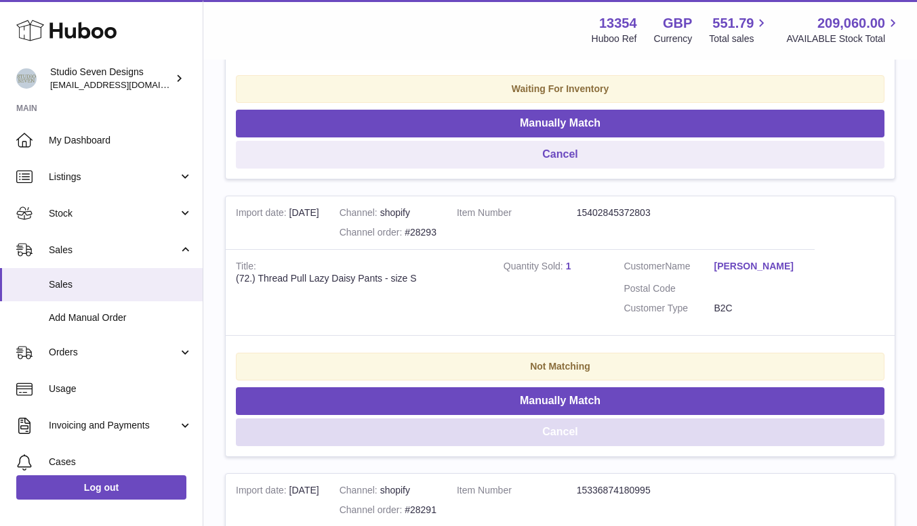
click at [579, 434] on button "Cancel" at bounding box center [560, 433] width 648 height 28
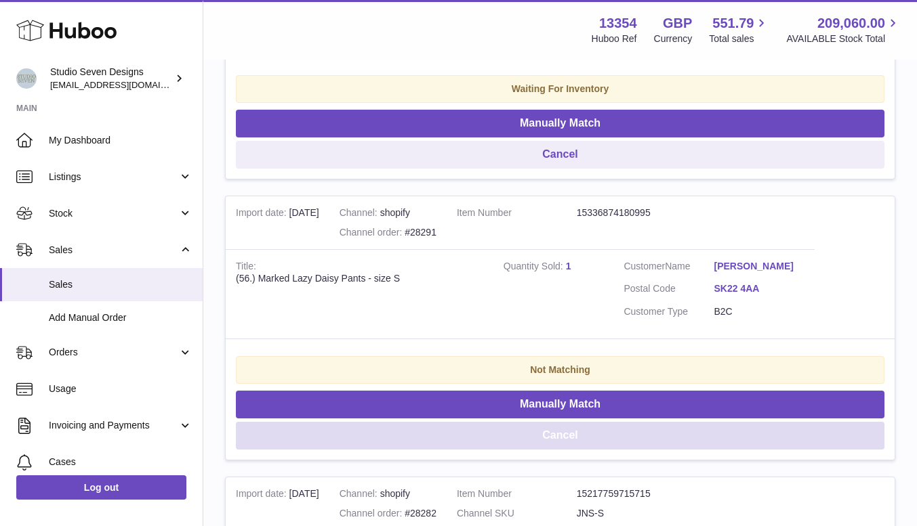
click at [563, 438] on button "Cancel" at bounding box center [560, 436] width 648 height 28
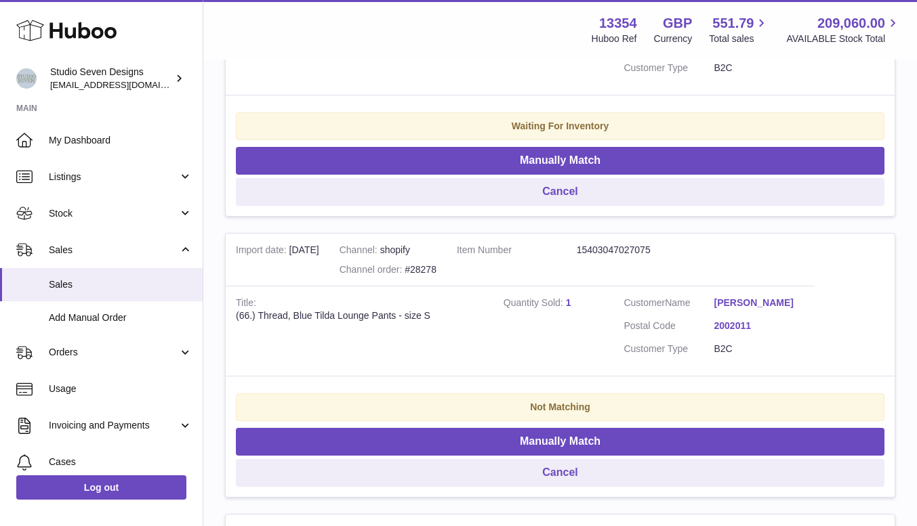
scroll to position [980, 0]
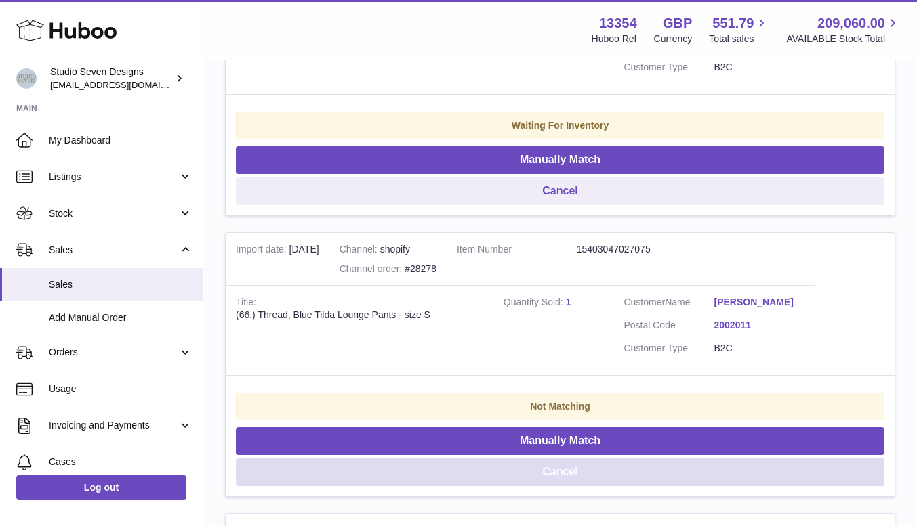
click at [566, 474] on button "Cancel" at bounding box center [560, 473] width 648 height 28
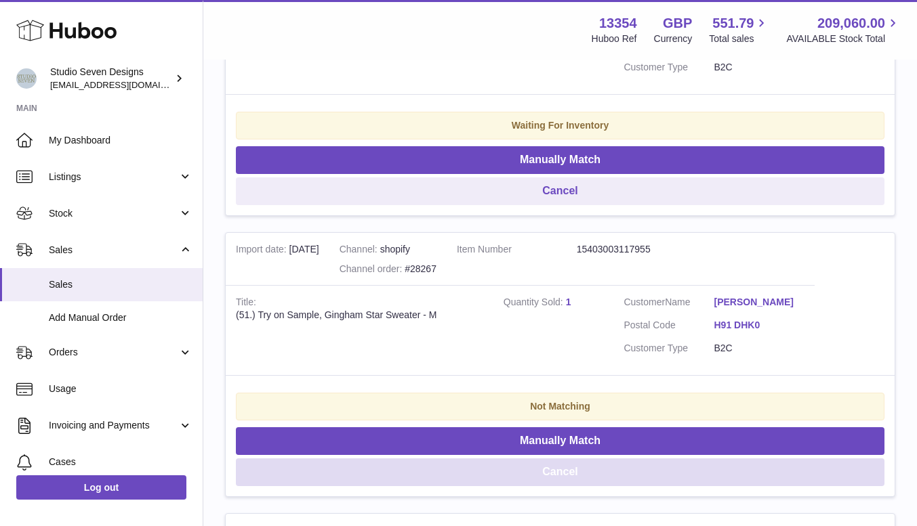
click at [566, 474] on button "Cancel" at bounding box center [560, 473] width 648 height 28
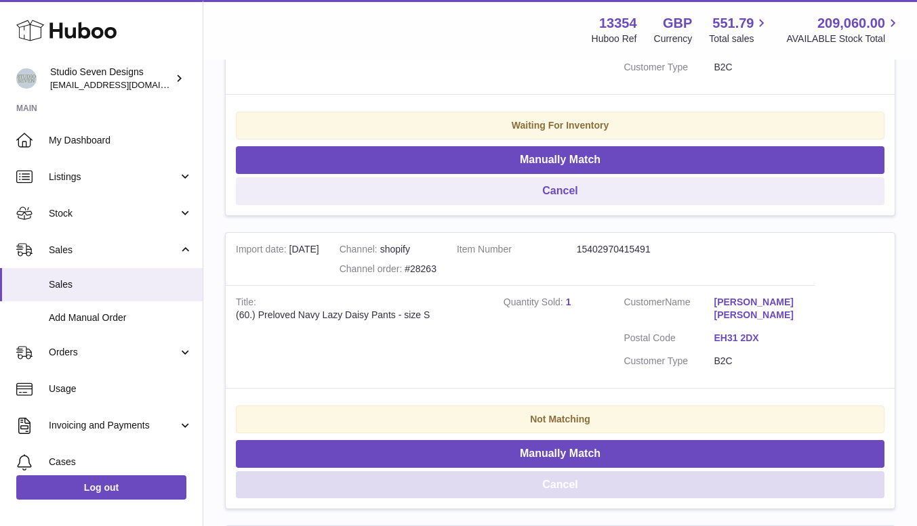
click at [566, 474] on button "Cancel" at bounding box center [560, 486] width 648 height 28
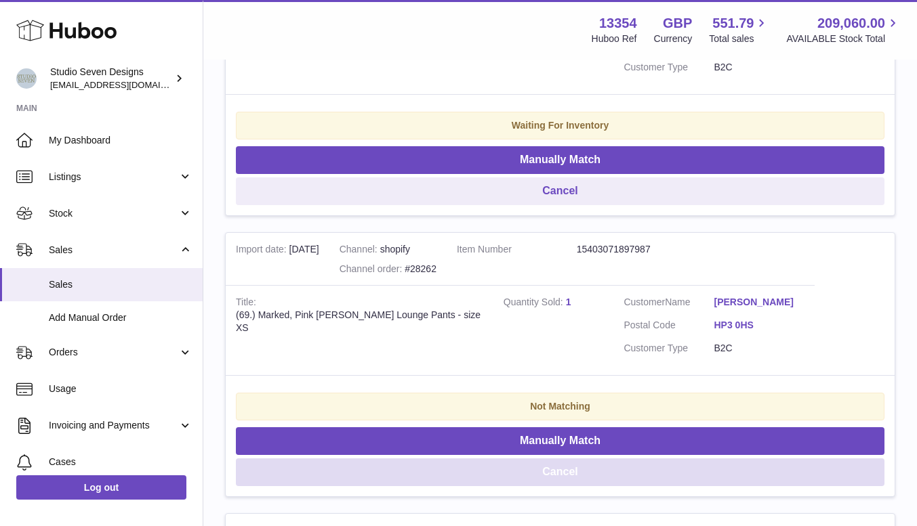
click at [566, 474] on button "Cancel" at bounding box center [560, 473] width 648 height 28
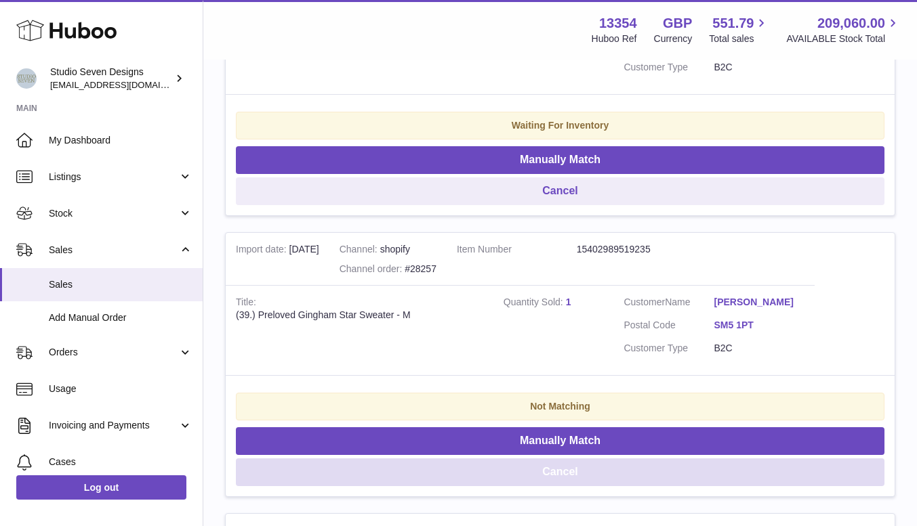
click at [566, 474] on button "Cancel" at bounding box center [560, 473] width 648 height 28
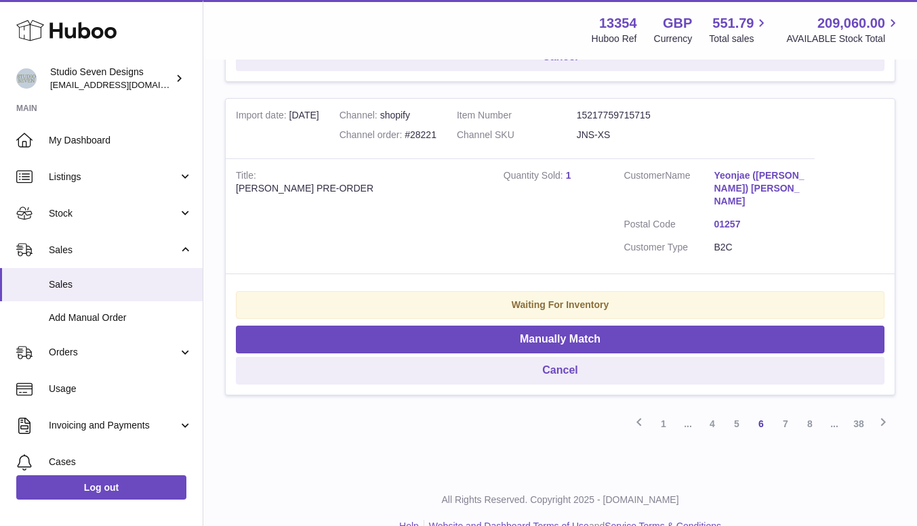
scroll to position [2868, 0]
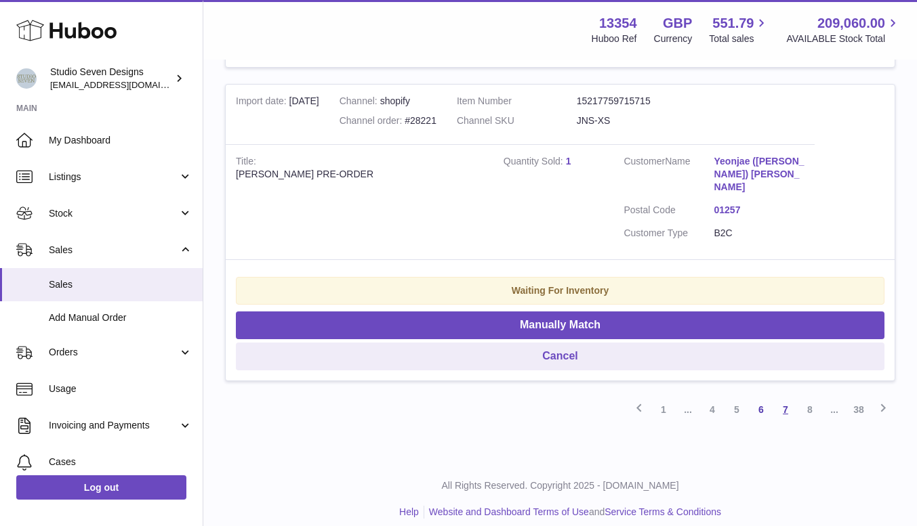
click at [782, 398] on link "7" at bounding box center [785, 410] width 24 height 24
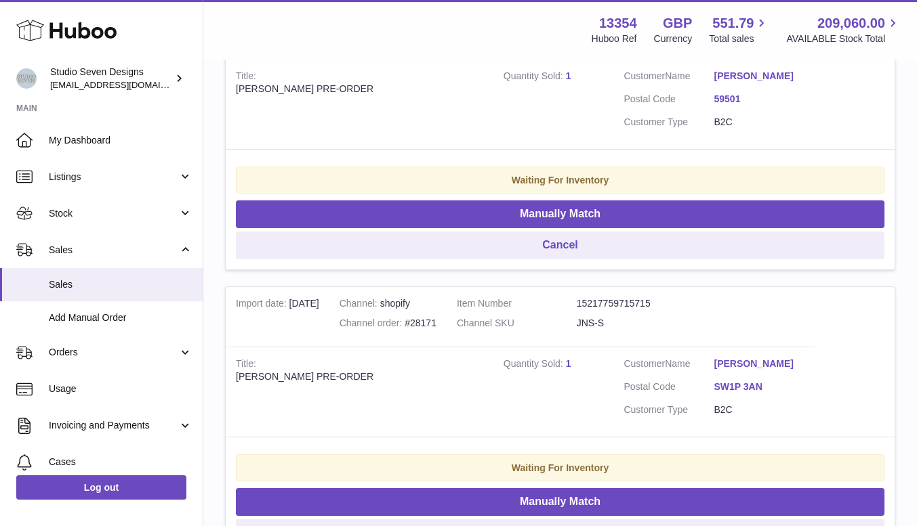
scroll to position [2873, 0]
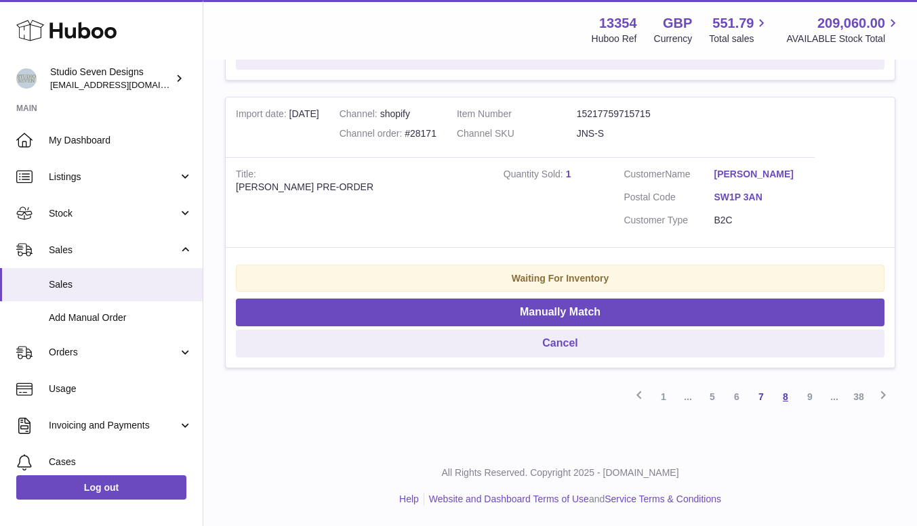
click at [786, 394] on link "8" at bounding box center [785, 397] width 24 height 24
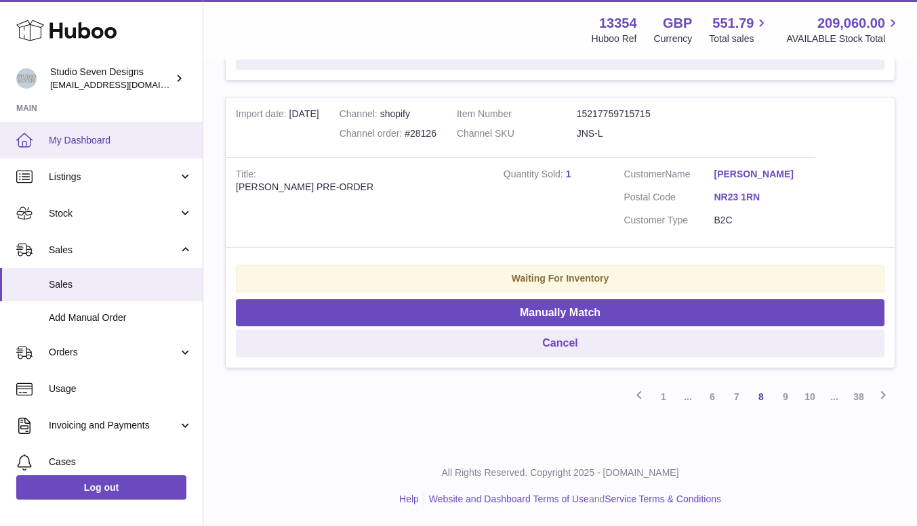
click at [97, 136] on span "My Dashboard" at bounding box center [121, 140] width 144 height 13
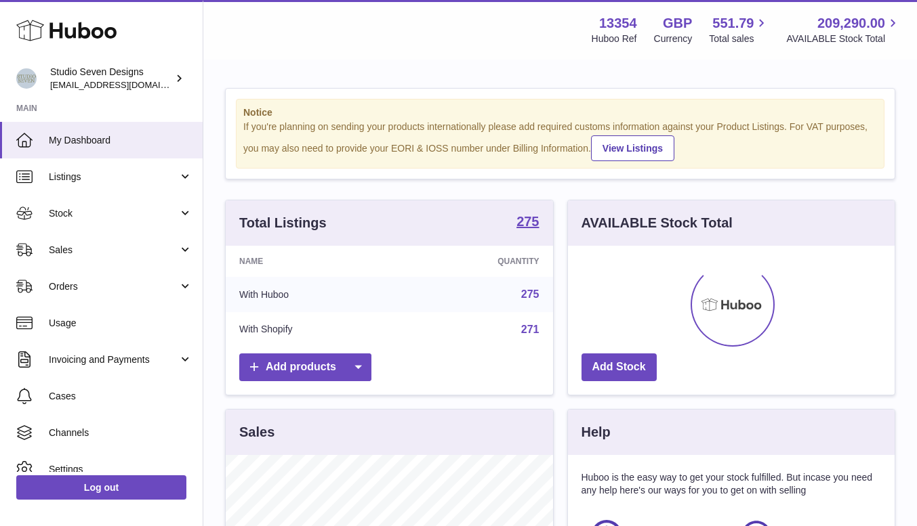
scroll to position [211, 327]
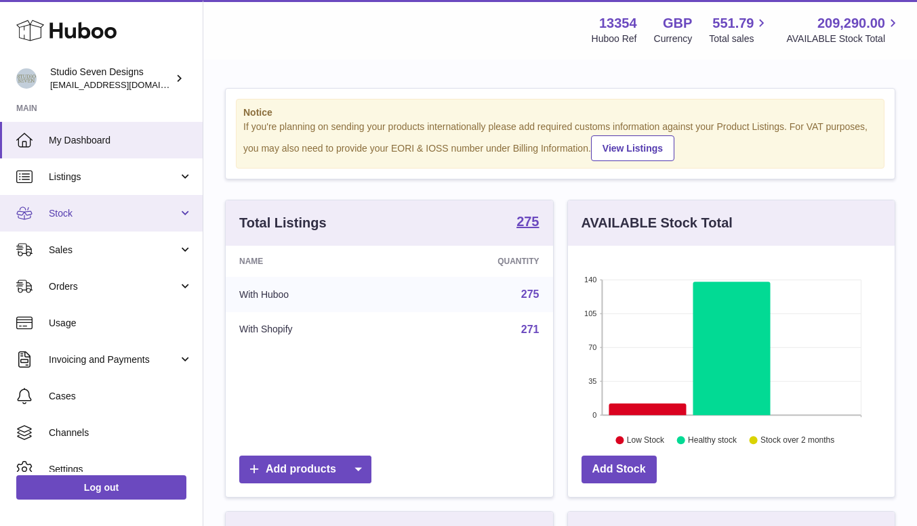
click at [86, 215] on span "Stock" at bounding box center [113, 213] width 129 height 13
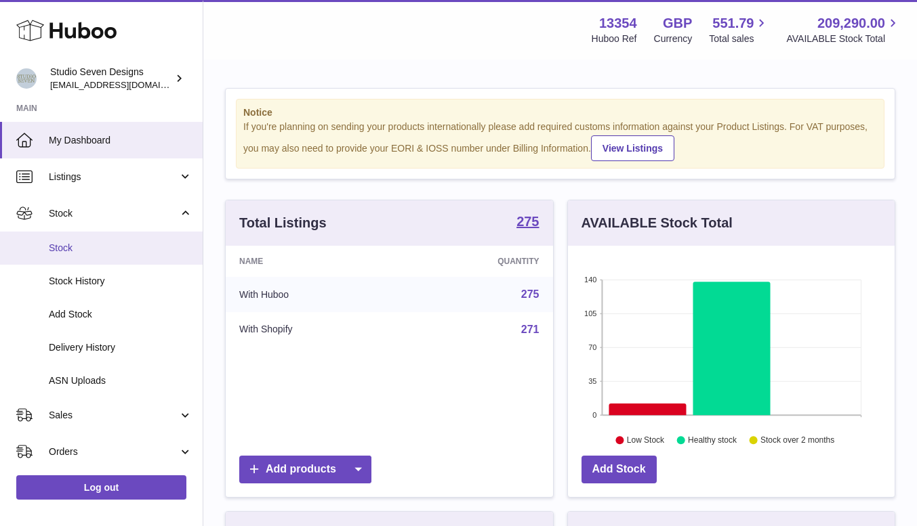
click at [77, 253] on span "Stock" at bounding box center [121, 248] width 144 height 13
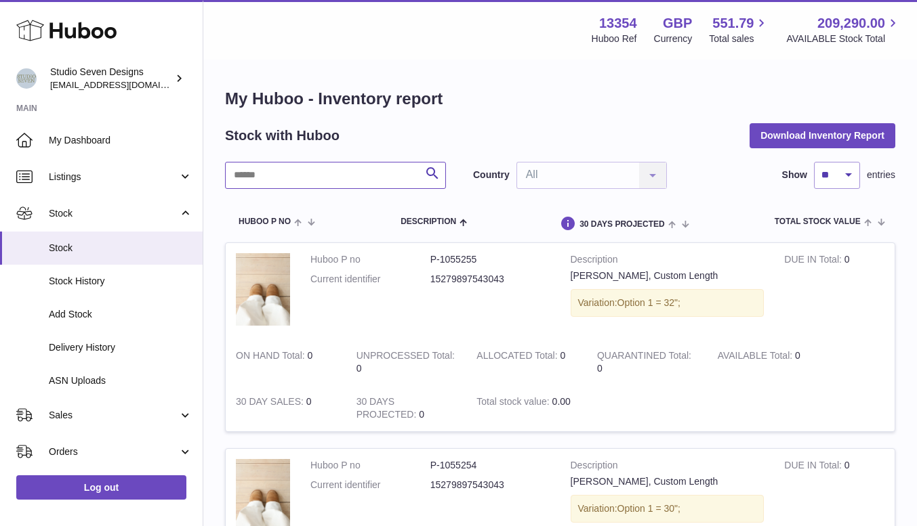
click at [272, 179] on input "text" at bounding box center [335, 175] width 221 height 27
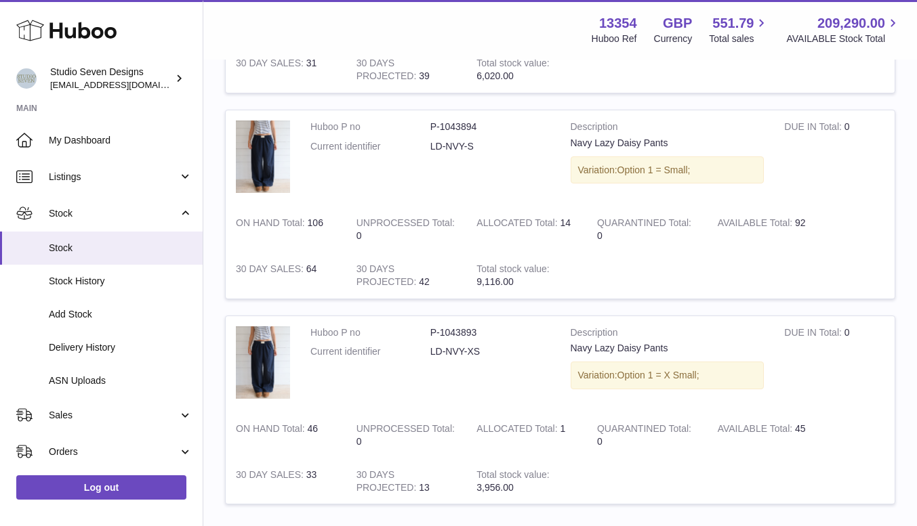
scroll to position [1750, 0]
type input "**********"
click at [294, 186] on td at bounding box center [263, 159] width 75 height 96
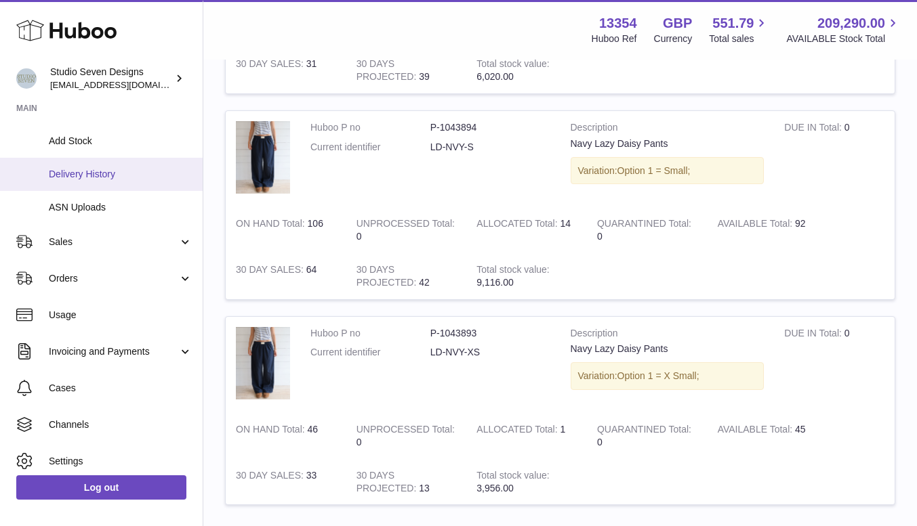
scroll to position [173, 0]
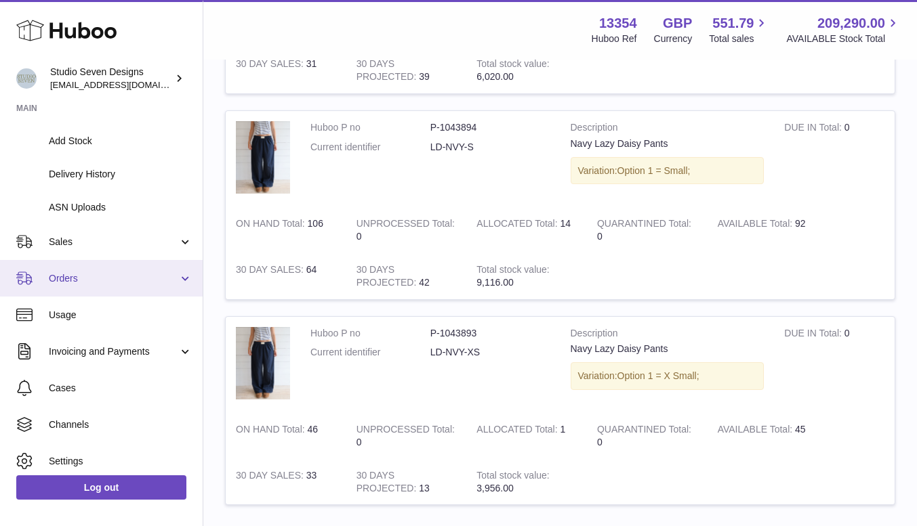
click at [86, 274] on span "Orders" at bounding box center [113, 278] width 129 height 13
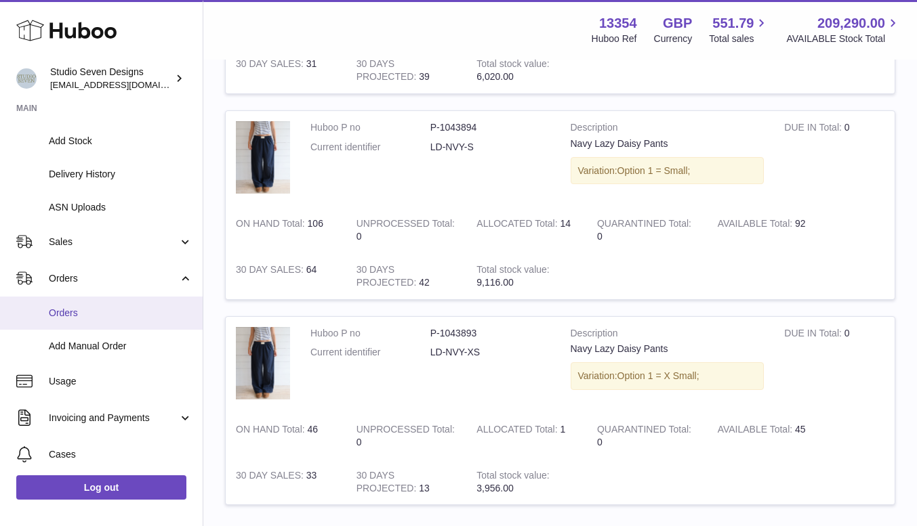
click at [77, 312] on span "Orders" at bounding box center [121, 313] width 144 height 13
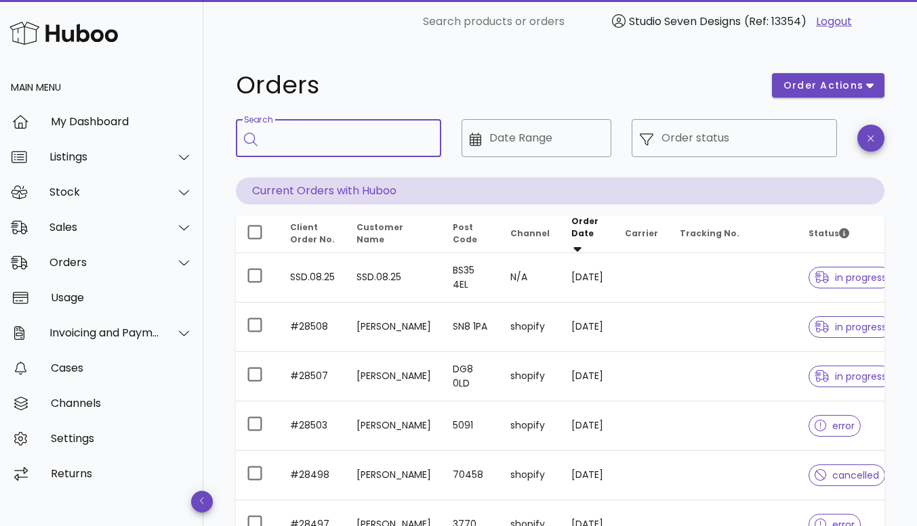
click at [343, 131] on input "Search" at bounding box center [348, 138] width 165 height 22
type input "*****"
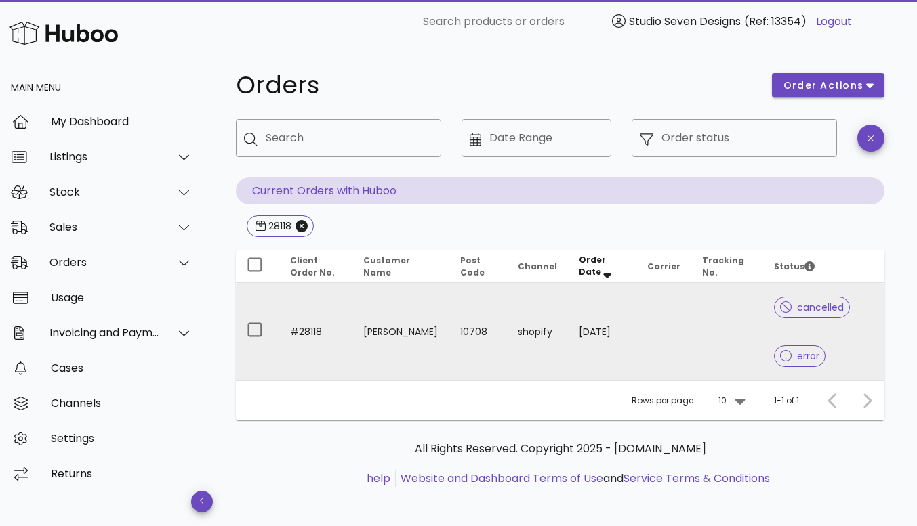
click at [739, 327] on td at bounding box center [727, 332] width 72 height 98
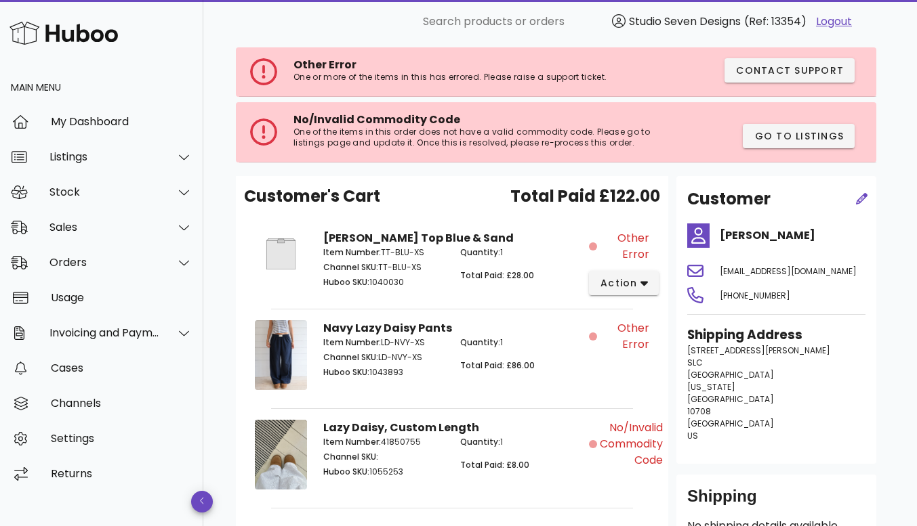
scroll to position [83, 0]
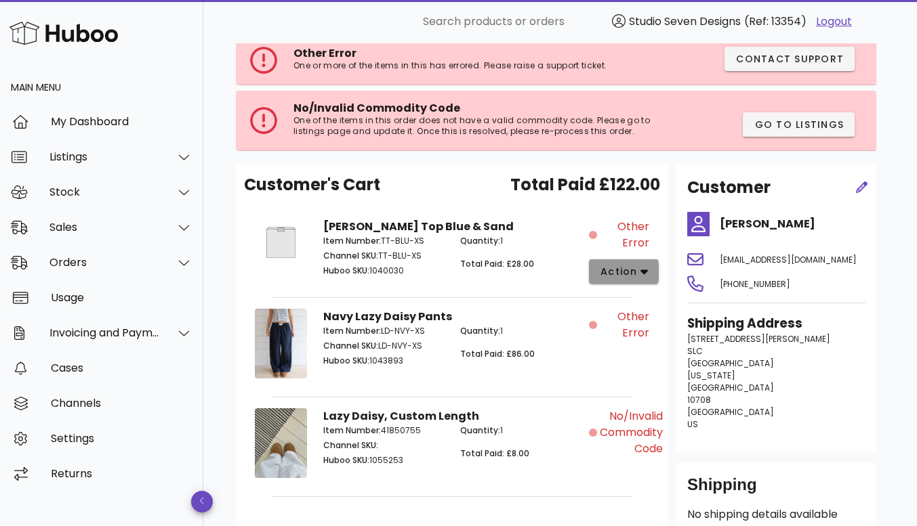
click at [644, 276] on icon "button" at bounding box center [643, 272] width 7 height 12
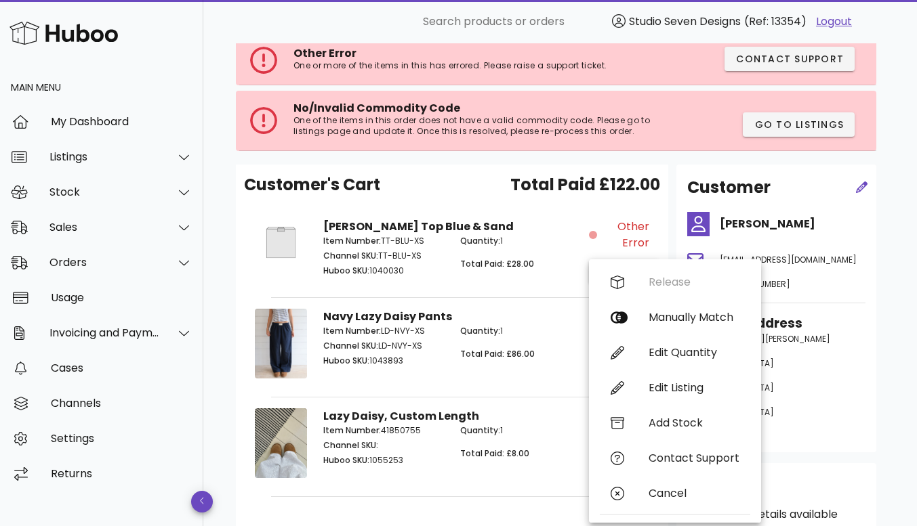
click at [539, 266] on p "Total Paid: £28.00" at bounding box center [520, 264] width 121 height 12
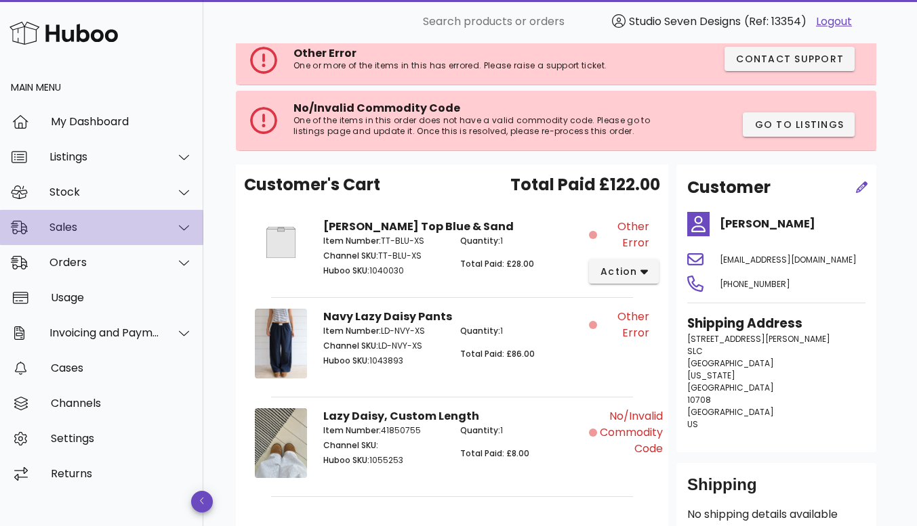
click at [83, 220] on div "Sales" at bounding box center [101, 227] width 203 height 35
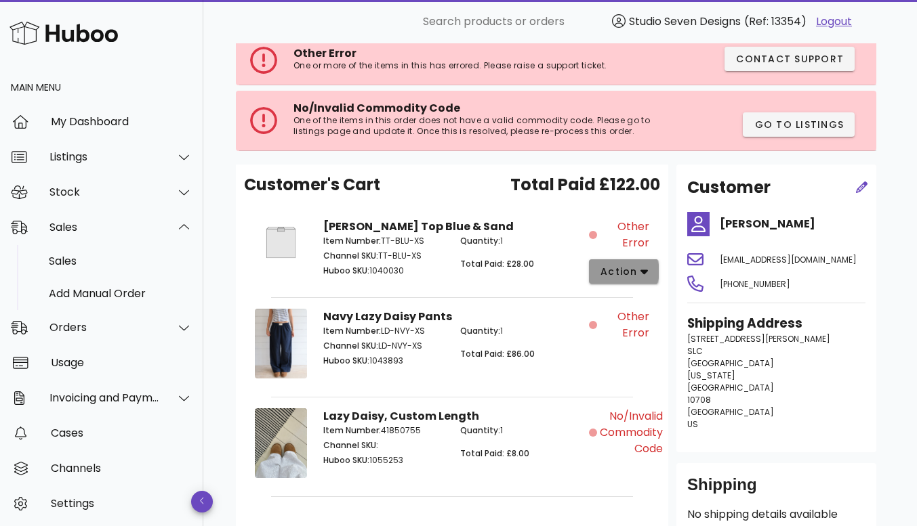
click at [620, 268] on span "action" at bounding box center [619, 272] width 38 height 14
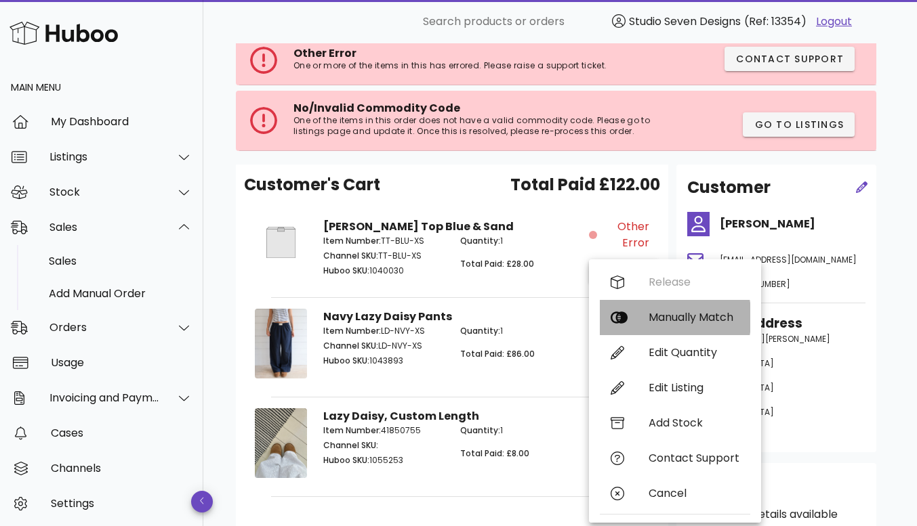
click at [690, 321] on div "Manually Match" at bounding box center [693, 317] width 91 height 13
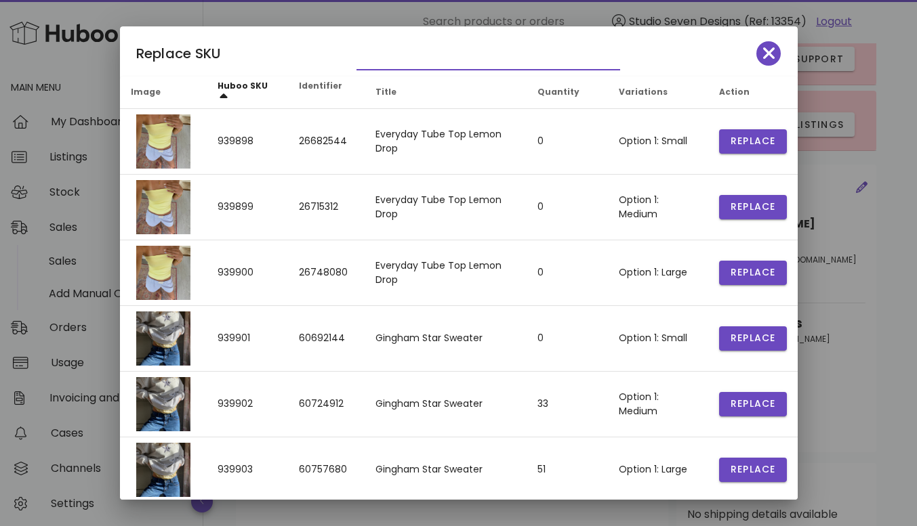
click at [394, 66] on input "text" at bounding box center [478, 59] width 245 height 22
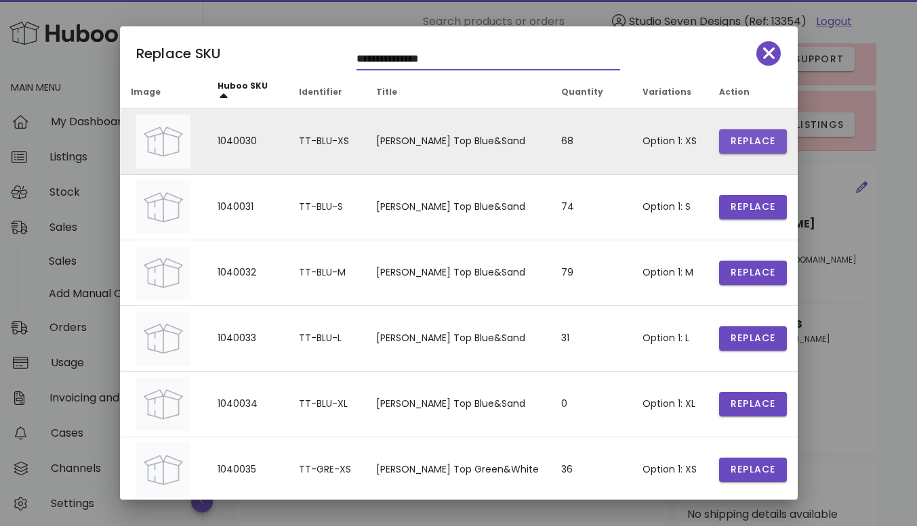
type input "**********"
click at [754, 138] on span "Replace" at bounding box center [753, 141] width 46 height 14
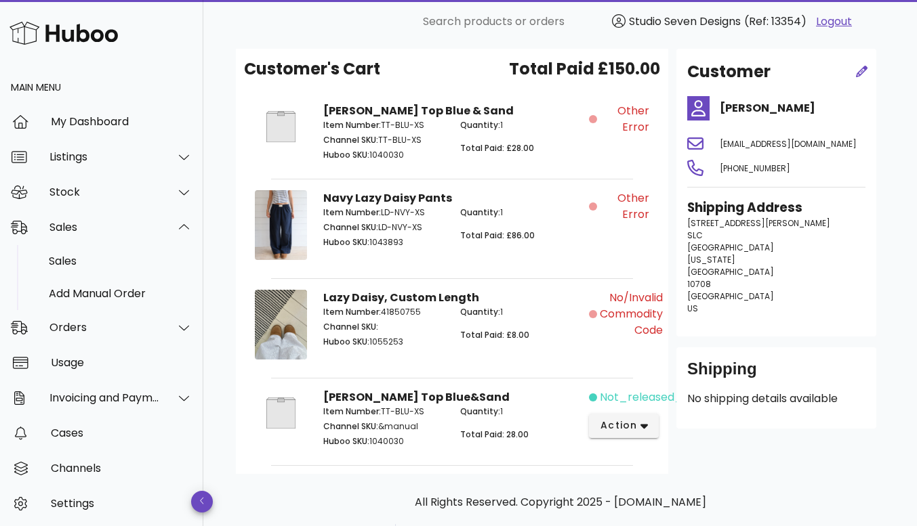
scroll to position [200, 0]
click at [644, 418] on span "action" at bounding box center [624, 425] width 48 height 14
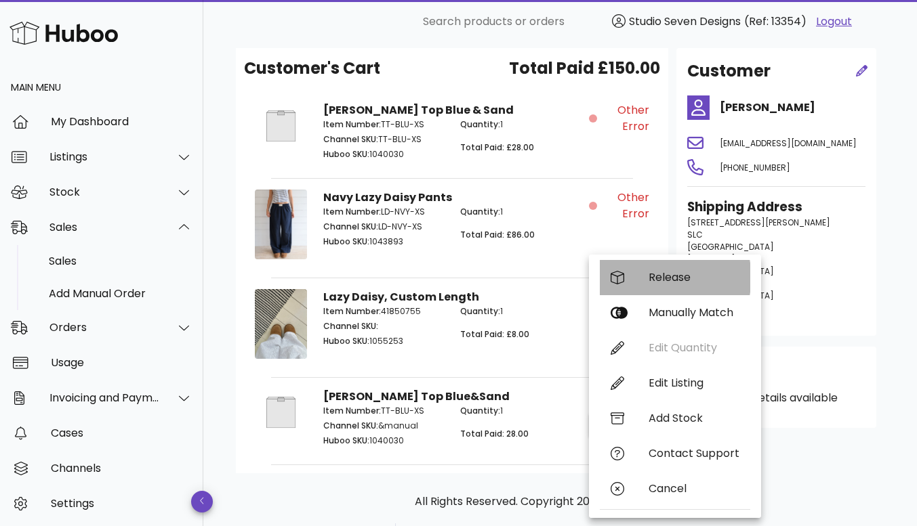
click at [677, 276] on div "Release" at bounding box center [693, 277] width 91 height 13
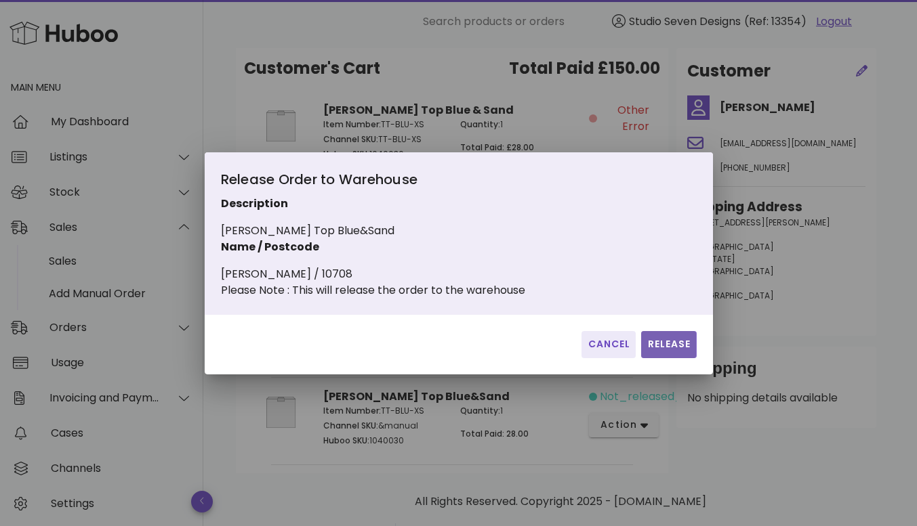
click at [677, 352] on span "Release" at bounding box center [668, 344] width 44 height 14
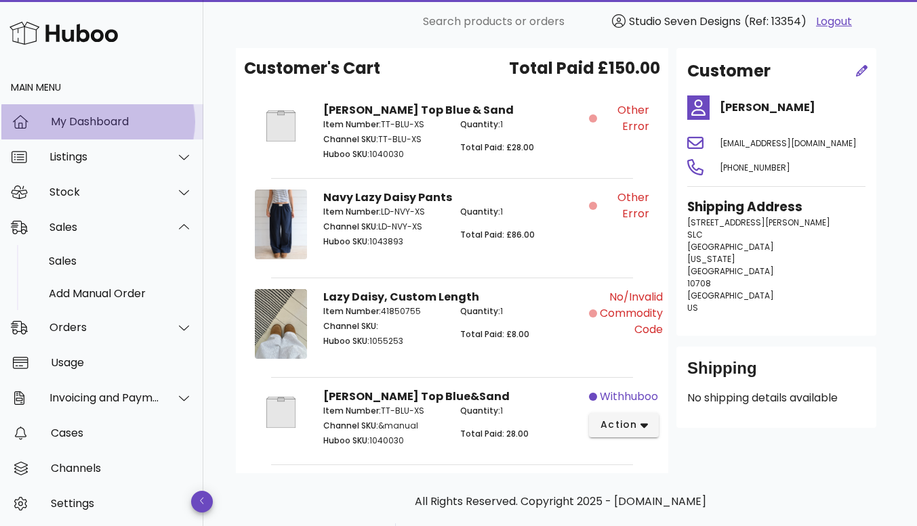
click at [64, 119] on div "My Dashboard" at bounding box center [122, 121] width 142 height 13
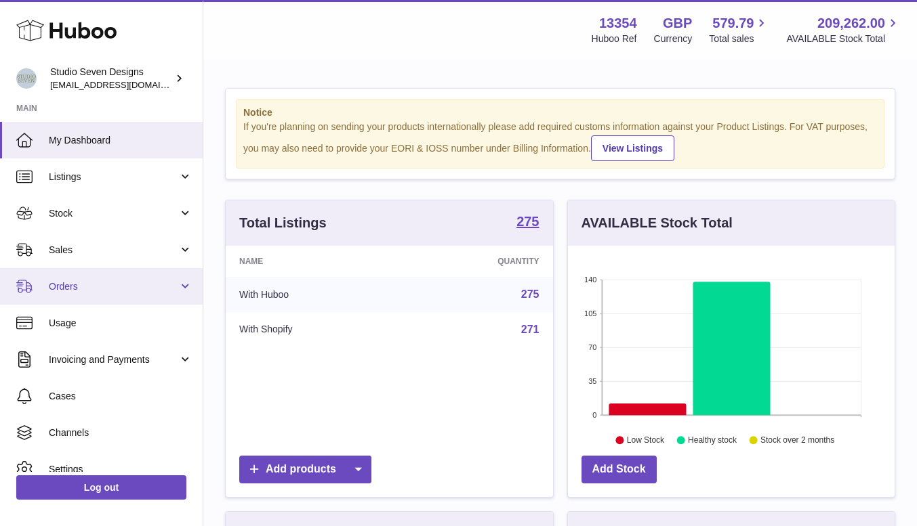
scroll to position [211, 327]
click at [70, 281] on span "Orders" at bounding box center [113, 286] width 129 height 13
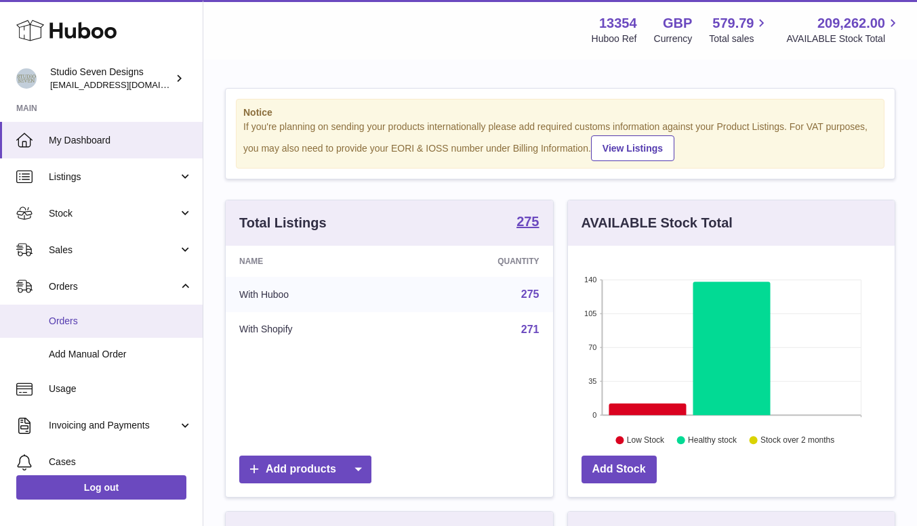
click at [66, 333] on link "Orders" at bounding box center [101, 321] width 203 height 33
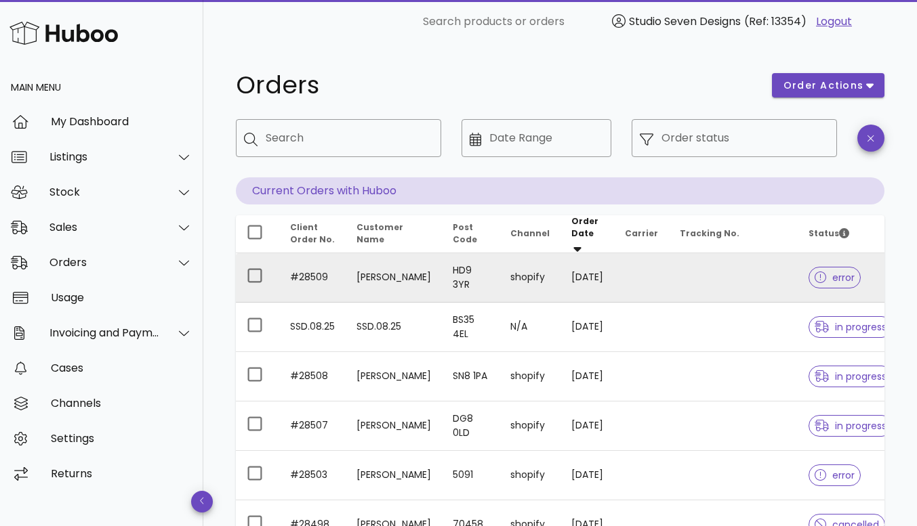
click at [719, 270] on td at bounding box center [733, 277] width 129 height 49
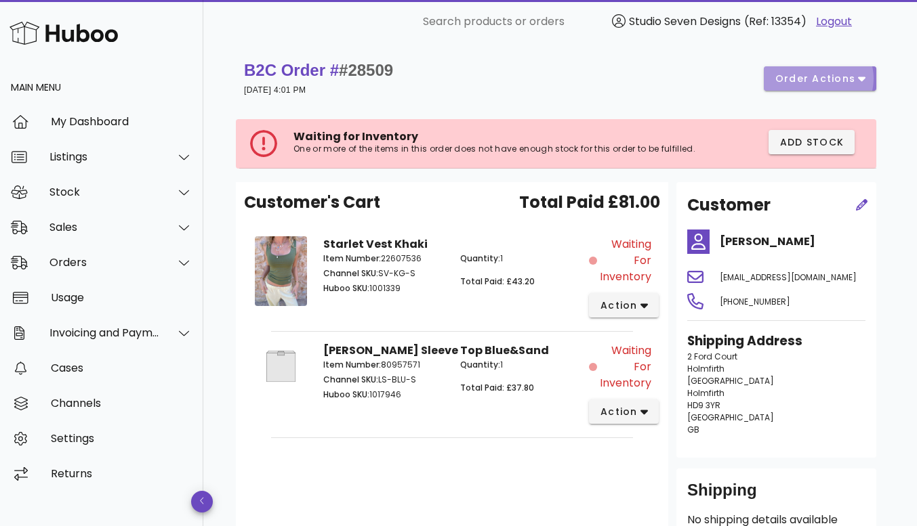
click at [856, 87] on button "order actions" at bounding box center [820, 78] width 112 height 24
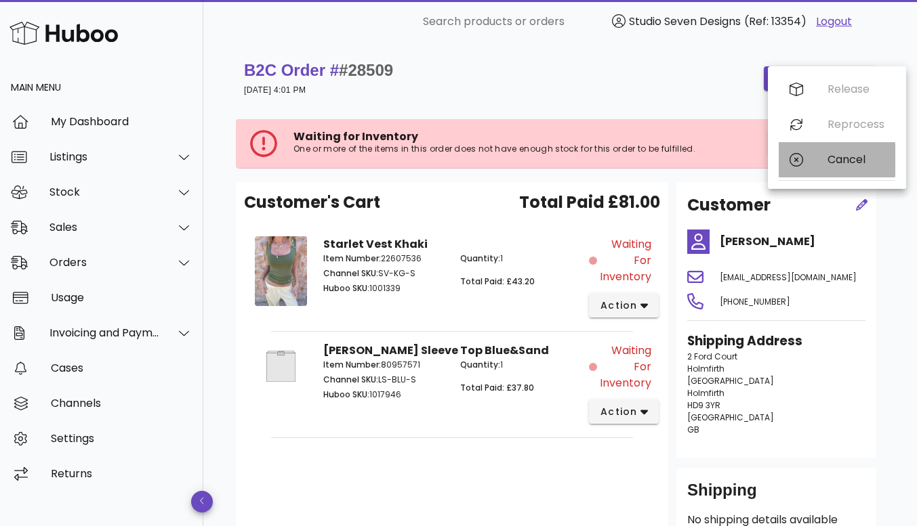
click at [848, 161] on div "Cancel" at bounding box center [855, 159] width 57 height 13
